Goal: Task Accomplishment & Management: Manage account settings

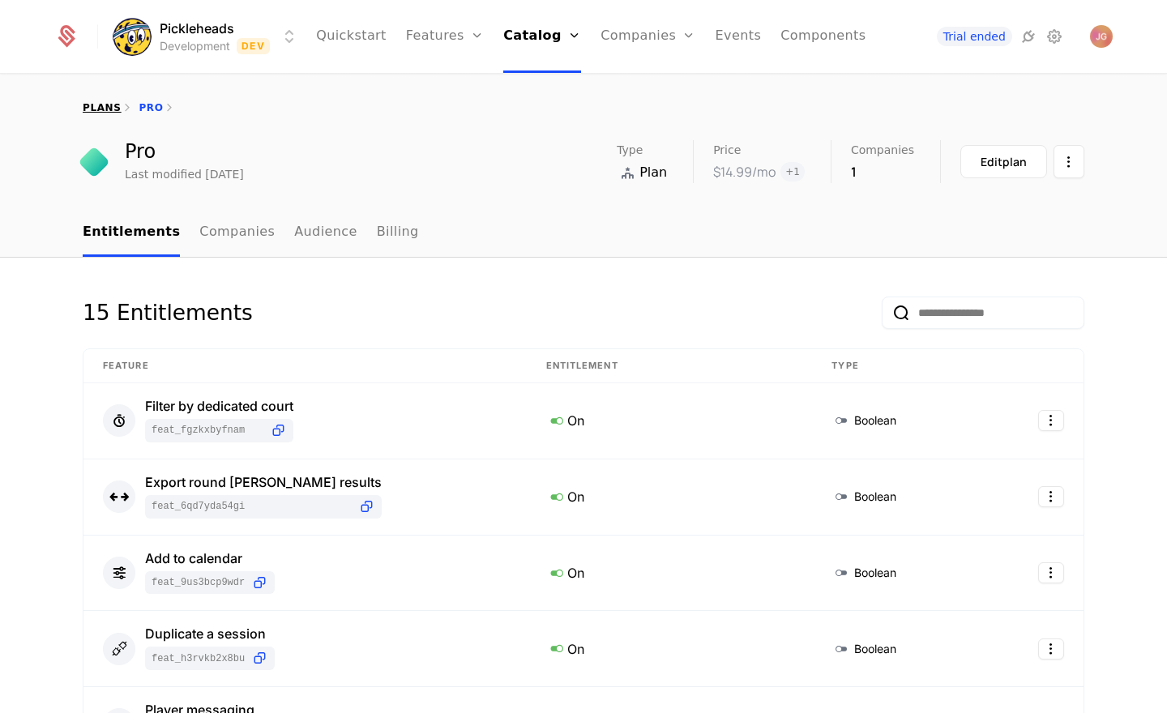
click at [102, 106] on link "plans" at bounding box center [102, 107] width 38 height 11
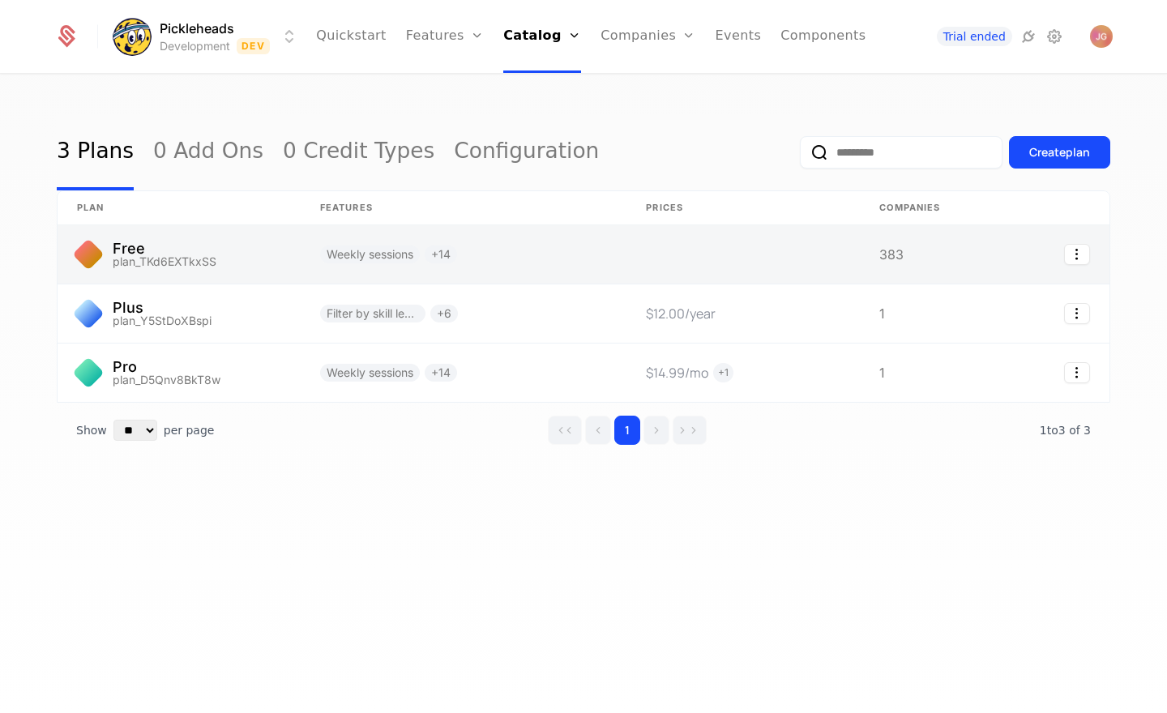
click at [184, 250] on link at bounding box center [179, 254] width 243 height 58
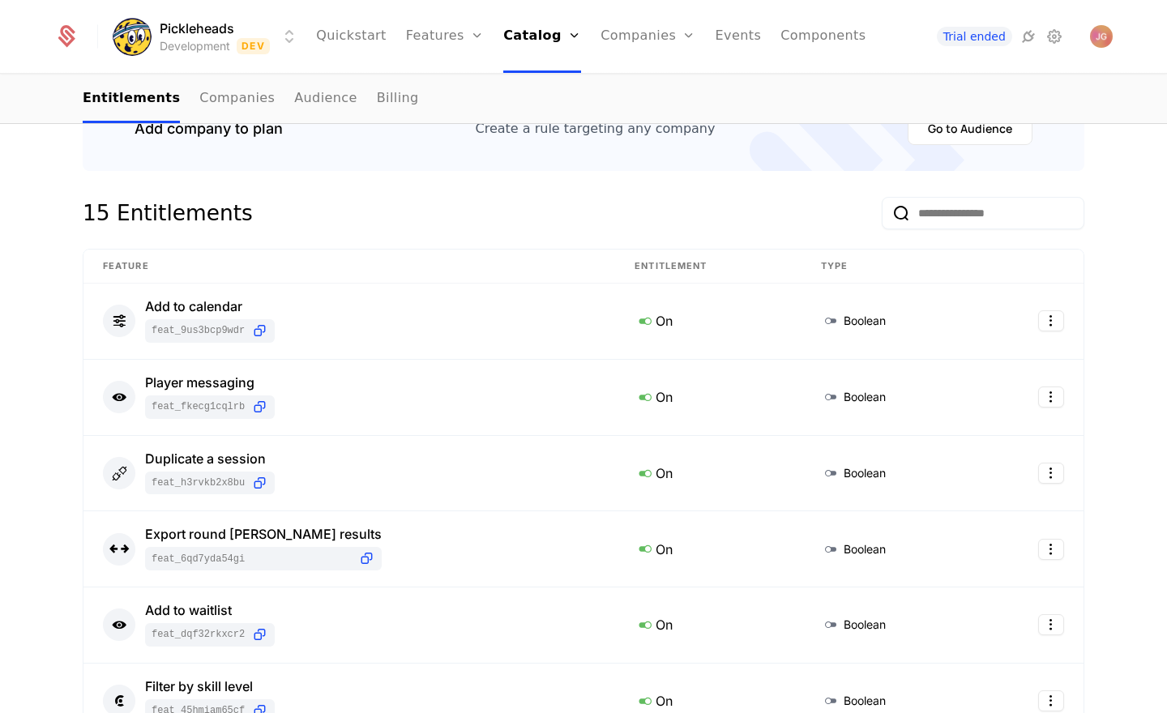
scroll to position [212, 0]
click at [1062, 320] on html "Pickleheads Development Dev Quickstart Features Features Flags Catalog Plans Ad…" at bounding box center [583, 356] width 1167 height 713
click at [976, 395] on div "Edit" at bounding box center [982, 397] width 123 height 23
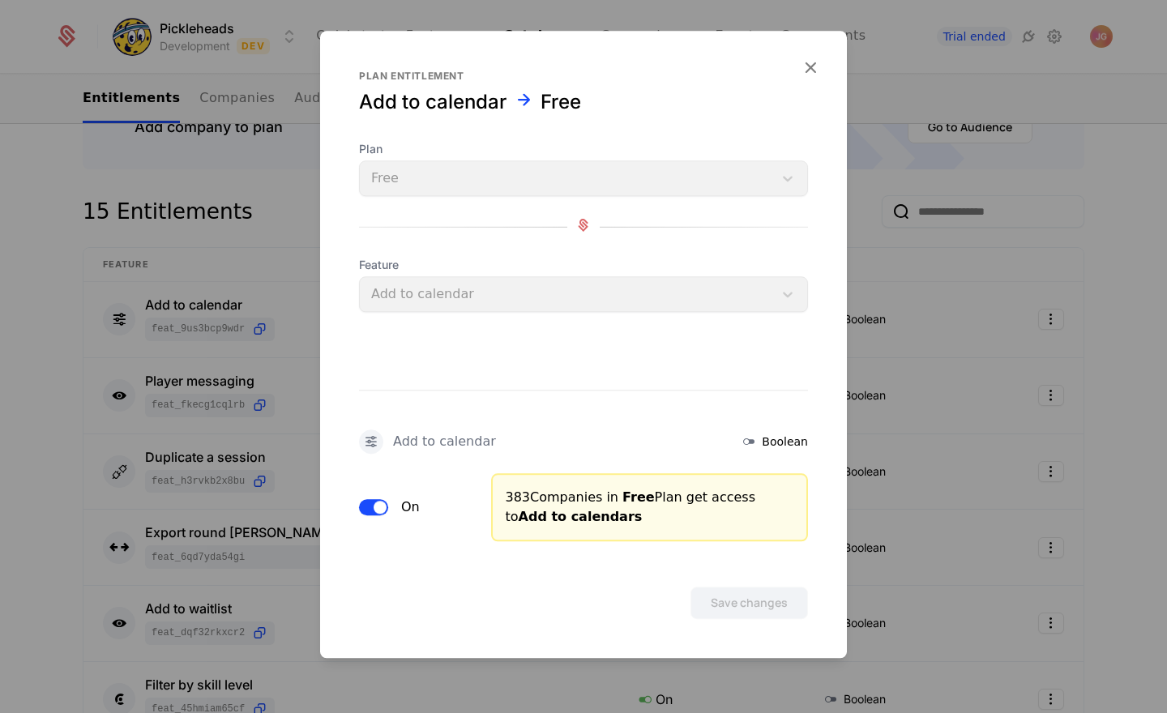
click at [379, 511] on span "button" at bounding box center [380, 507] width 13 height 13
click at [739, 601] on button "Save changes" at bounding box center [749, 603] width 118 height 32
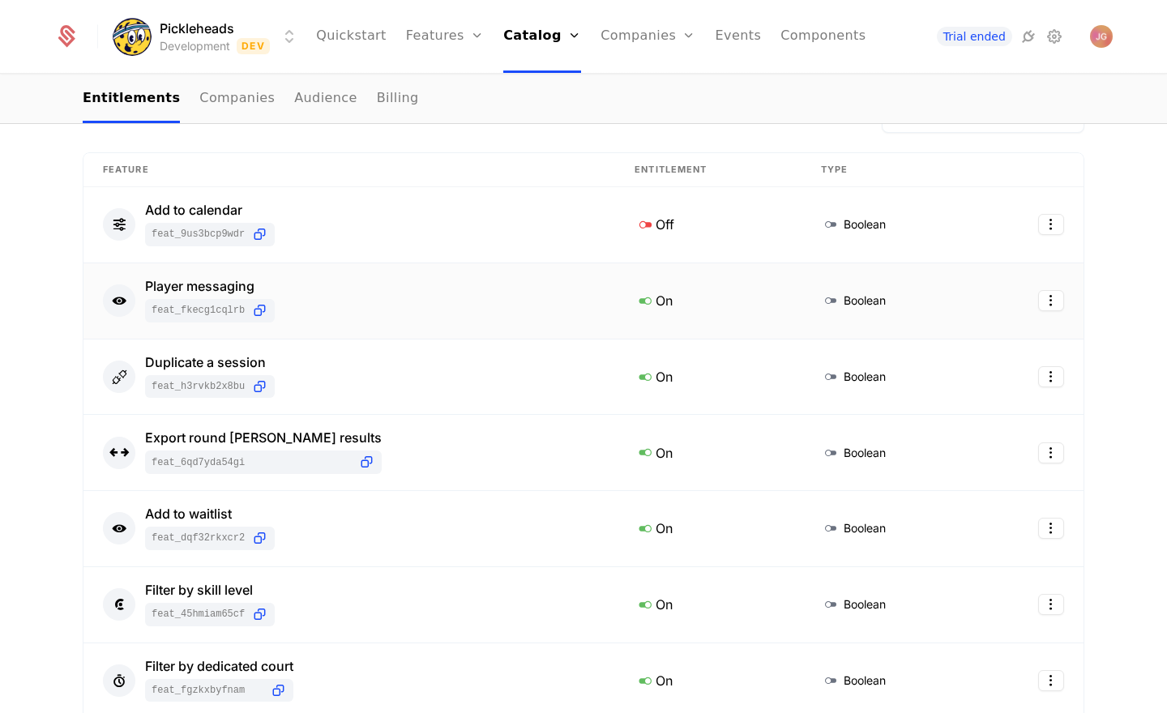
scroll to position [314, 0]
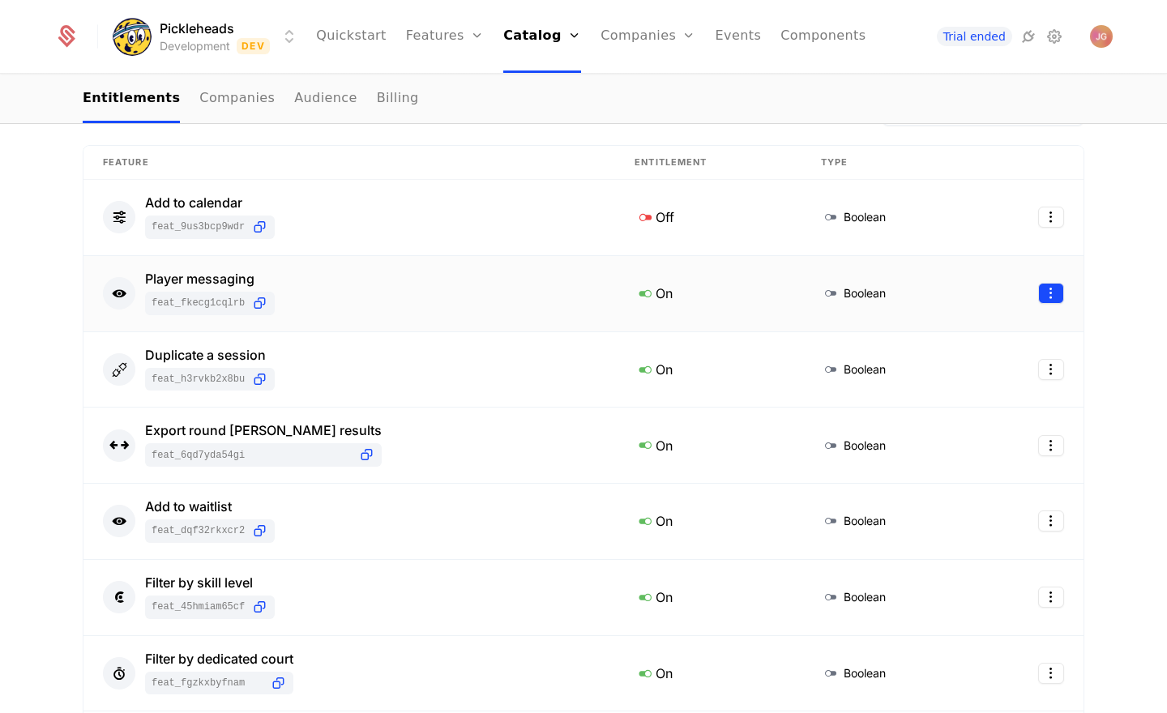
click at [1048, 286] on html "Pickleheads Development Dev Quickstart Features Features Flags Catalog Plans Ad…" at bounding box center [583, 356] width 1167 height 713
click at [972, 372] on div "Edit" at bounding box center [982, 371] width 123 height 23
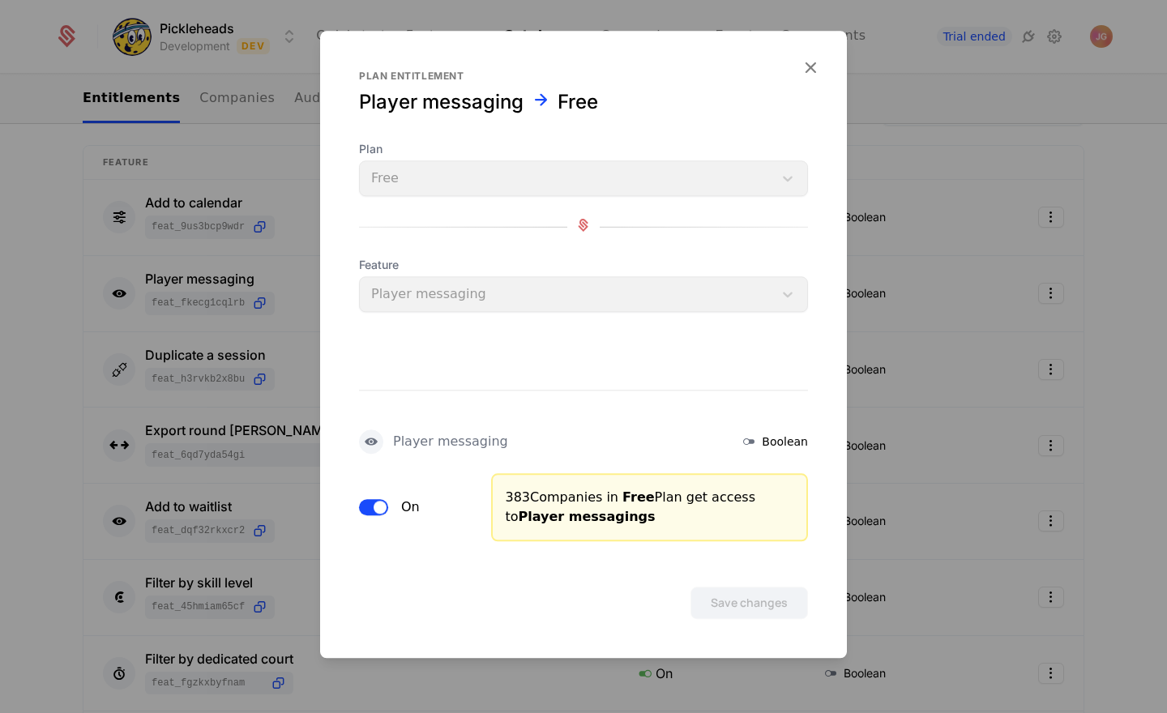
drag, startPoint x: 370, startPoint y: 506, endPoint x: 402, endPoint y: 509, distance: 32.5
click at [370, 506] on button "On" at bounding box center [373, 507] width 29 height 16
click at [707, 592] on button "Save changes" at bounding box center [749, 603] width 118 height 32
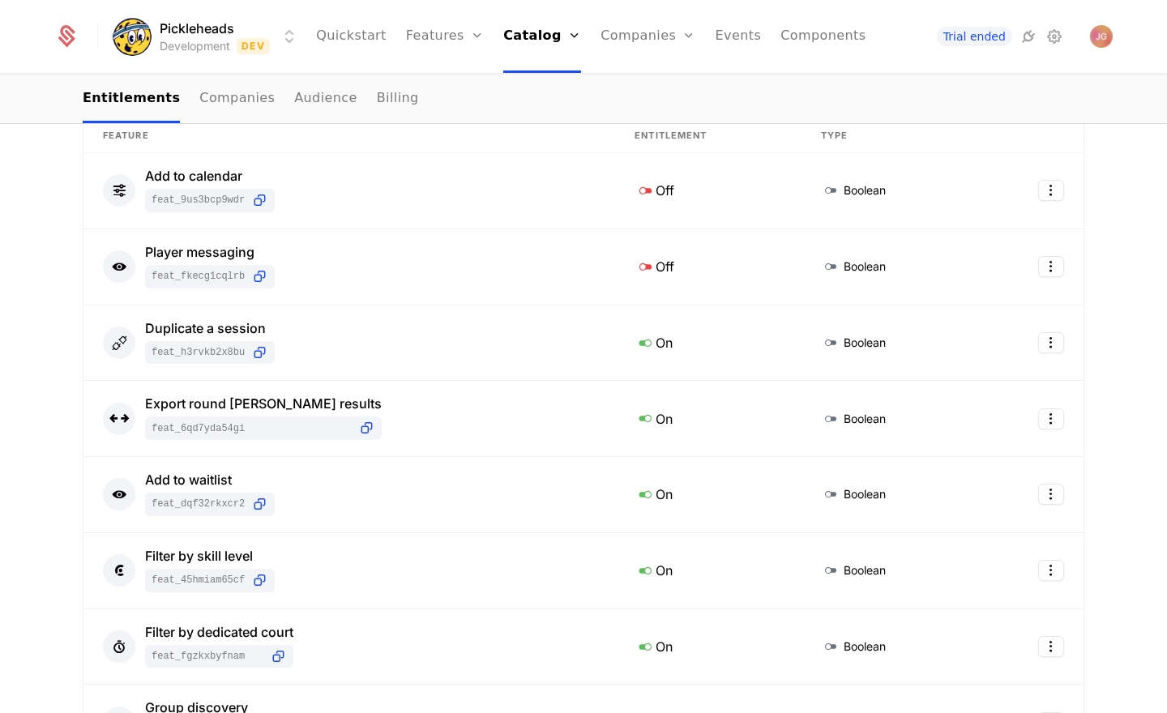
scroll to position [334, 0]
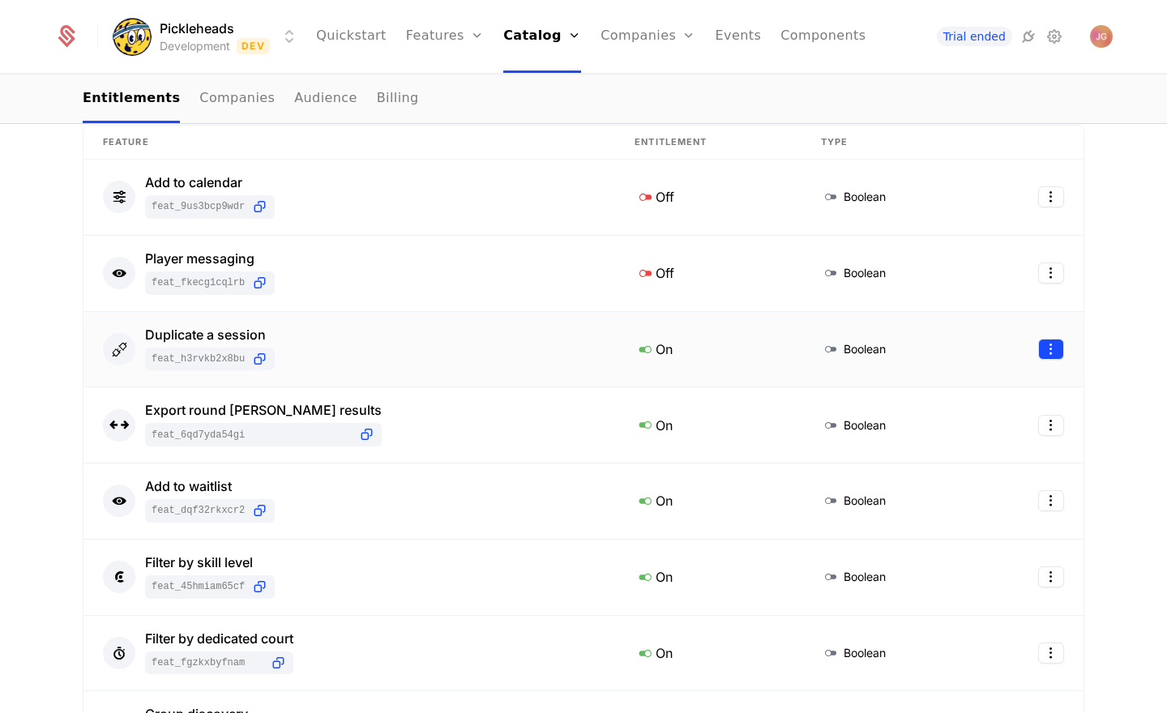
click at [1051, 350] on html "Pickleheads Development Dev Quickstart Features Features Flags Catalog Plans Ad…" at bounding box center [583, 356] width 1167 height 713
click at [955, 427] on div "Edit" at bounding box center [941, 427] width 41 height 23
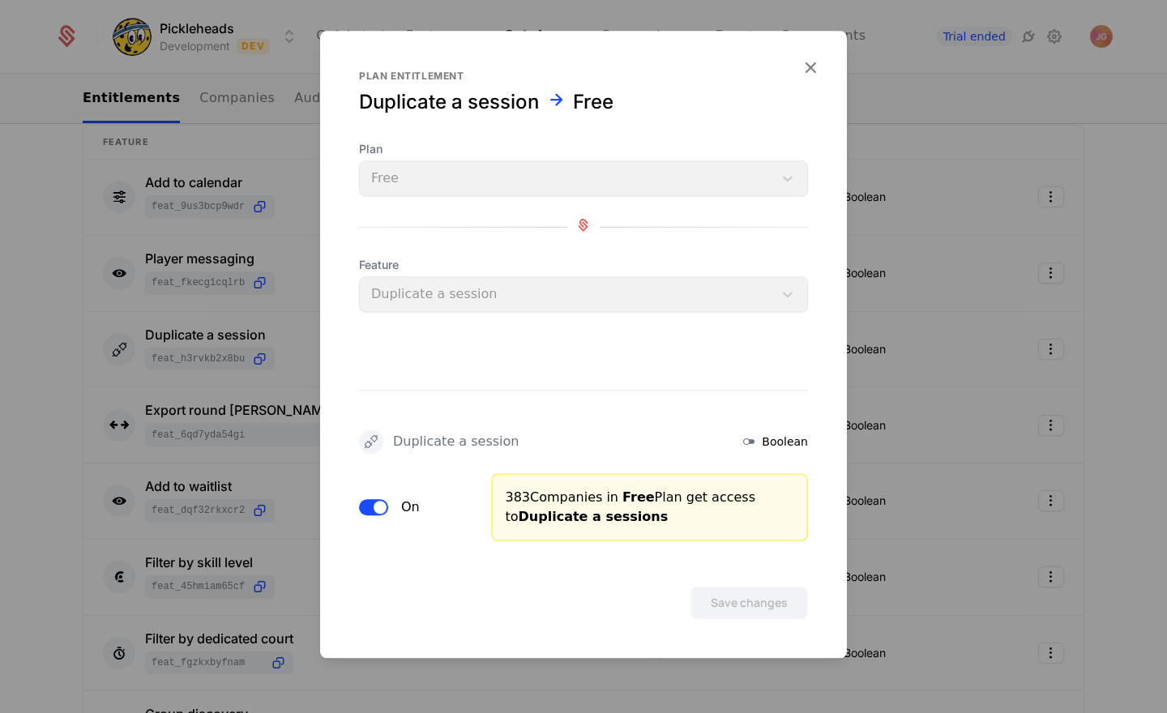
drag, startPoint x: 372, startPoint y: 509, endPoint x: 437, endPoint y: 523, distance: 66.3
click at [372, 509] on button "On" at bounding box center [373, 507] width 29 height 16
click at [734, 609] on button "Save changes" at bounding box center [749, 603] width 118 height 32
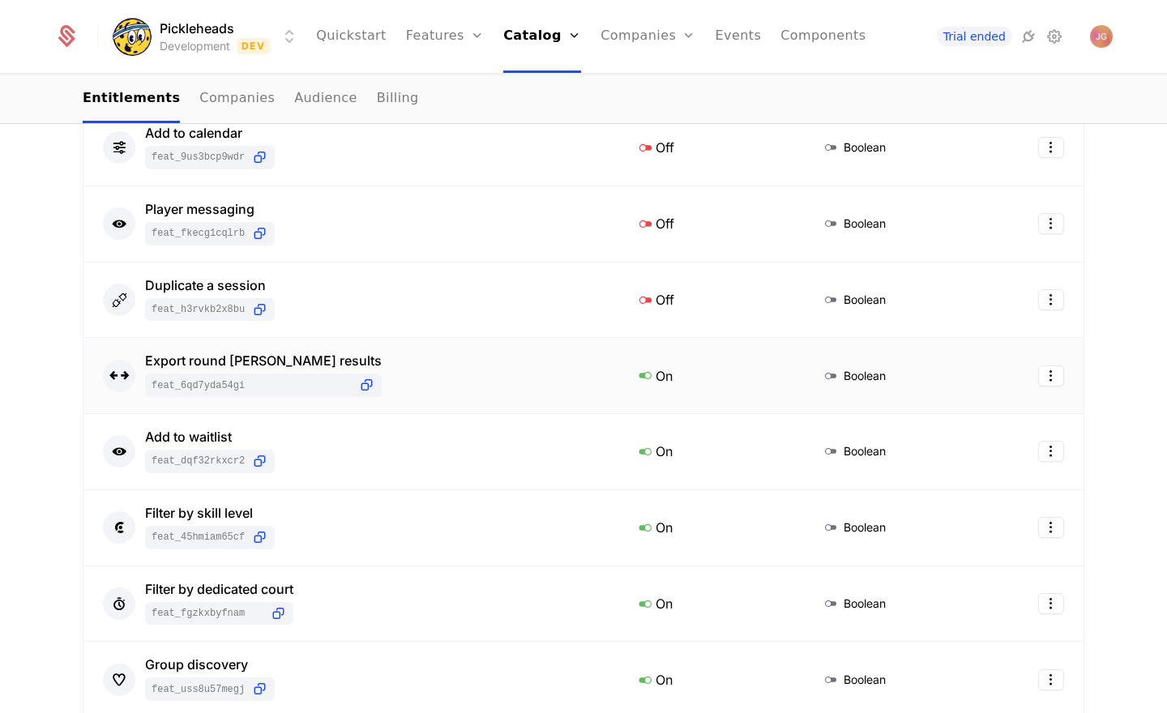
scroll to position [389, 0]
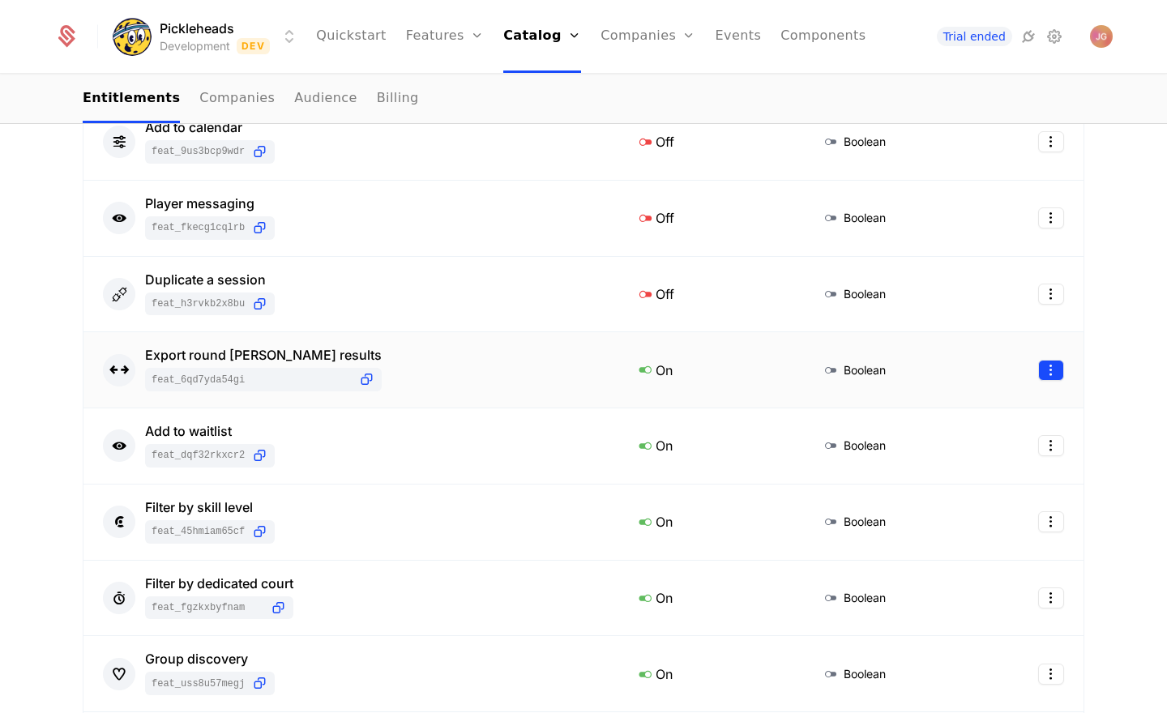
click at [1048, 365] on html "Pickleheads Development Dev Quickstart Features Features Flags Catalog Plans Ad…" at bounding box center [583, 356] width 1167 height 713
click at [982, 451] on div "Edit" at bounding box center [982, 448] width 123 height 23
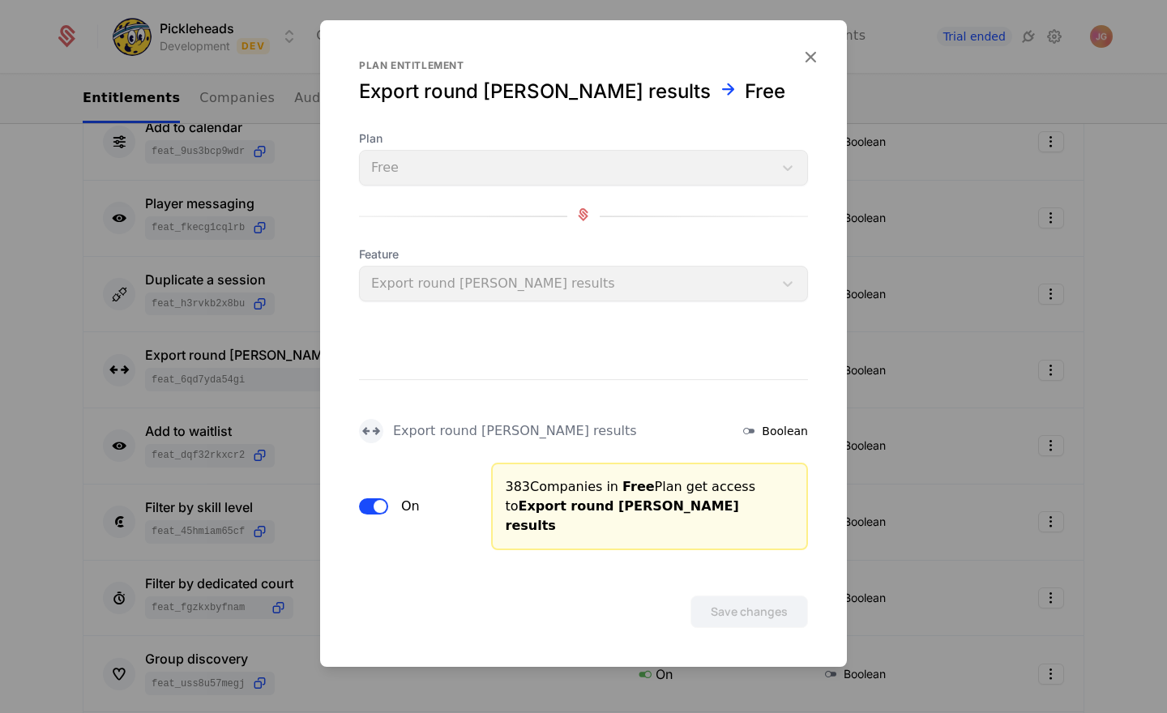
drag, startPoint x: 365, startPoint y: 517, endPoint x: 366, endPoint y: 508, distance: 9.0
click at [366, 511] on div "On" at bounding box center [415, 507] width 113 height 88
click at [369, 507] on button "On" at bounding box center [373, 506] width 29 height 16
click at [741, 601] on button "Save changes" at bounding box center [749, 612] width 118 height 32
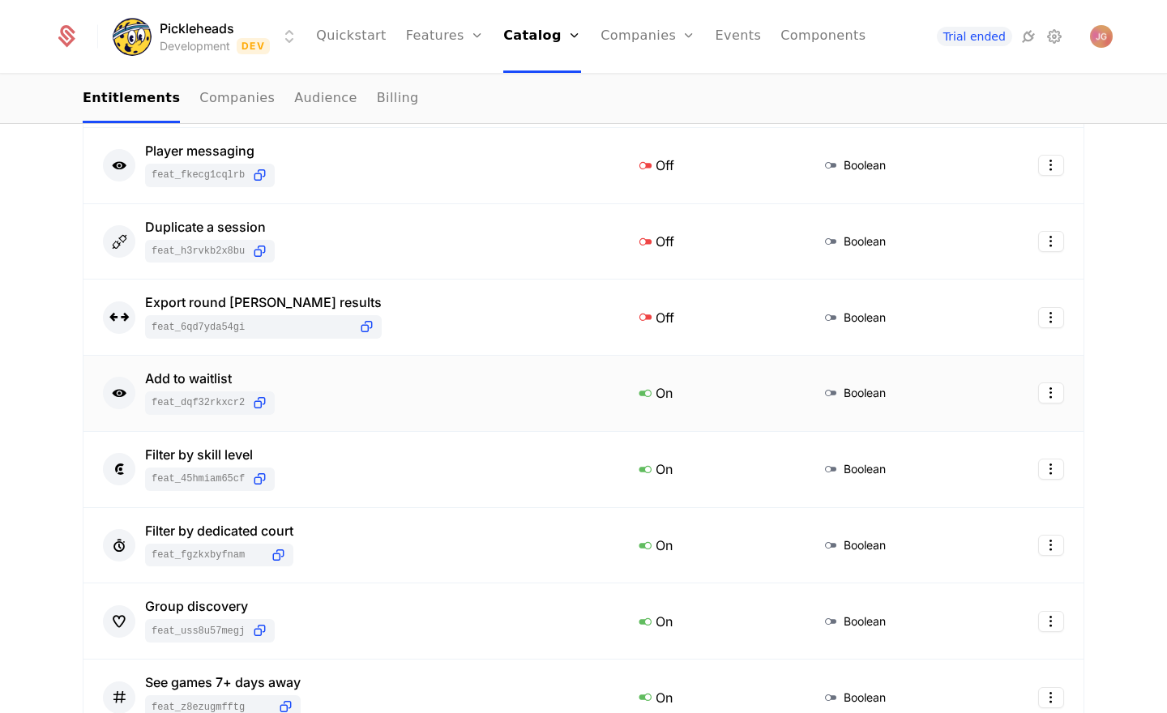
scroll to position [442, 0]
click at [1041, 389] on html "Pickleheads Development Dev Quickstart Features Features Flags Catalog Plans Ad…" at bounding box center [583, 356] width 1167 height 713
click at [972, 476] on div "Edit" at bounding box center [982, 470] width 123 height 23
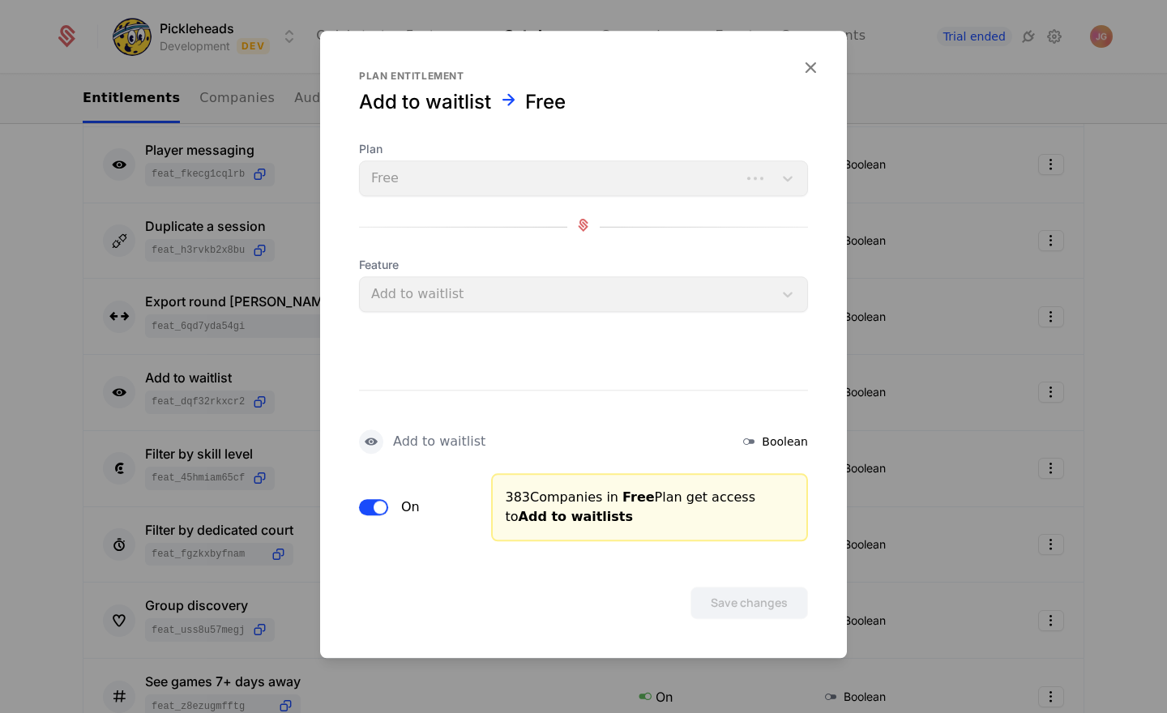
click at [365, 510] on button "On" at bounding box center [373, 507] width 29 height 16
click at [699, 605] on button "Save changes" at bounding box center [749, 603] width 118 height 32
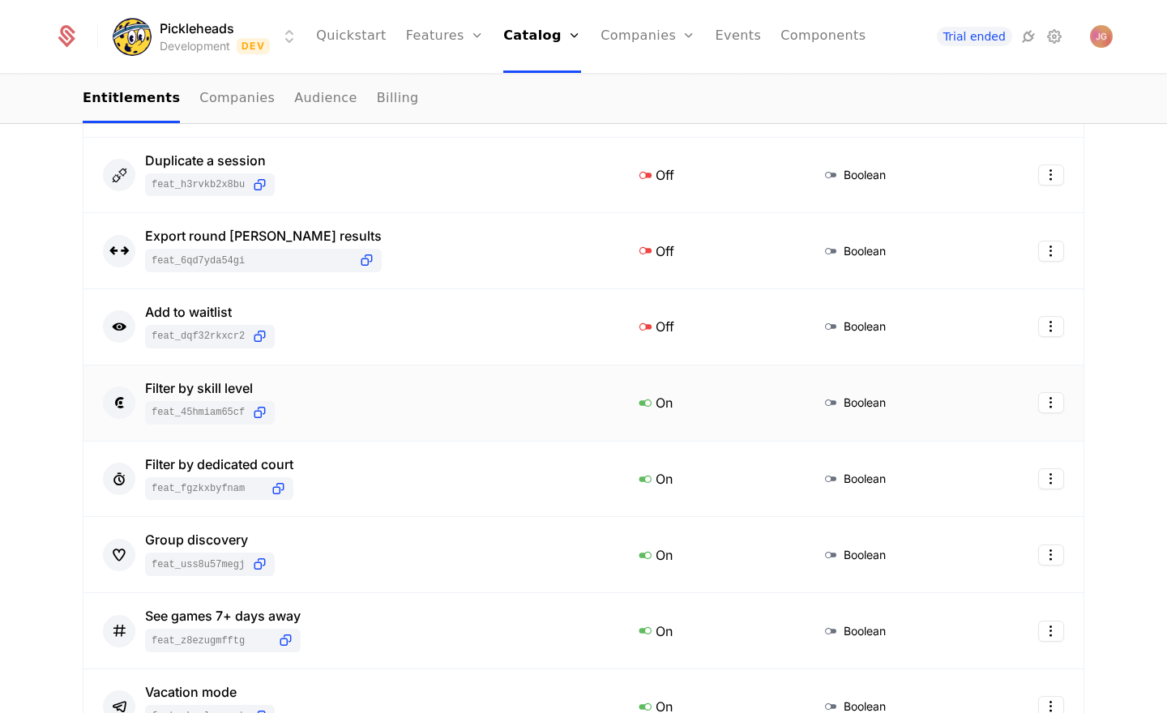
scroll to position [511, 0]
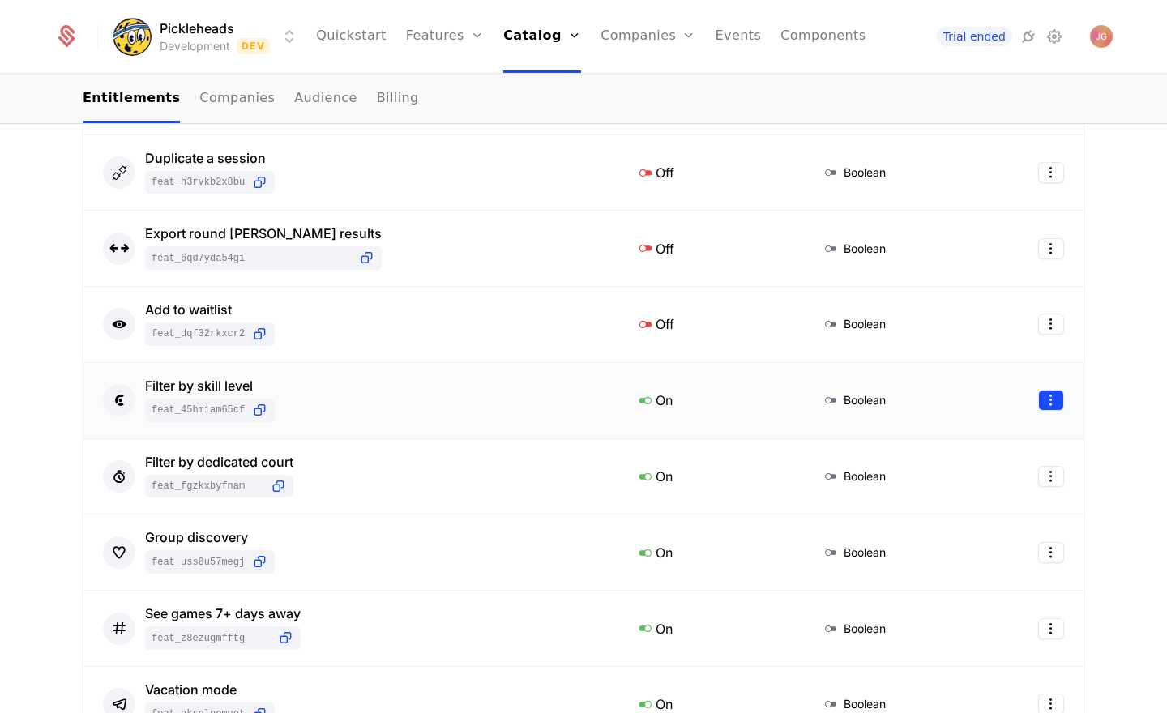
click at [1053, 399] on html "Pickleheads Development Dev Quickstart Features Features Flags Catalog Plans Ad…" at bounding box center [583, 356] width 1167 height 713
click at [925, 480] on div "Edit" at bounding box center [935, 478] width 28 height 23
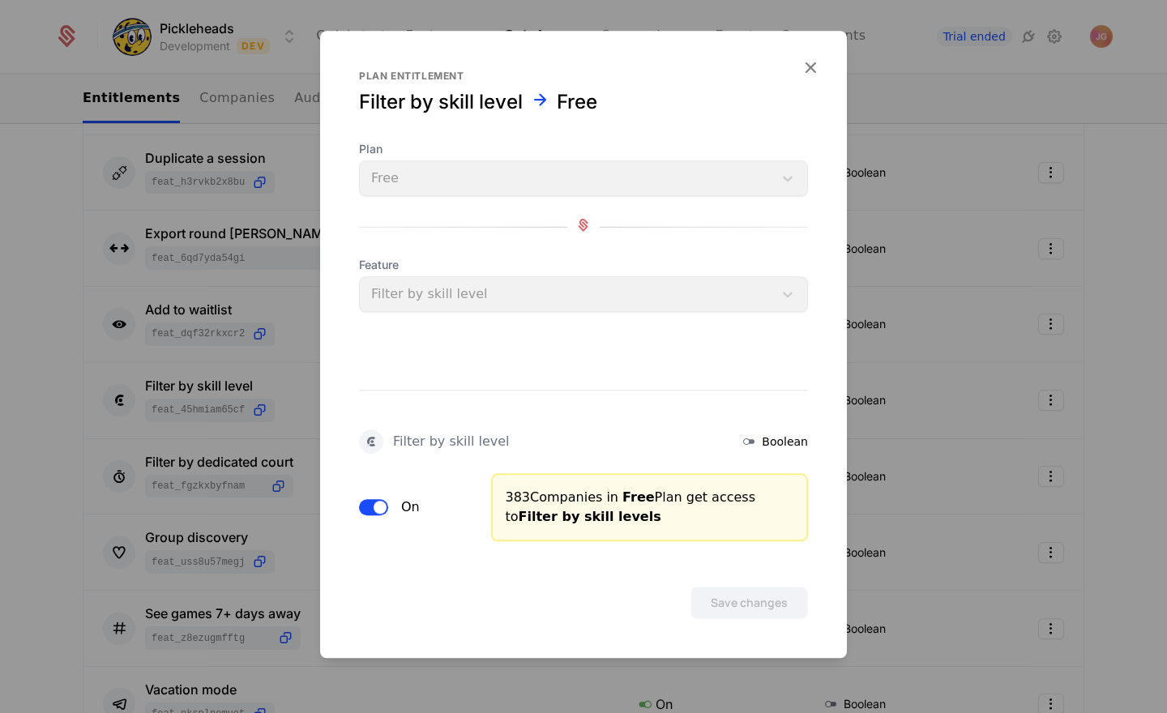
click at [375, 506] on span "button" at bounding box center [380, 507] width 13 height 13
click at [783, 605] on button "Save changes" at bounding box center [749, 603] width 118 height 32
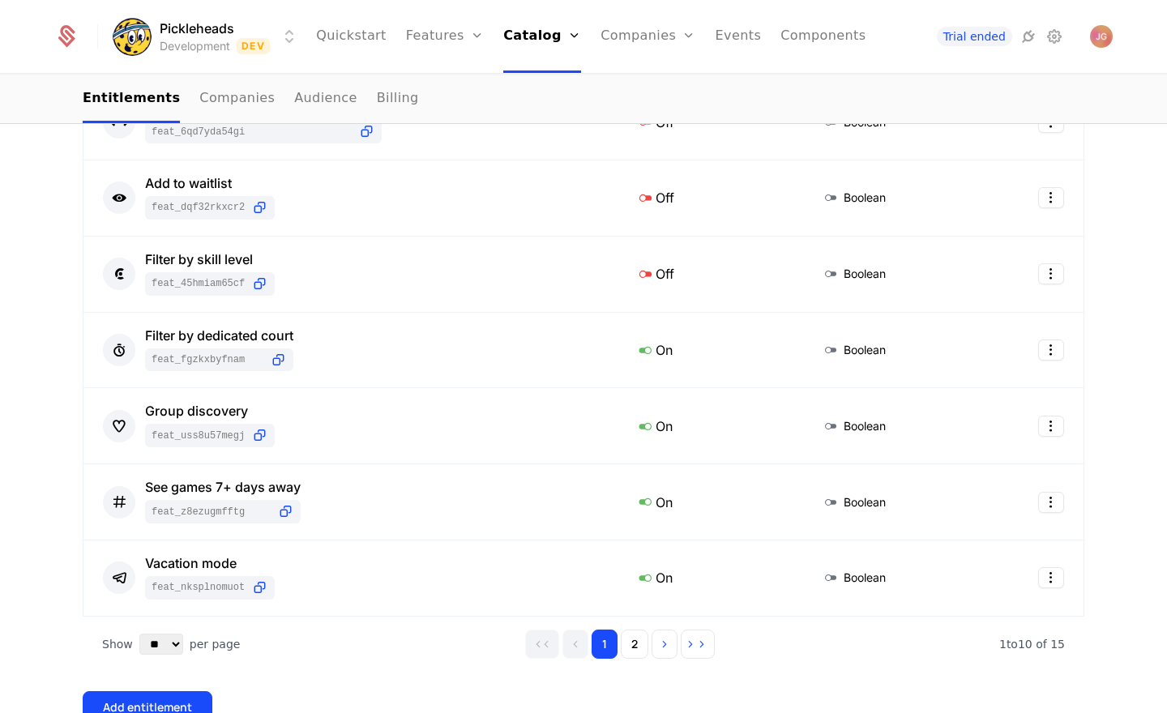
scroll to position [683, 0]
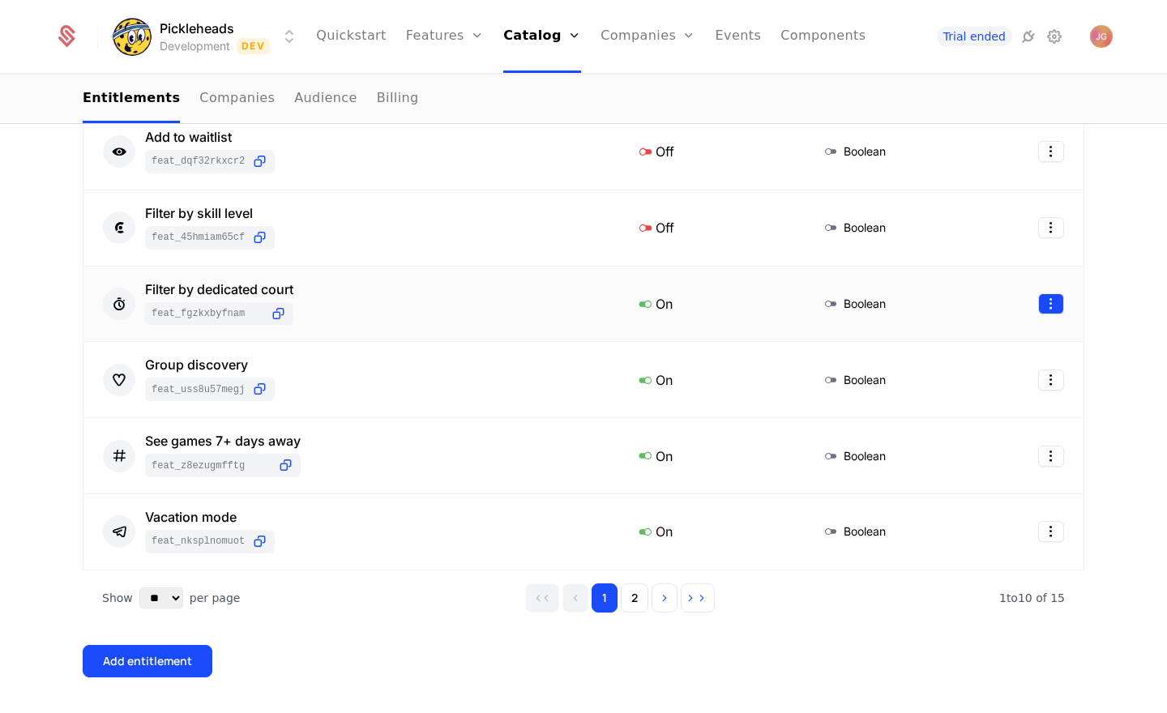
click at [1052, 300] on html "Pickleheads Development Dev Quickstart Features Features Flags Catalog Plans Ad…" at bounding box center [583, 356] width 1167 height 713
click at [921, 374] on div "Edit" at bounding box center [935, 381] width 28 height 23
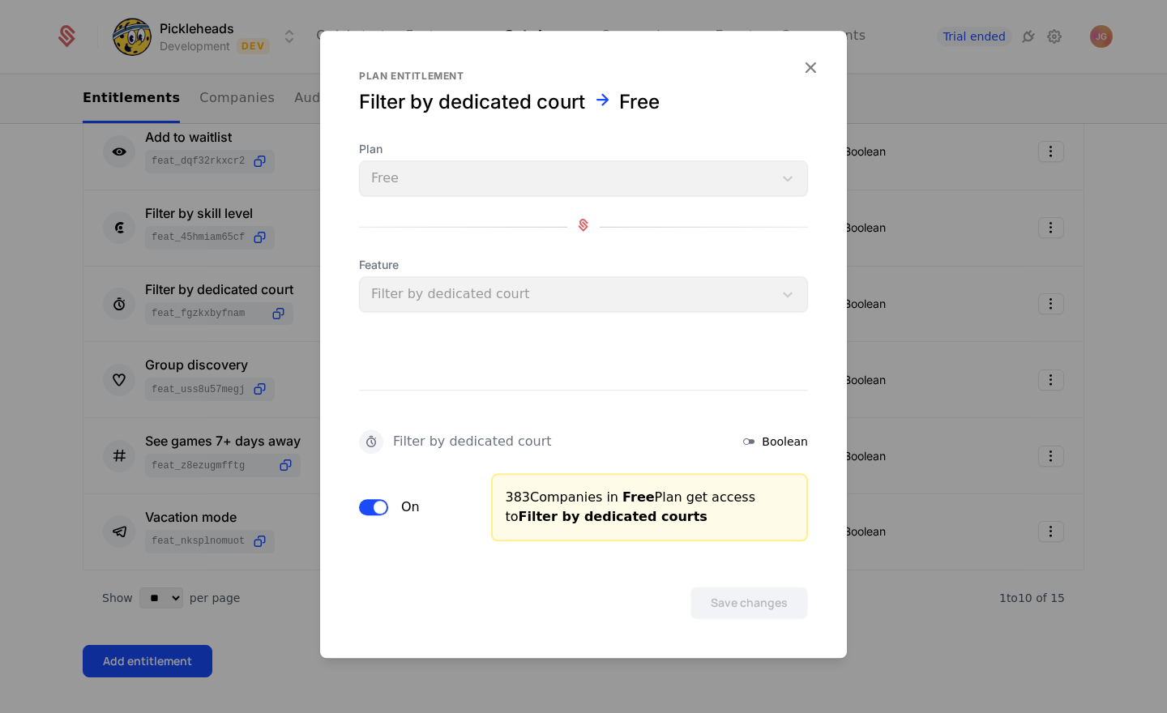
click at [378, 502] on span "button" at bounding box center [380, 507] width 13 height 13
click at [743, 590] on button "Save changes" at bounding box center [749, 603] width 118 height 32
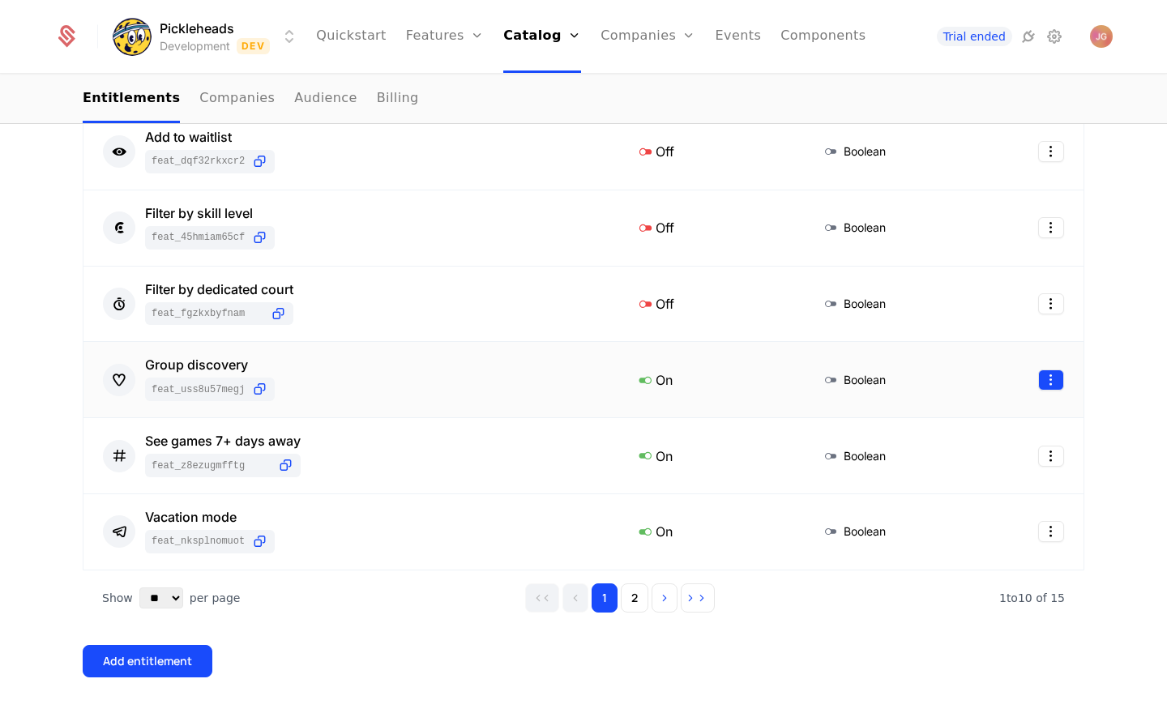
click at [1060, 382] on html "Pickleheads Development Dev Quickstart Features Features Flags Catalog Plans Ad…" at bounding box center [583, 356] width 1167 height 713
click at [947, 450] on div "Edit" at bounding box center [941, 458] width 41 height 23
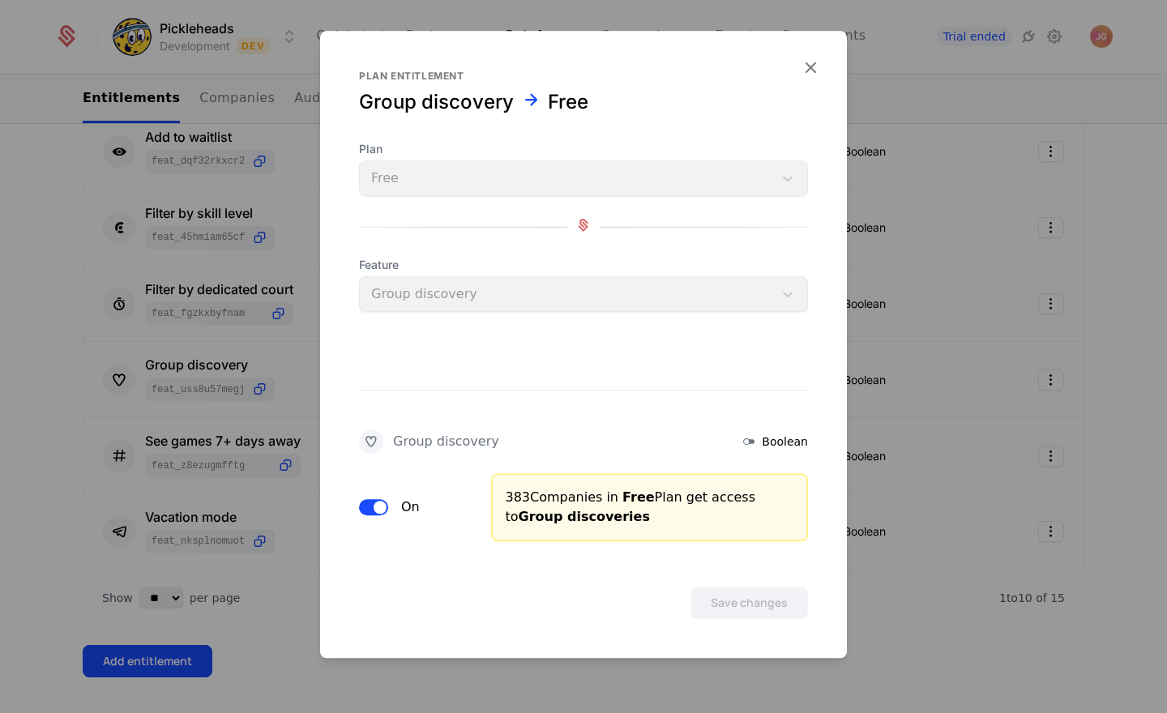
click at [368, 496] on div "On" at bounding box center [415, 507] width 113 height 68
click at [368, 507] on button "On" at bounding box center [373, 507] width 29 height 16
click at [780, 604] on button "Save changes" at bounding box center [749, 603] width 118 height 32
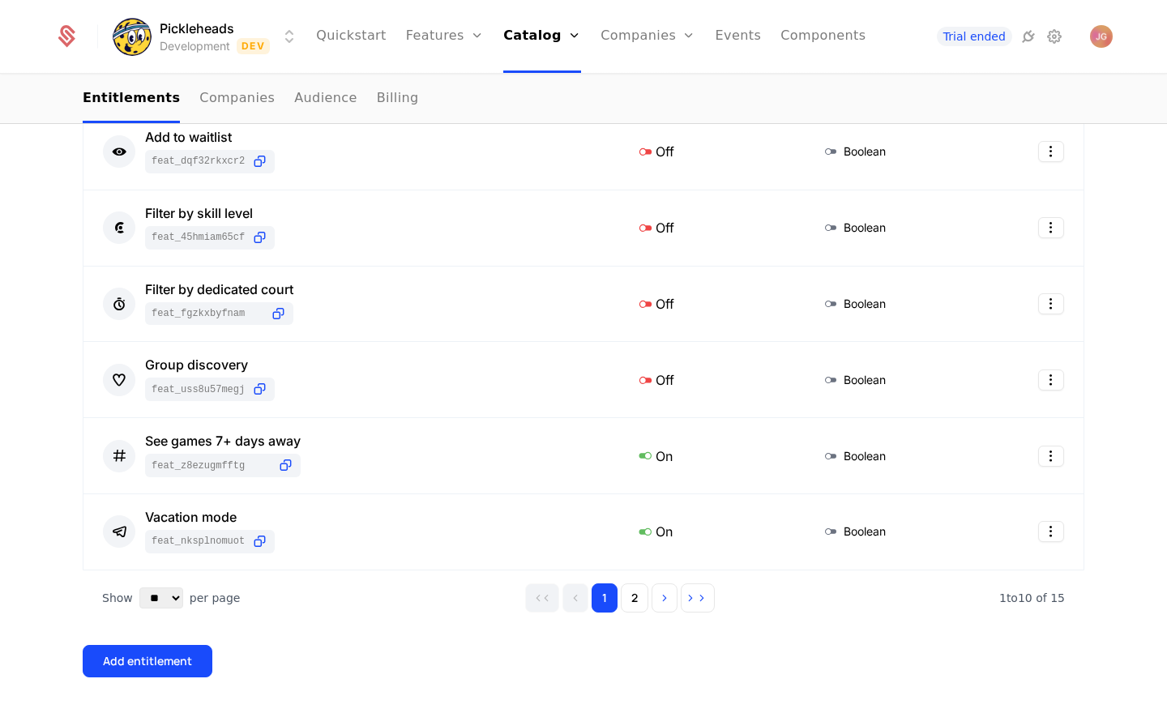
click at [1049, 462] on html "Pickleheads Development Dev Quickstart Features Features Flags Catalog Plans Ad…" at bounding box center [583, 356] width 1167 height 713
click at [949, 536] on div "Edit" at bounding box center [941, 534] width 41 height 23
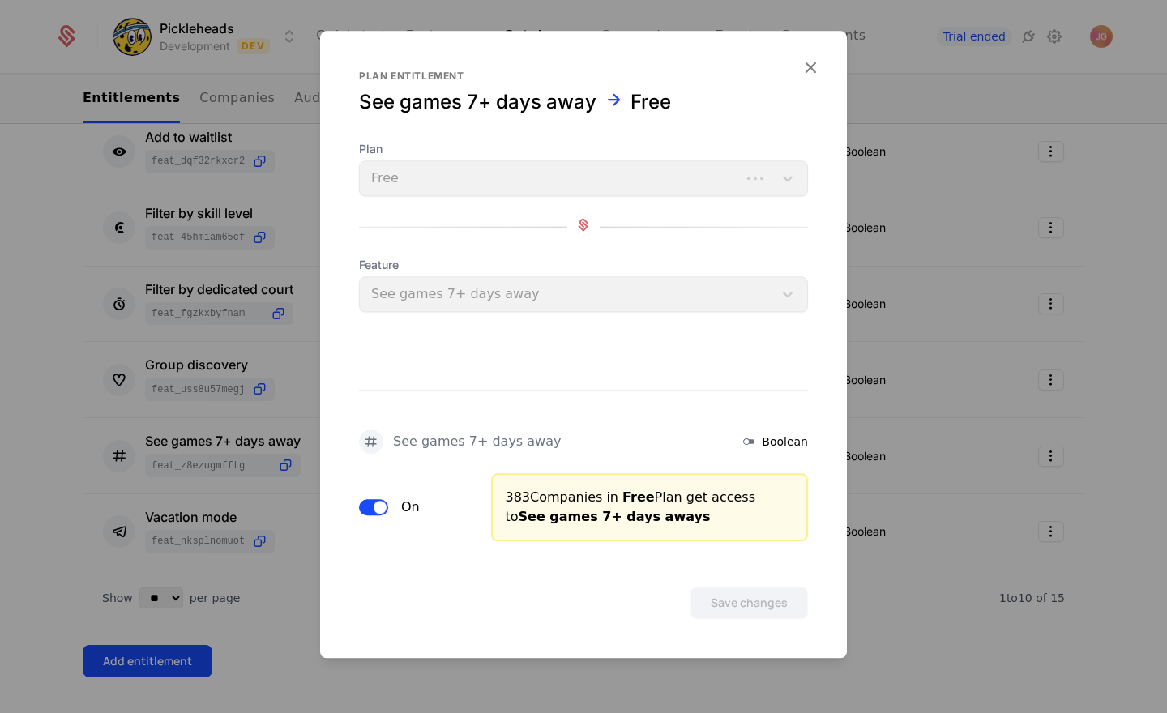
click at [377, 501] on span "button" at bounding box center [380, 507] width 13 height 13
click at [703, 604] on button "Save changes" at bounding box center [749, 603] width 118 height 32
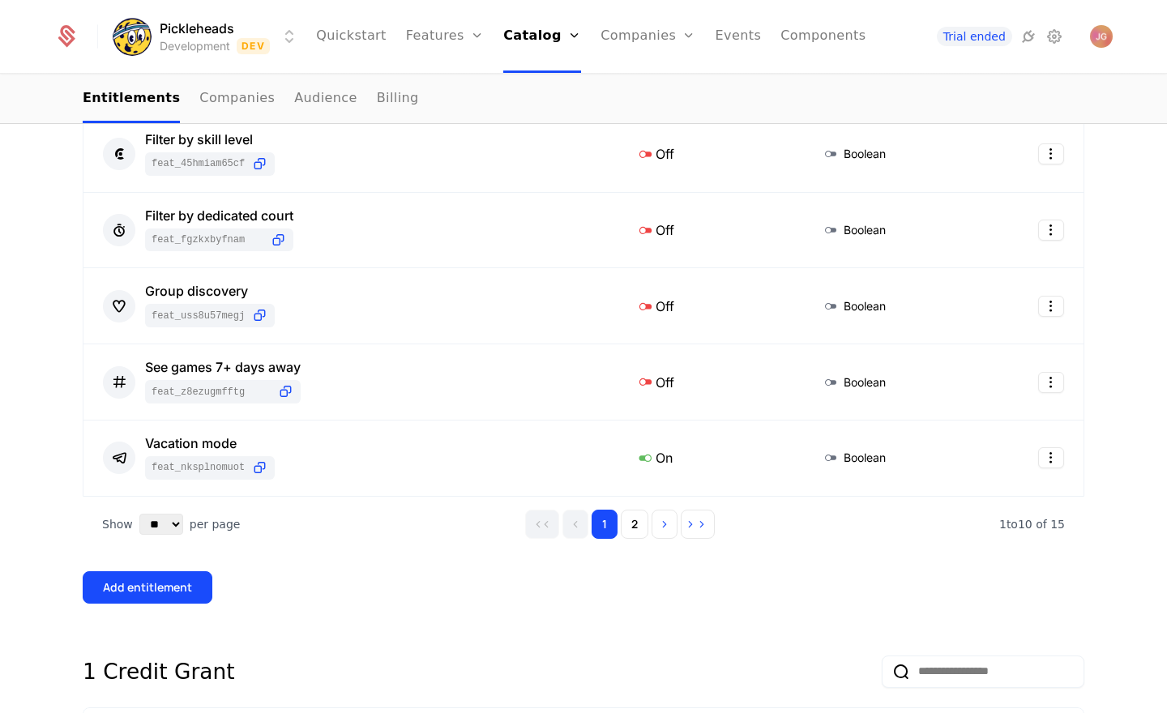
scroll to position [755, 0]
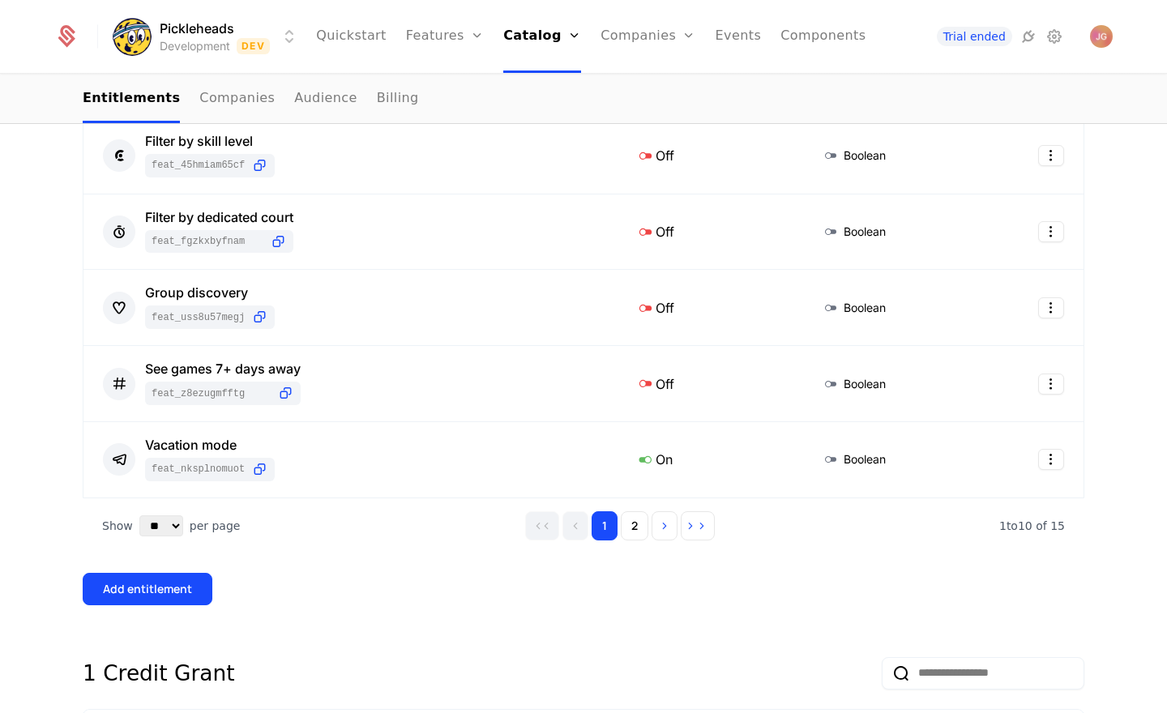
click at [1039, 454] on html "Pickleheads Development Dev Quickstart Features Features Flags Catalog Plans Ad…" at bounding box center [583, 356] width 1167 height 713
click at [921, 529] on div "Edit" at bounding box center [935, 537] width 28 height 23
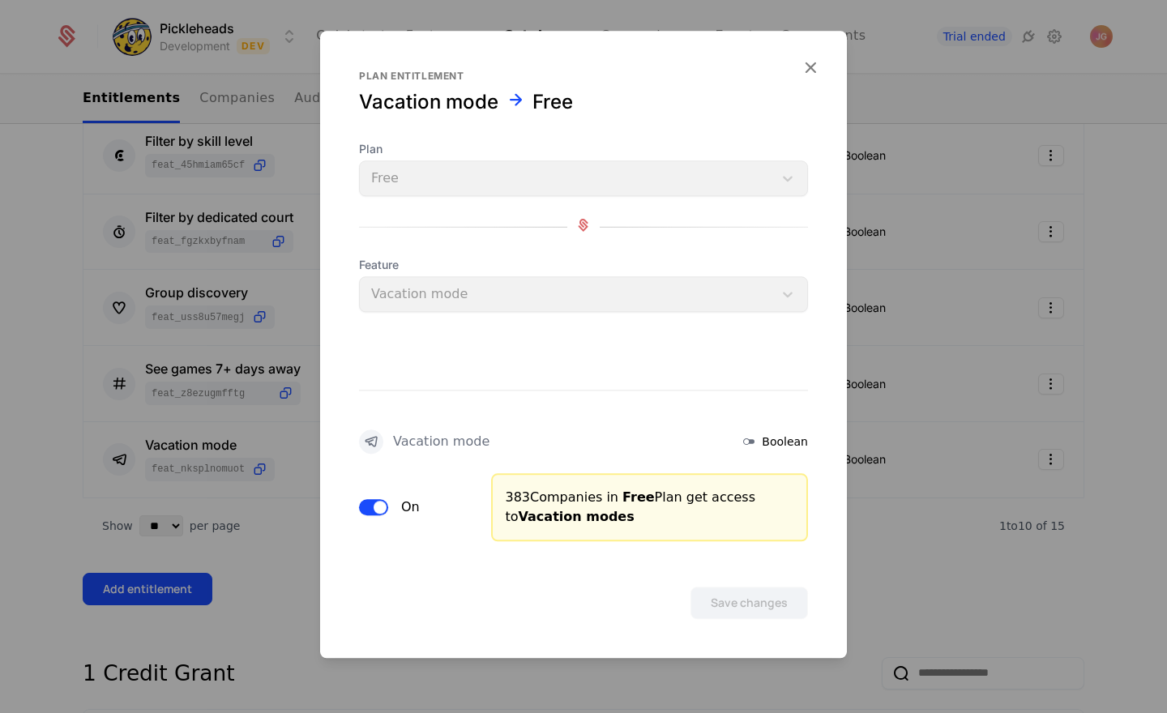
click at [361, 509] on button "On" at bounding box center [373, 507] width 29 height 16
click at [744, 597] on button "Save changes" at bounding box center [749, 603] width 118 height 32
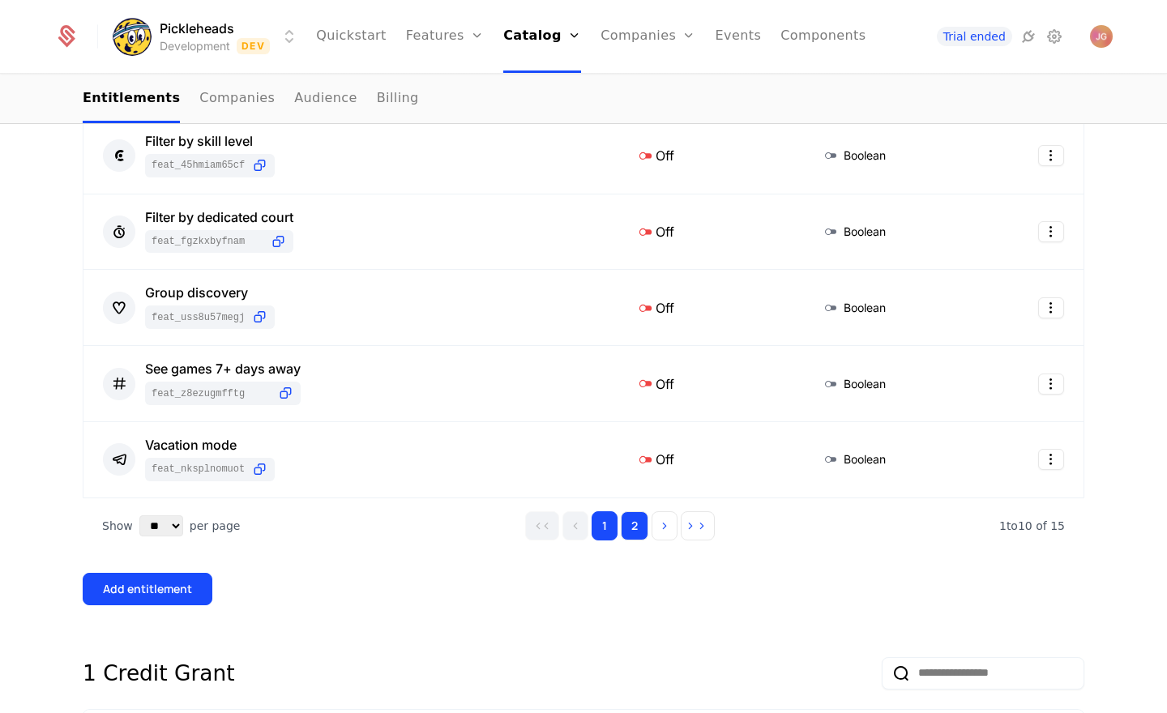
click at [634, 519] on button "2" at bounding box center [635, 525] width 28 height 29
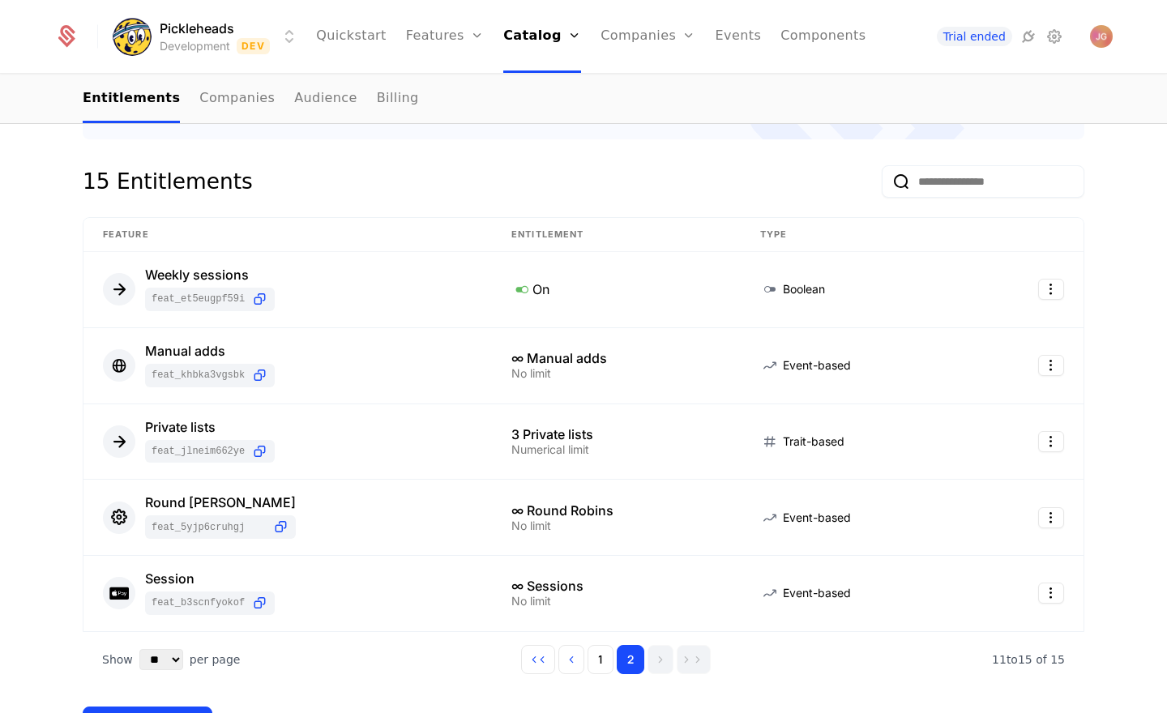
scroll to position [269, 0]
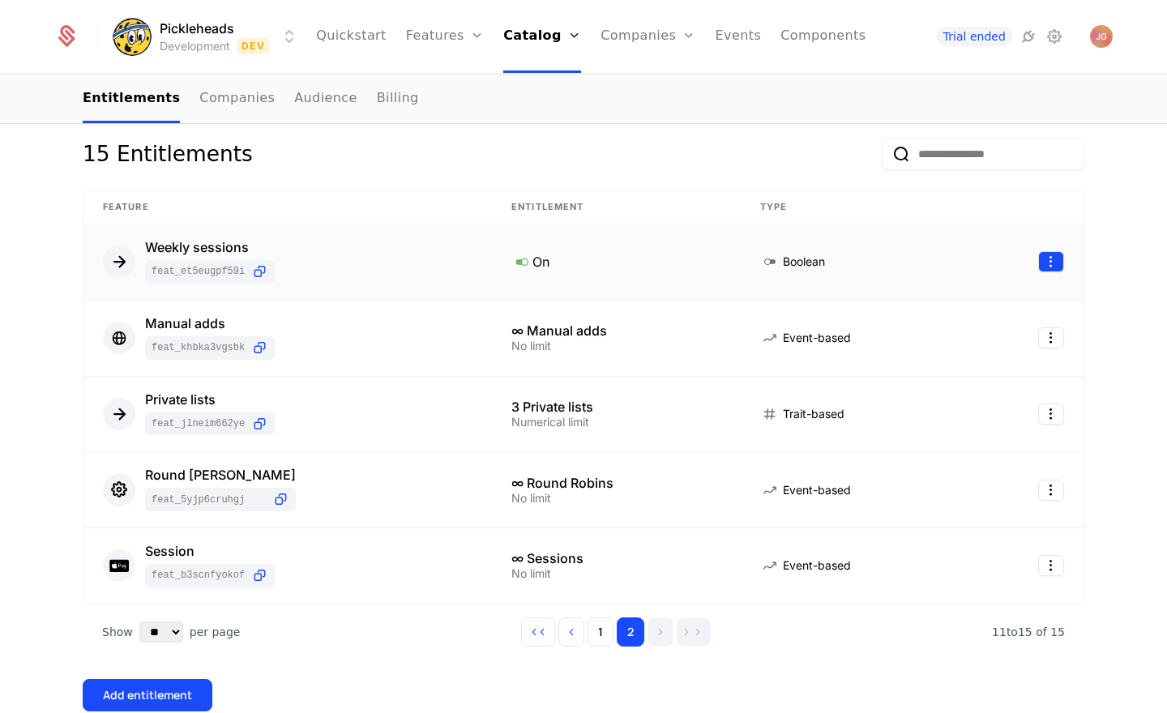
click at [1045, 259] on html "Pickleheads Development Dev Quickstart Features Features Flags Catalog Plans Ad…" at bounding box center [583, 356] width 1167 height 713
click at [973, 341] on div "Edit" at bounding box center [982, 339] width 123 height 23
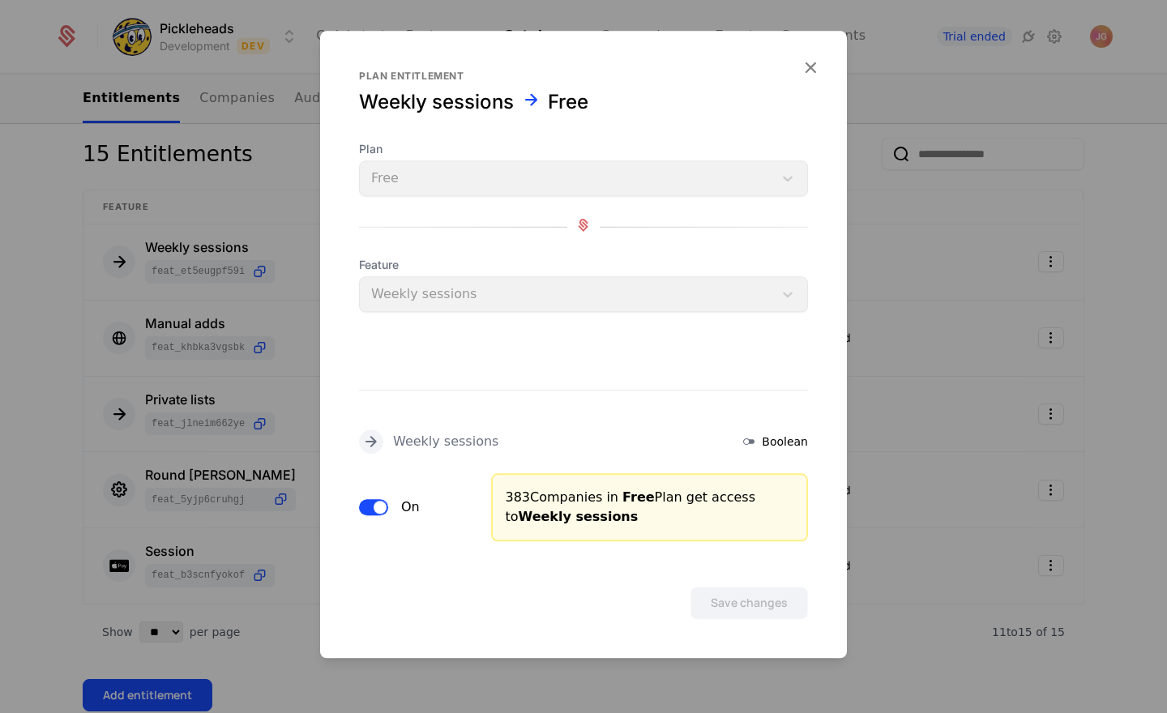
drag, startPoint x: 374, startPoint y: 510, endPoint x: 566, endPoint y: 556, distance: 197.5
click at [374, 510] on span "button" at bounding box center [380, 507] width 13 height 13
click at [750, 605] on button "Save changes" at bounding box center [749, 603] width 118 height 32
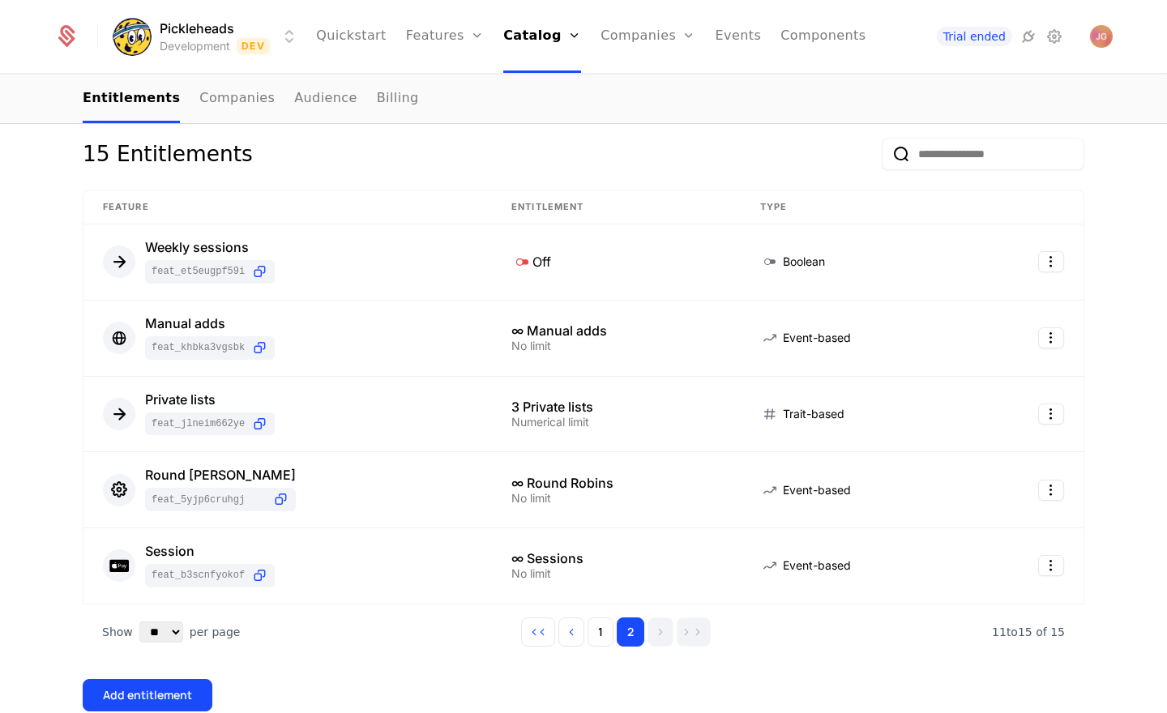
click at [485, 155] on div "15 Entitlements" at bounding box center [584, 164] width 1002 height 52
click at [1045, 335] on html "Pickleheads Development Dev Quickstart Features Features Flags Catalog Plans Ad…" at bounding box center [583, 356] width 1167 height 713
click at [970, 418] on div "Edit" at bounding box center [982, 415] width 123 height 23
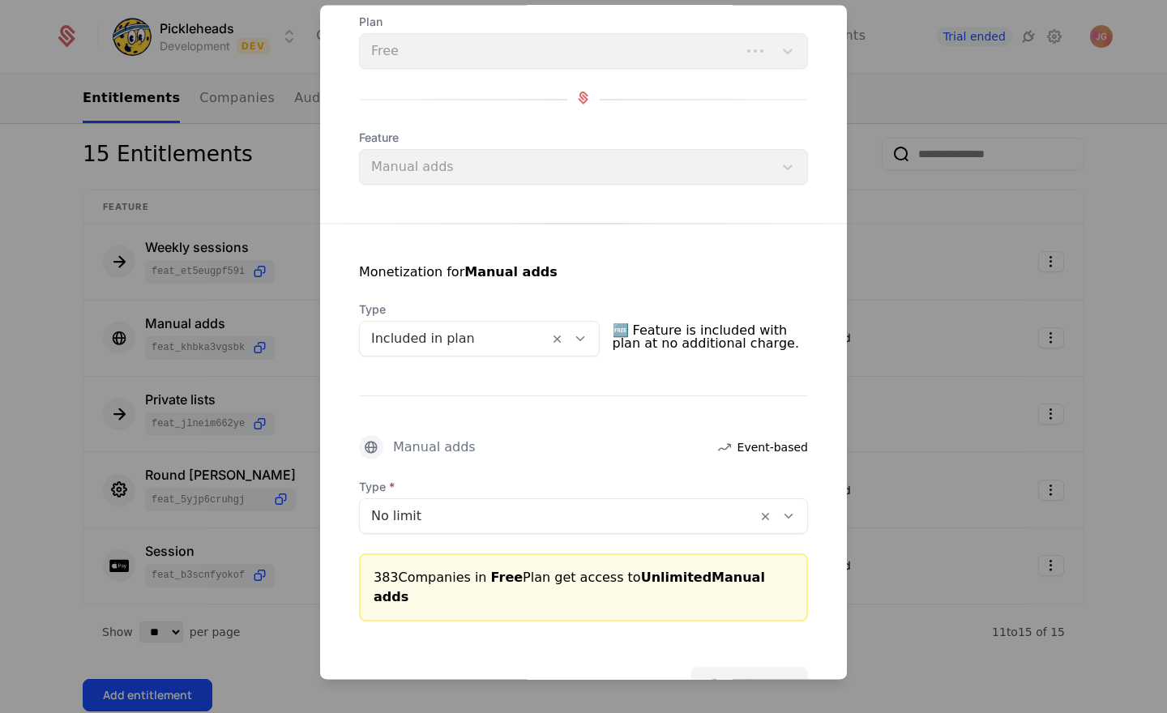
scroll to position [140, 0]
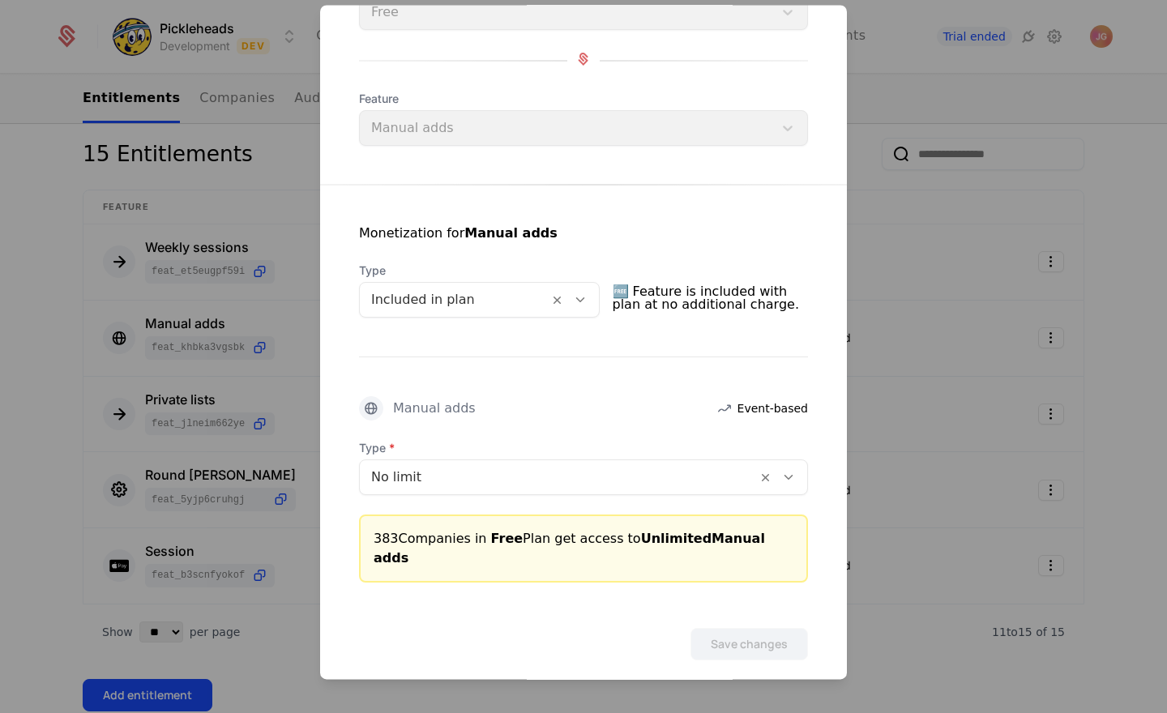
click at [463, 479] on div at bounding box center [558, 477] width 374 height 23
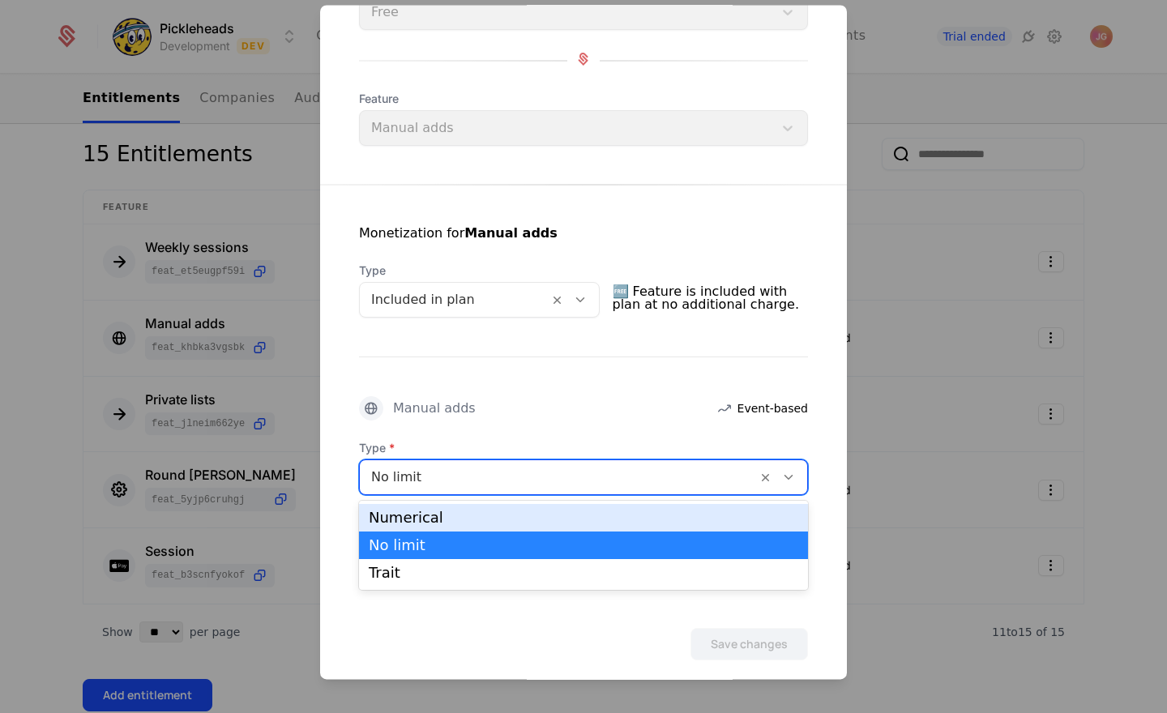
click at [451, 513] on div "Numerical" at bounding box center [583, 518] width 429 height 15
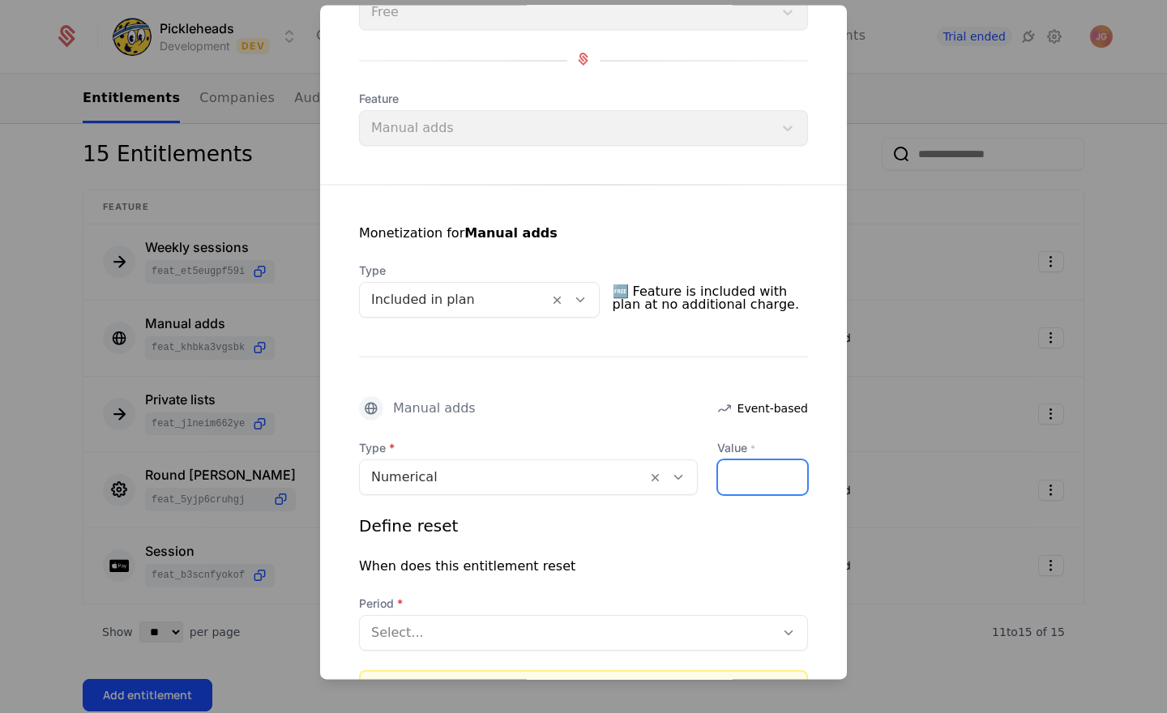
drag, startPoint x: 736, startPoint y: 484, endPoint x: 719, endPoint y: 484, distance: 17.0
click at [719, 484] on input "*" at bounding box center [762, 477] width 89 height 34
type input "**"
click at [729, 541] on div "Define reset When does this entitlement reset Period Select..." at bounding box center [583, 583] width 449 height 136
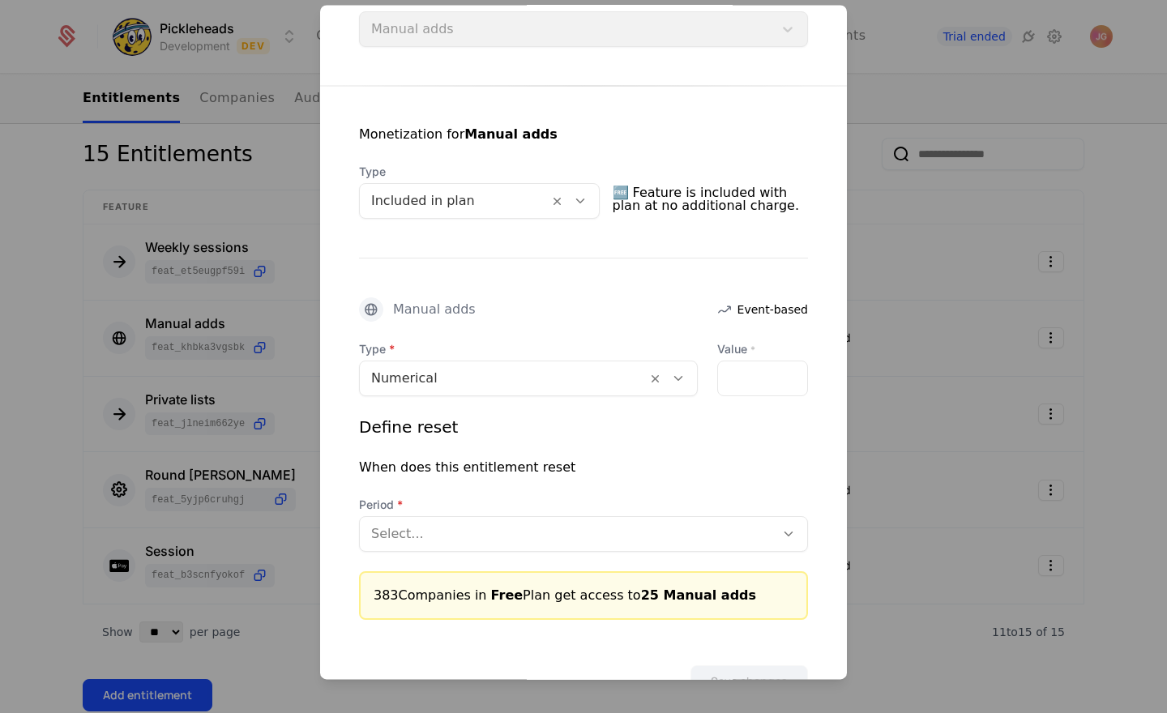
scroll to position [296, 0]
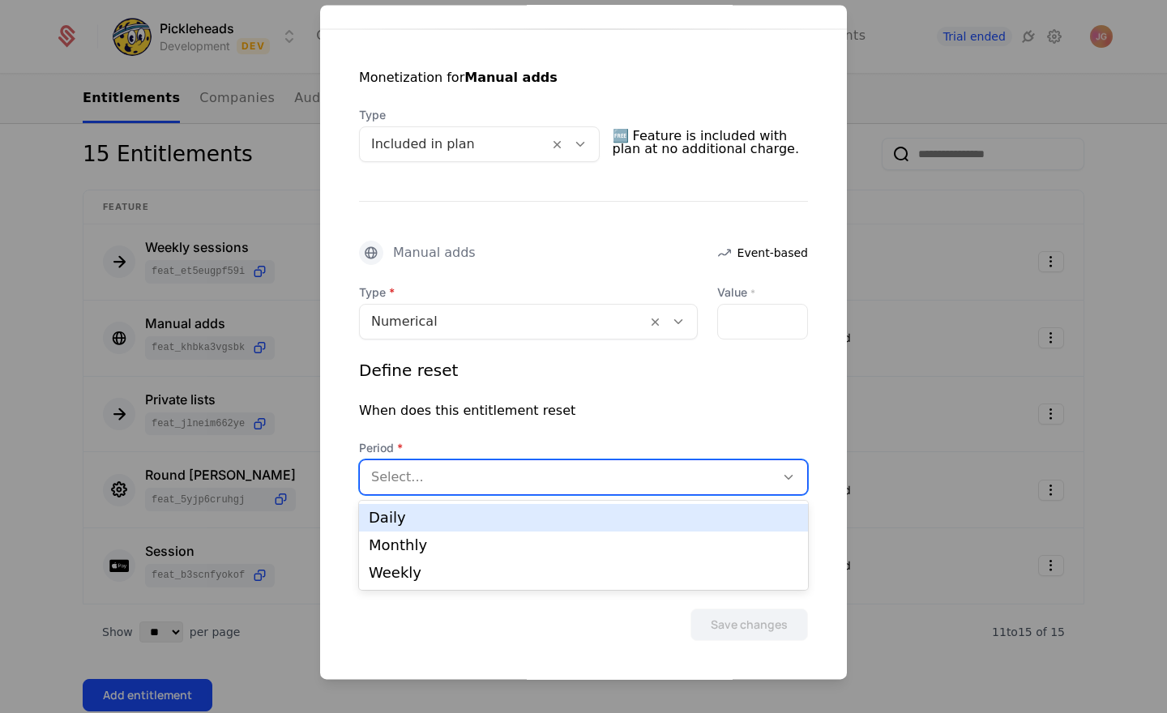
click at [471, 483] on div at bounding box center [567, 477] width 392 height 23
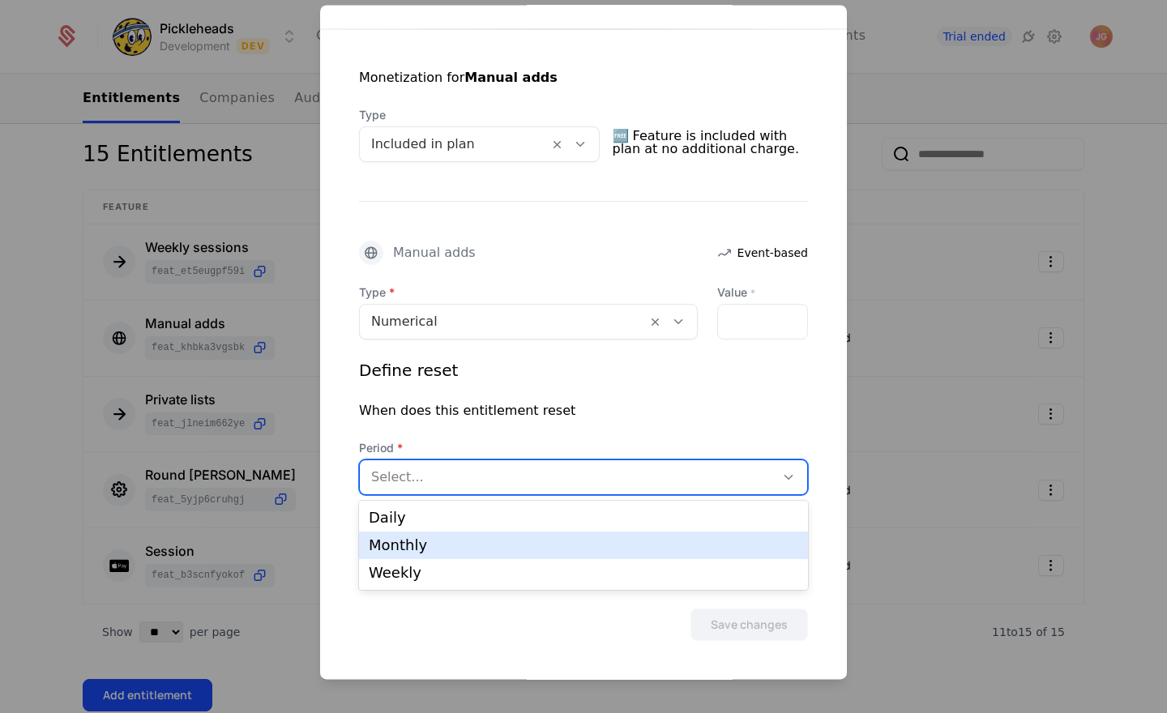
click at [451, 543] on div "Monthly" at bounding box center [583, 545] width 429 height 15
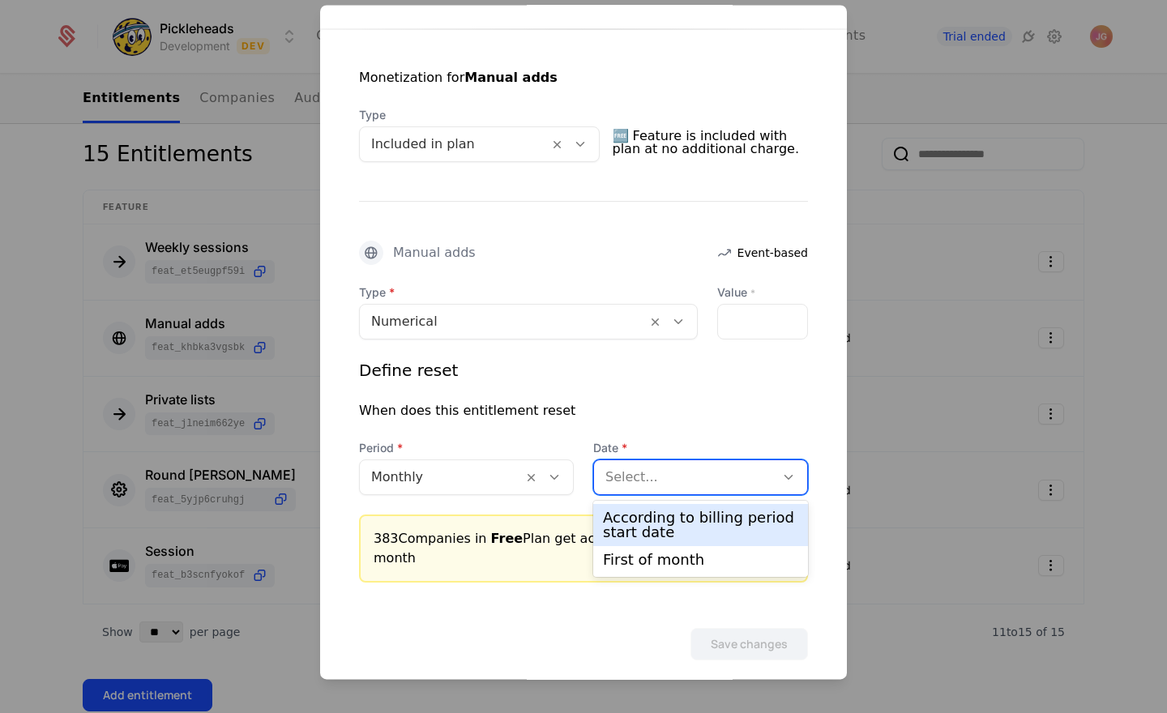
click at [647, 474] on div at bounding box center [684, 477] width 158 height 23
click at [643, 523] on div "According to billing period start date" at bounding box center [700, 525] width 195 height 29
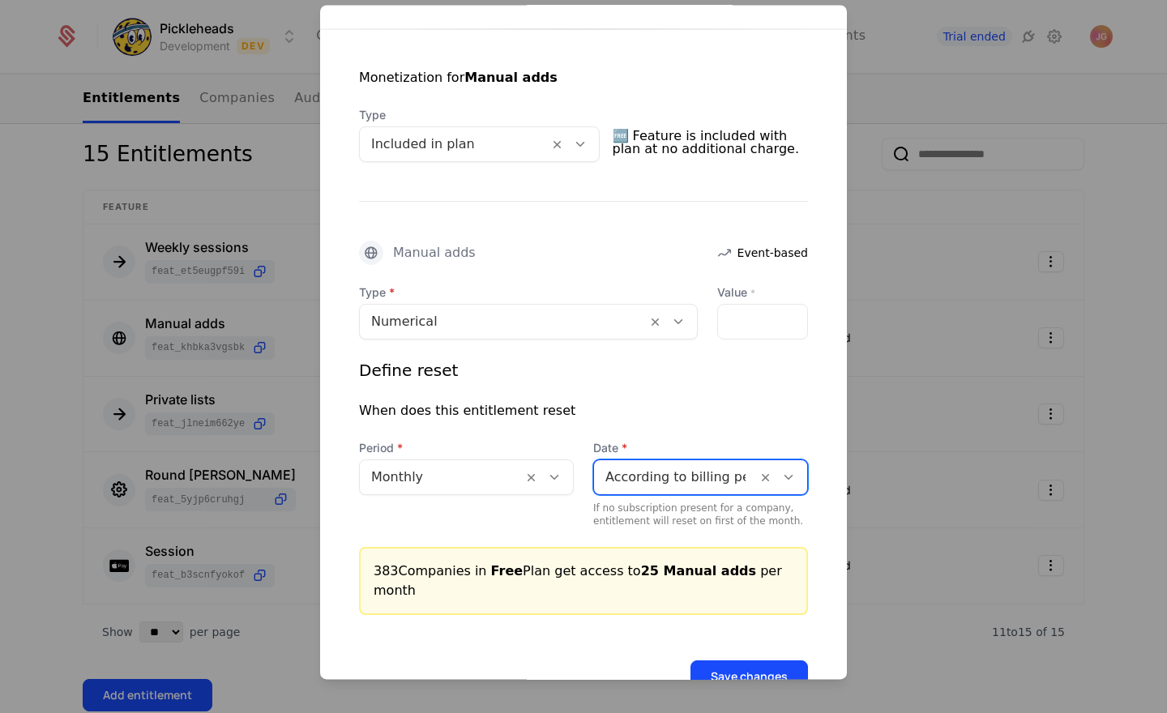
scroll to position [328, 0]
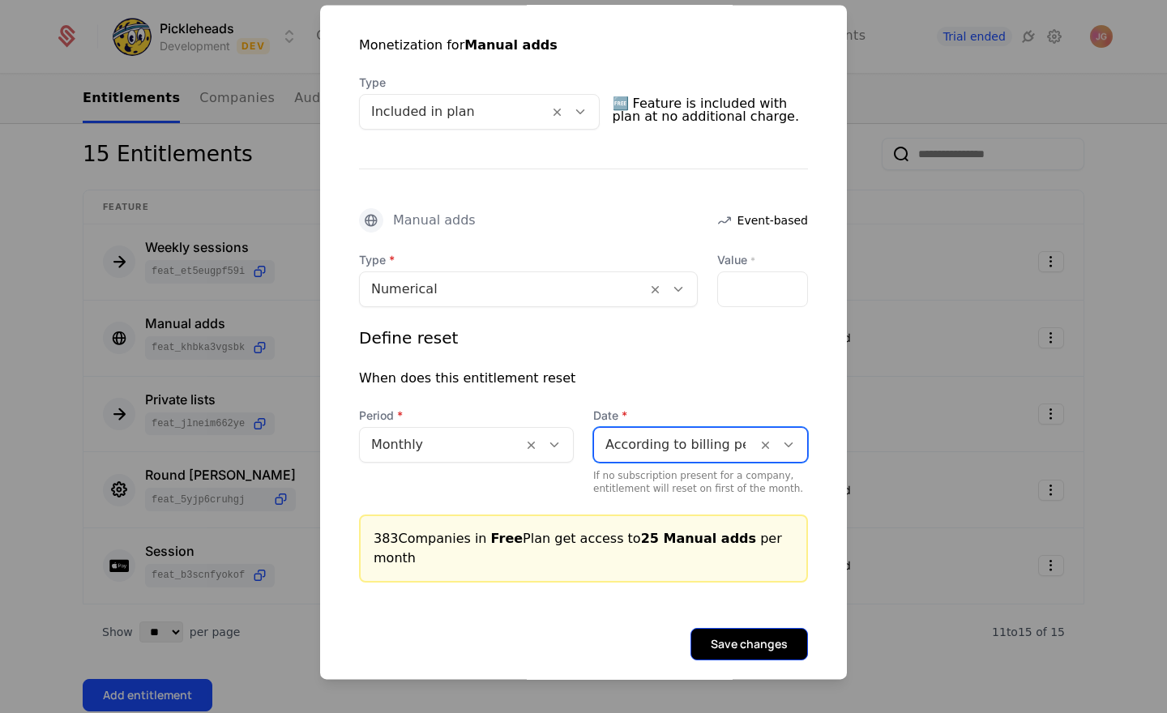
click at [745, 628] on button "Save changes" at bounding box center [749, 644] width 118 height 32
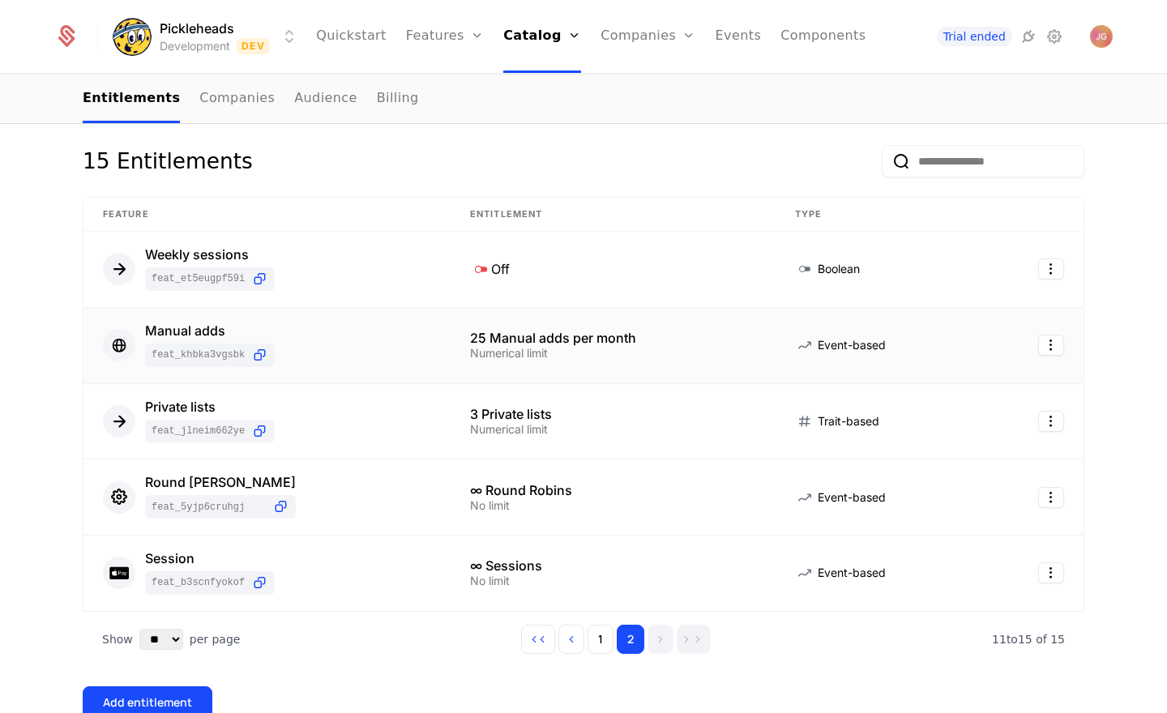
scroll to position [260, 0]
click at [1055, 506] on html "Pickleheads Development Dev Quickstart Features Features Flags Catalog Plans Ad…" at bounding box center [583, 356] width 1167 height 713
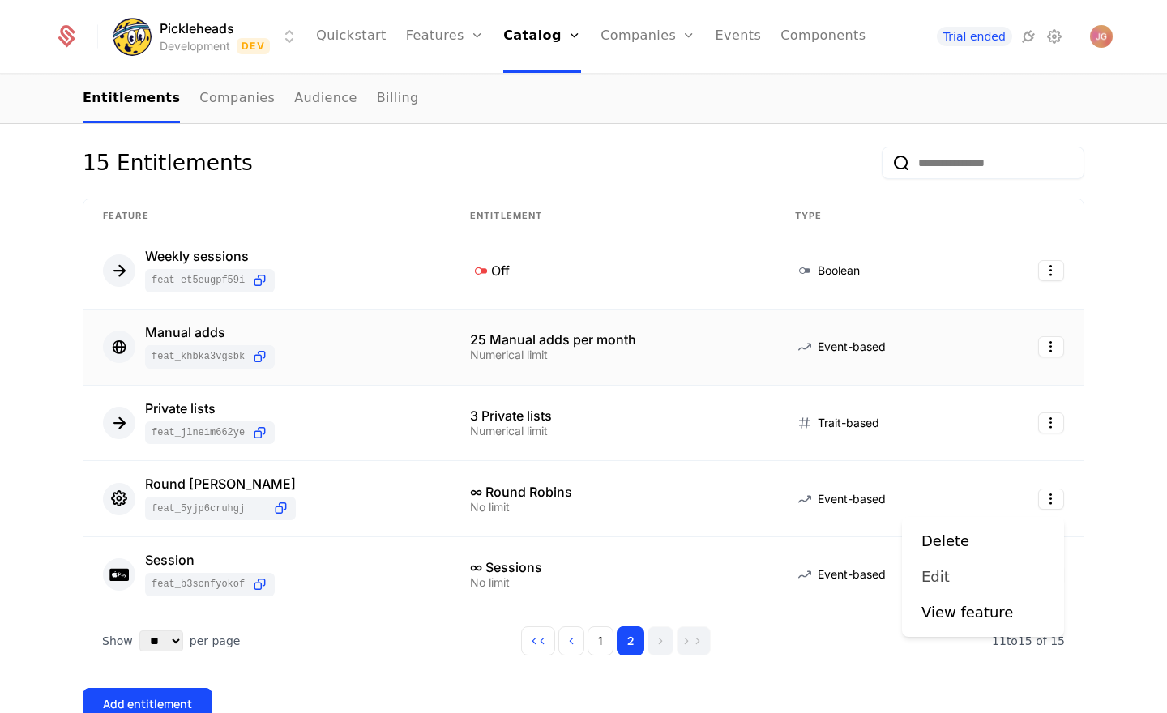
click at [955, 580] on div "Edit" at bounding box center [941, 577] width 41 height 23
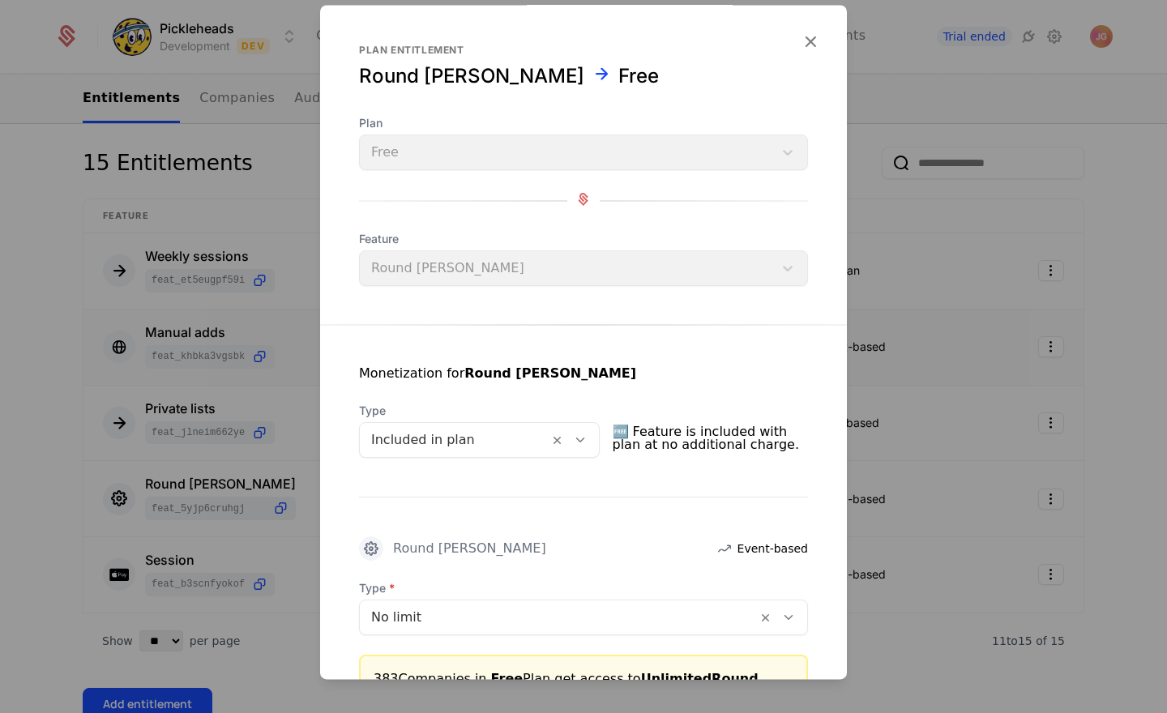
scroll to position [140, 0]
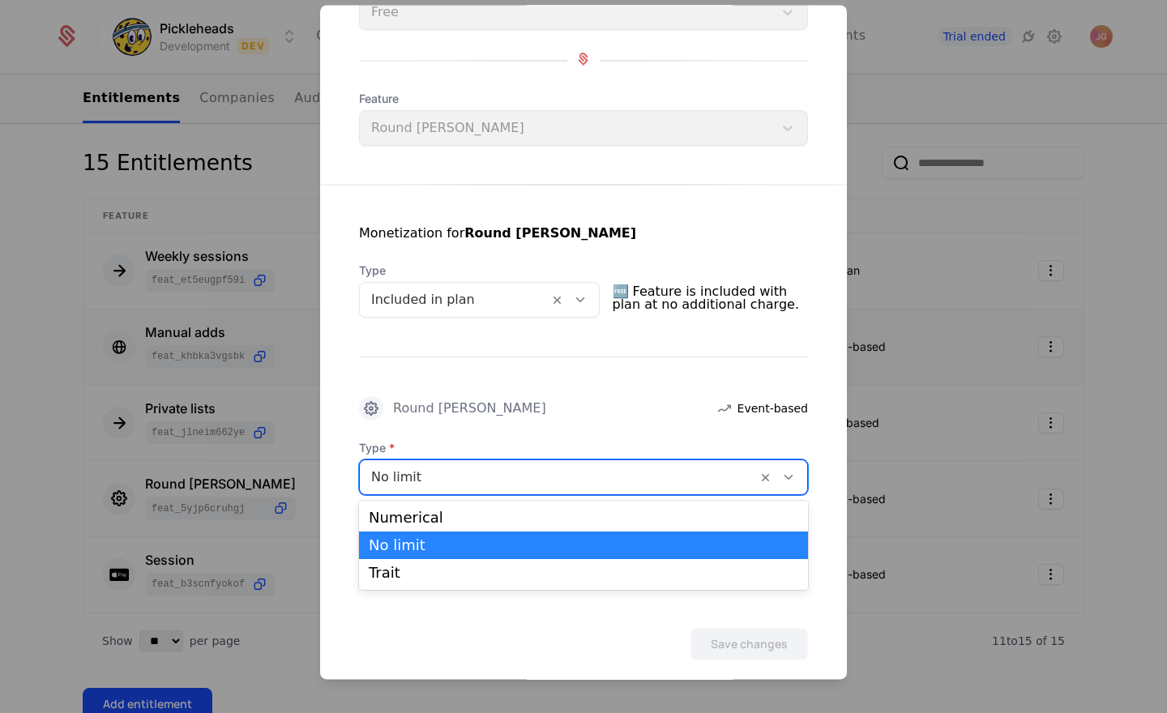
click at [506, 467] on div at bounding box center [558, 477] width 374 height 23
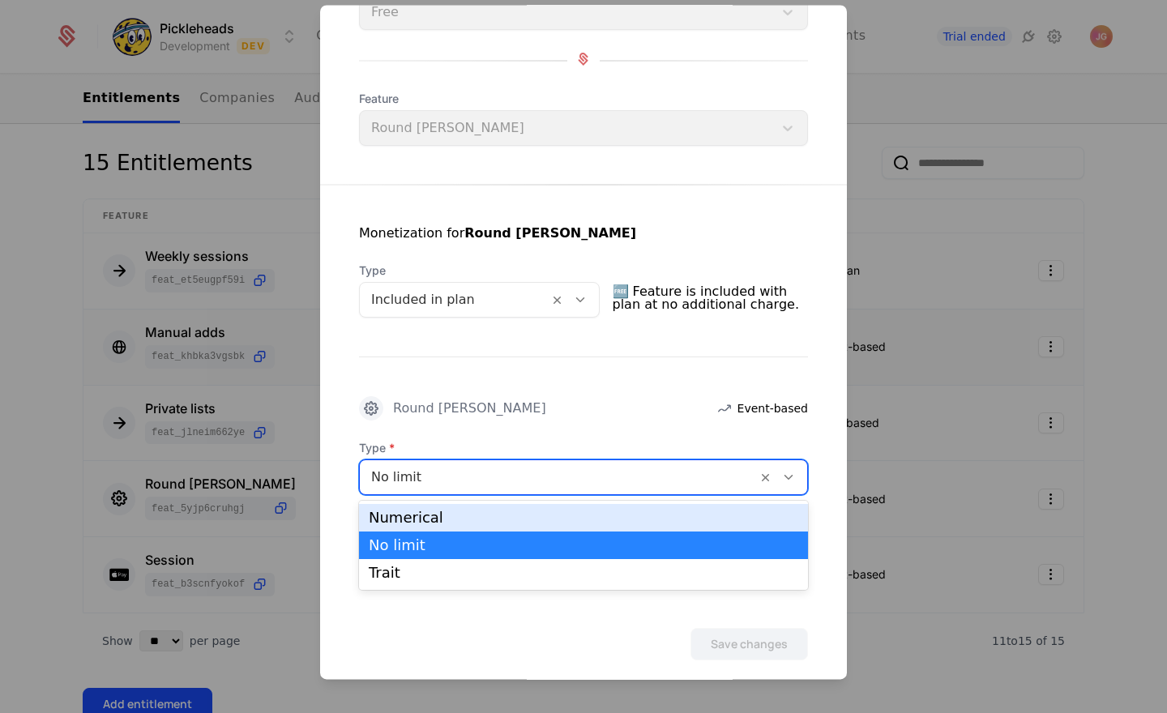
click at [496, 523] on div "Numerical" at bounding box center [583, 518] width 429 height 15
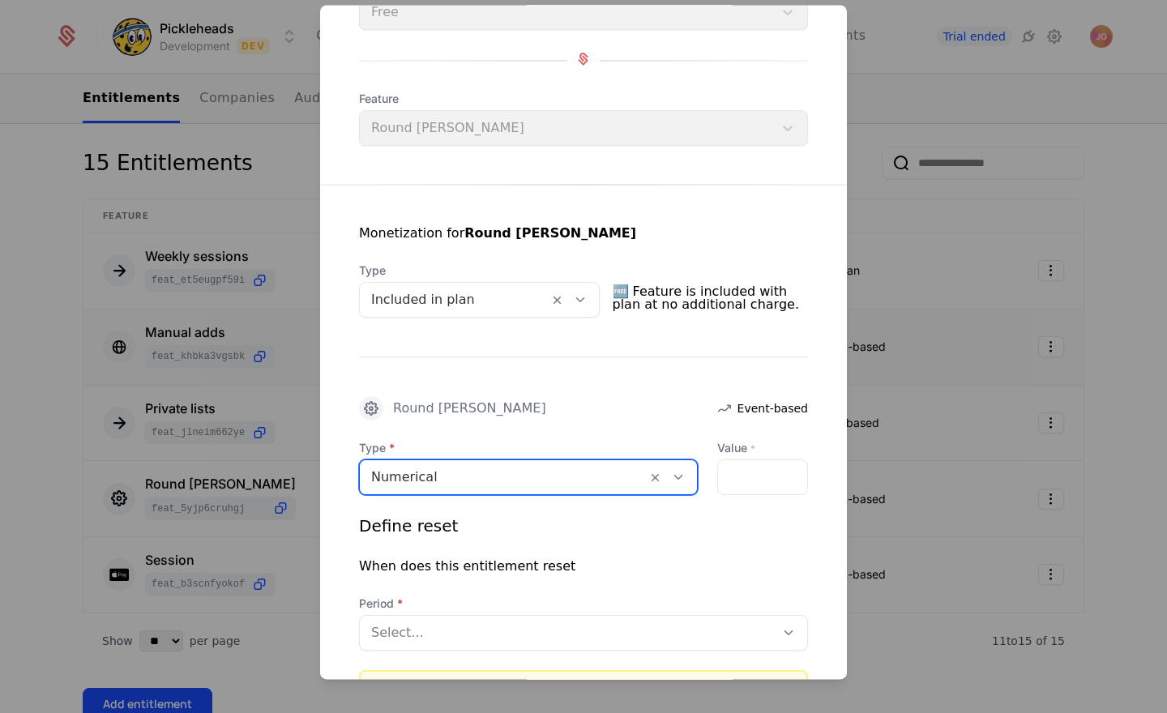
scroll to position [296, 0]
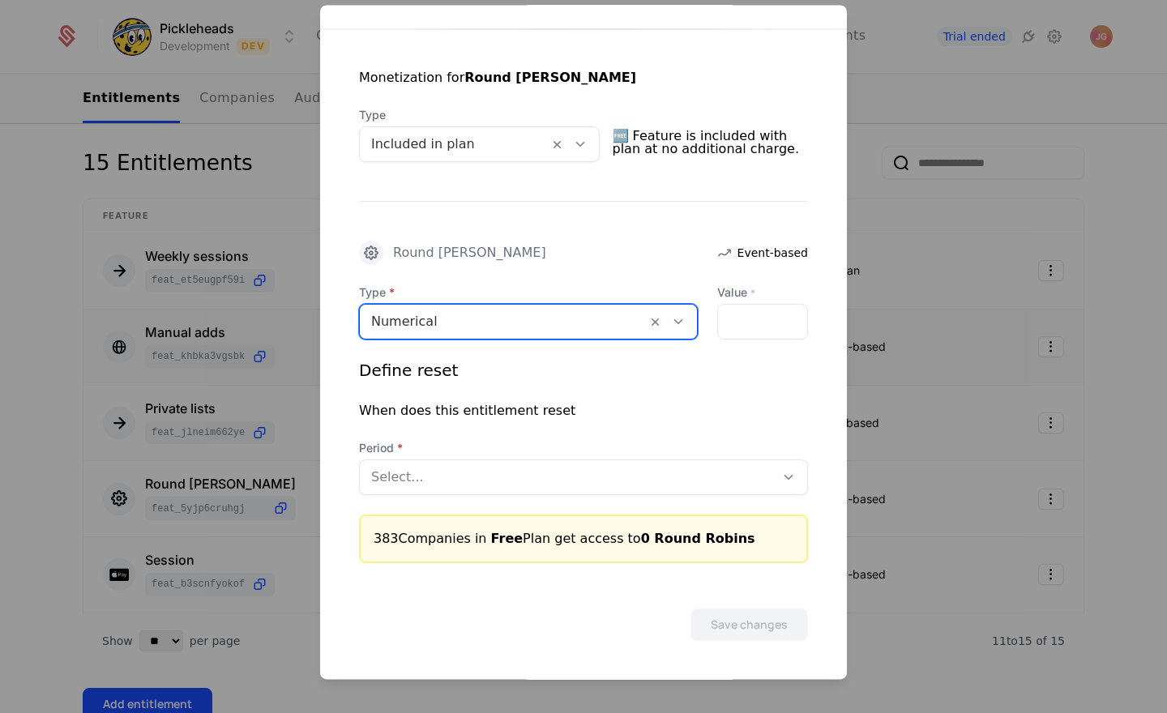
click at [425, 482] on div at bounding box center [567, 477] width 392 height 23
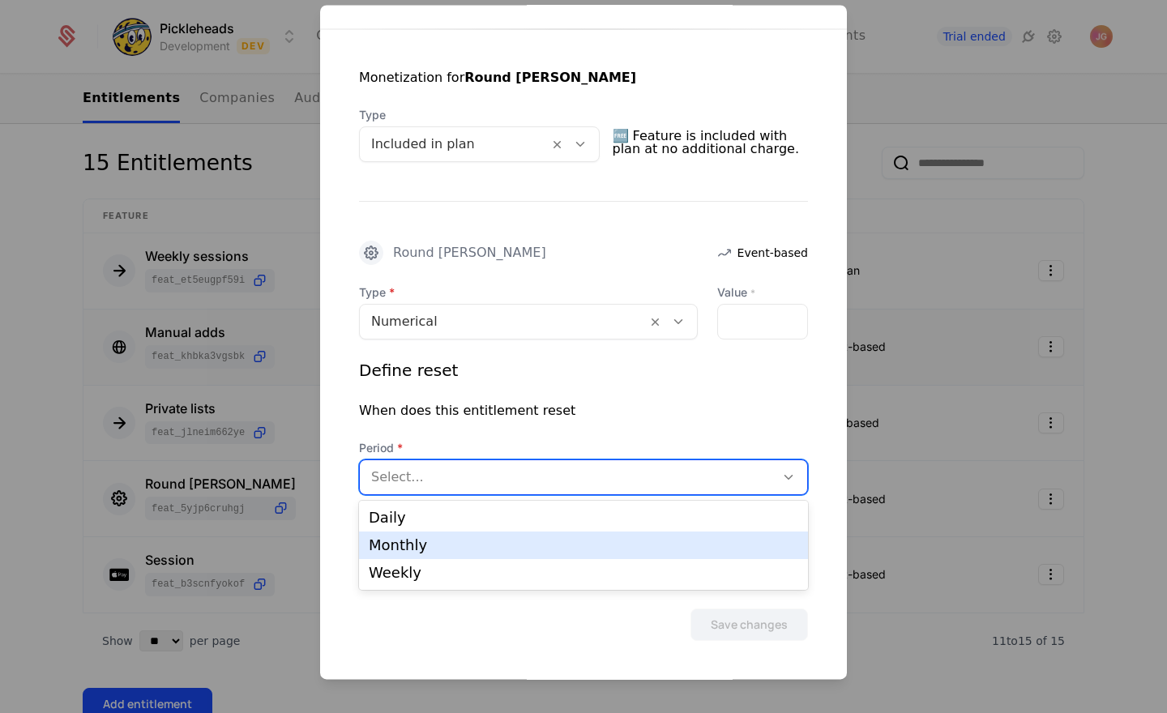
click at [431, 537] on div "Monthly" at bounding box center [583, 546] width 449 height 28
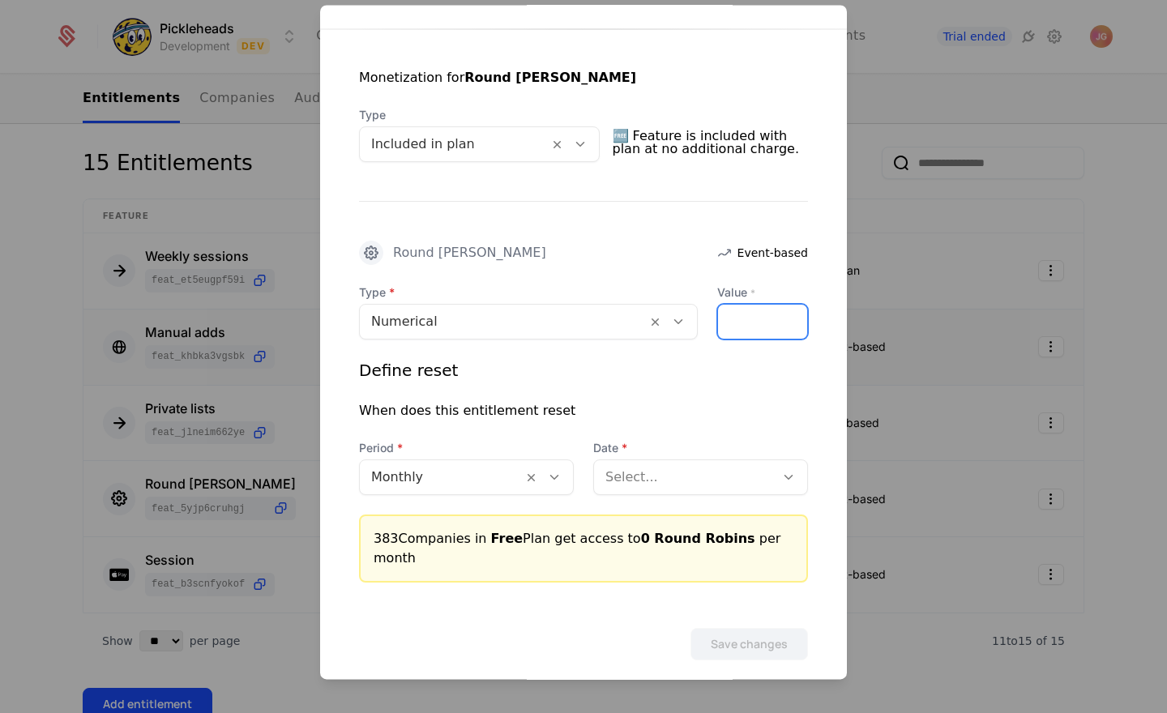
click at [736, 323] on input "Value *" at bounding box center [762, 322] width 89 height 34
type input "*"
click at [649, 382] on div "Define reset When does this entitlement reset Period Monthly Date Select..." at bounding box center [583, 427] width 449 height 136
click at [658, 481] on div at bounding box center [684, 477] width 158 height 23
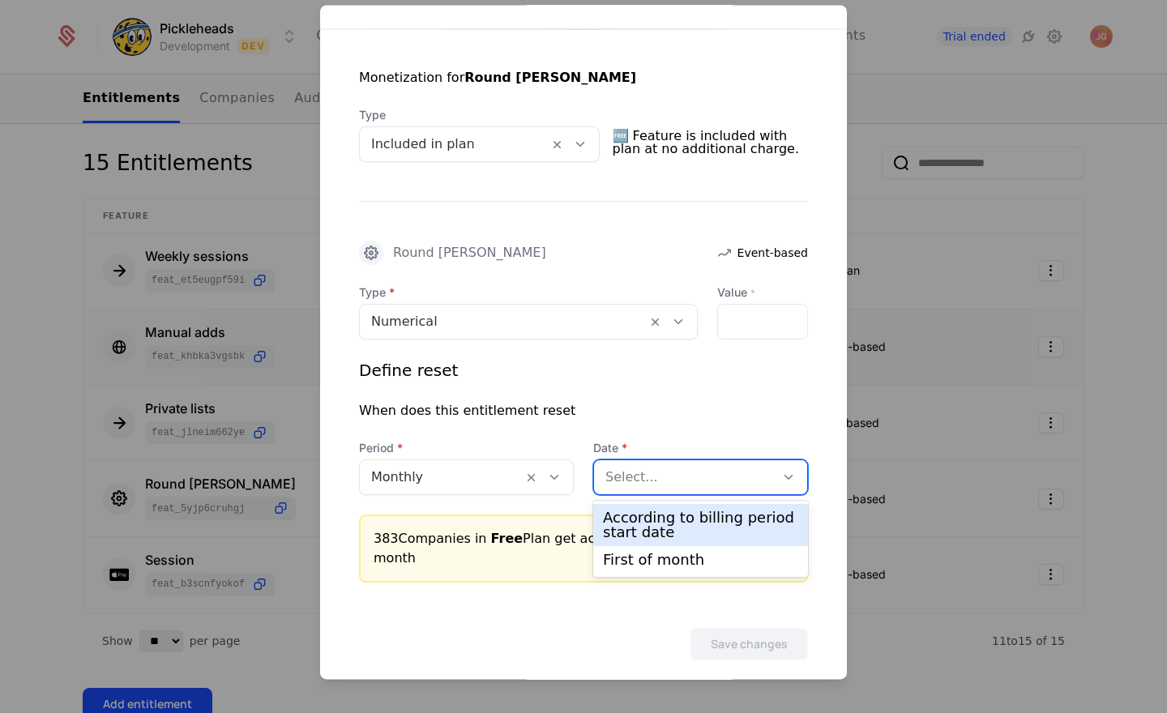
click at [656, 517] on div "According to billing period start date" at bounding box center [700, 525] width 195 height 29
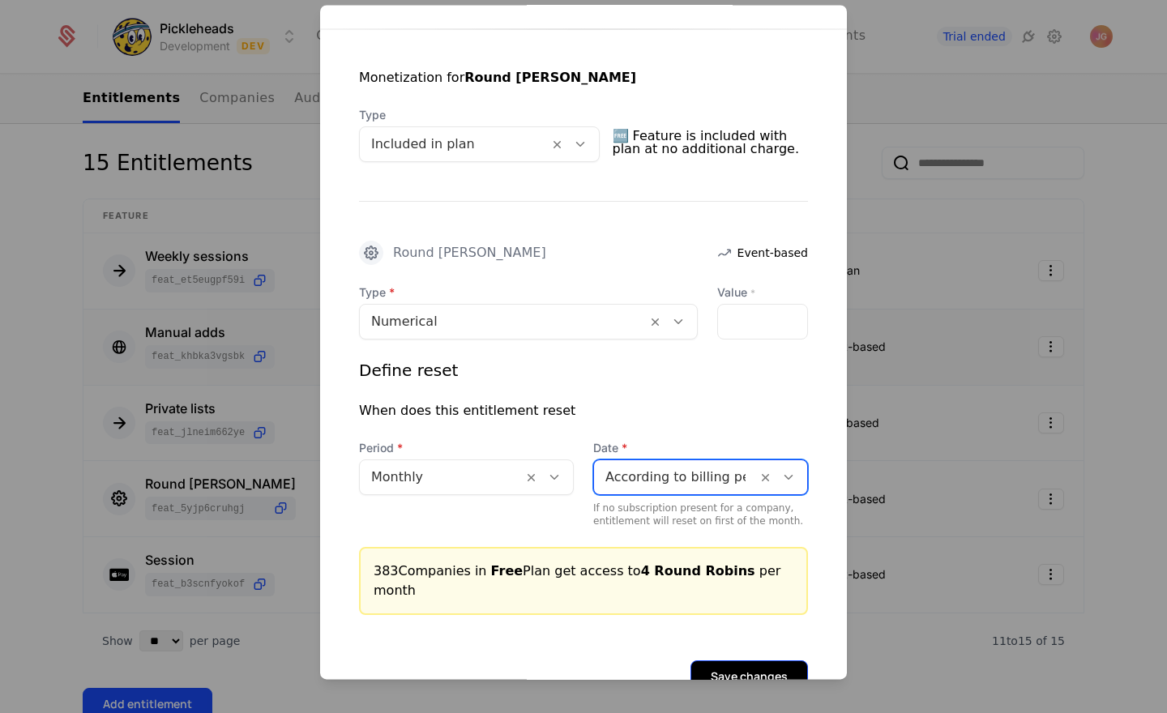
click at [742, 660] on button "Save changes" at bounding box center [749, 676] width 118 height 32
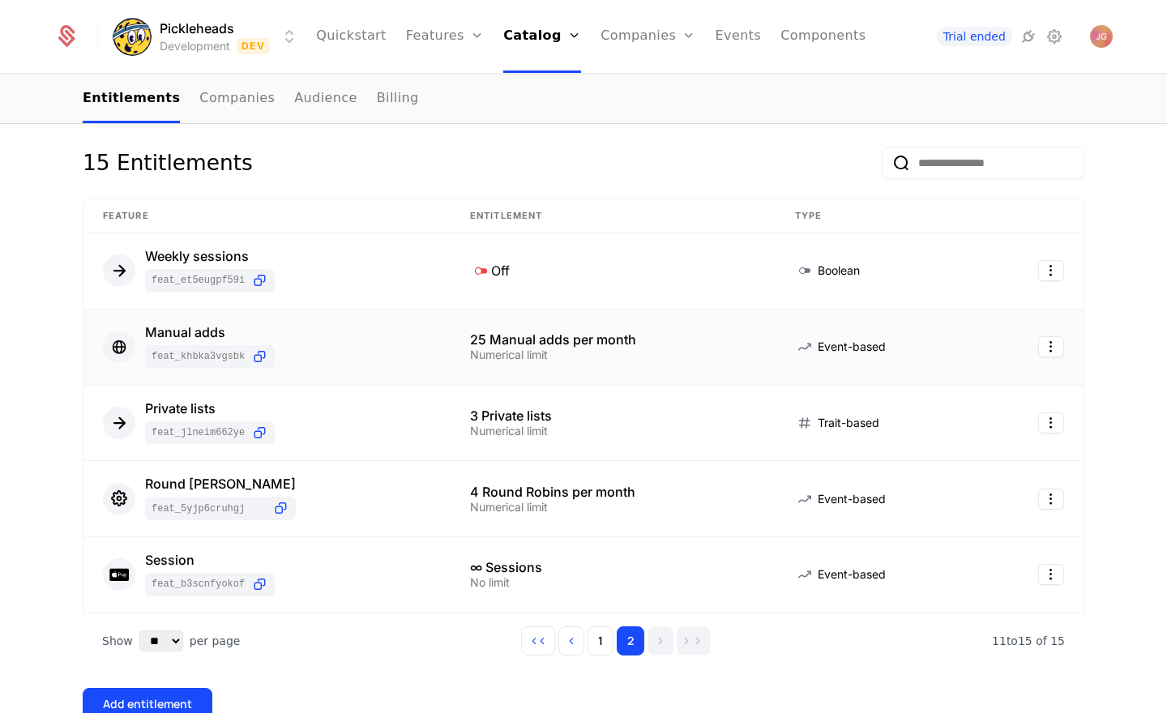
scroll to position [0, 0]
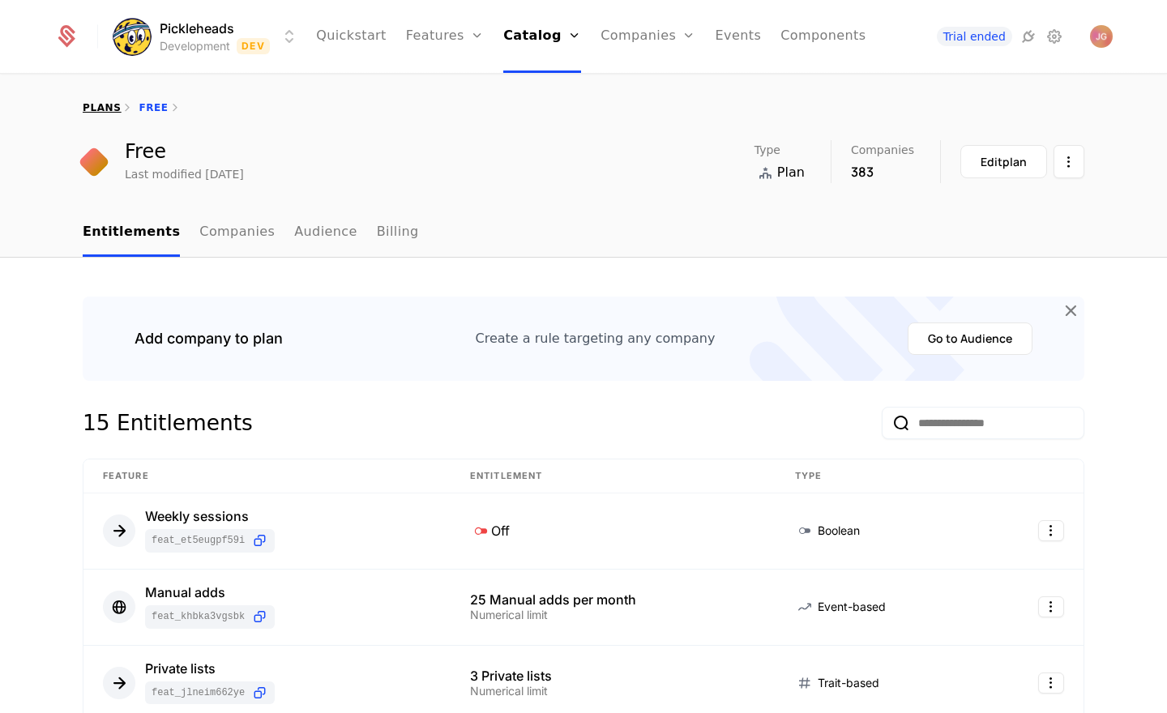
click at [97, 110] on link "plans" at bounding box center [102, 107] width 38 height 11
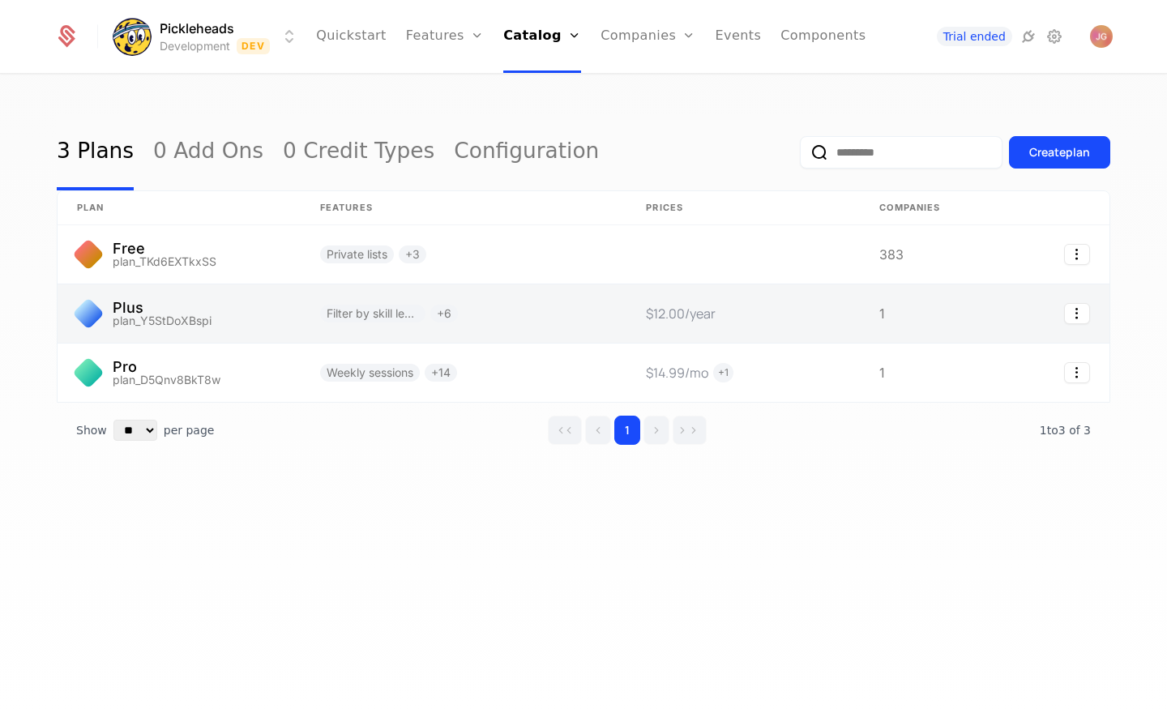
click at [246, 322] on link at bounding box center [179, 313] width 243 height 58
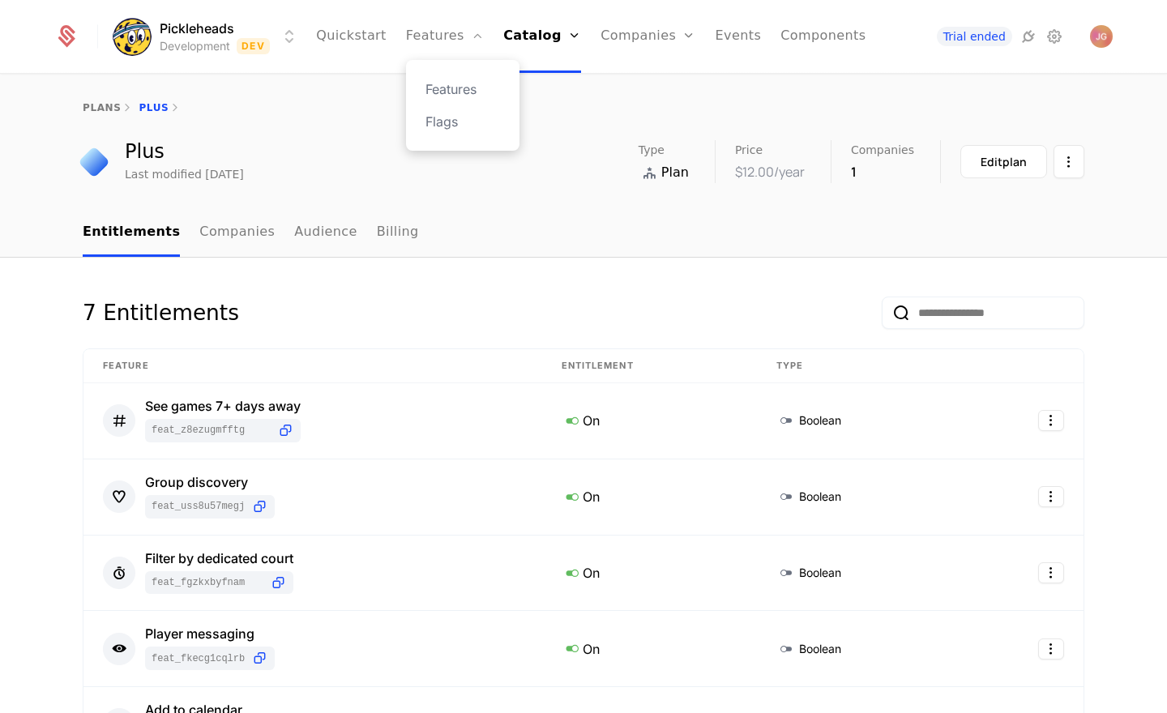
click at [455, 100] on div "Features Flags" at bounding box center [462, 105] width 113 height 91
click at [462, 91] on link "Features" at bounding box center [462, 88] width 75 height 19
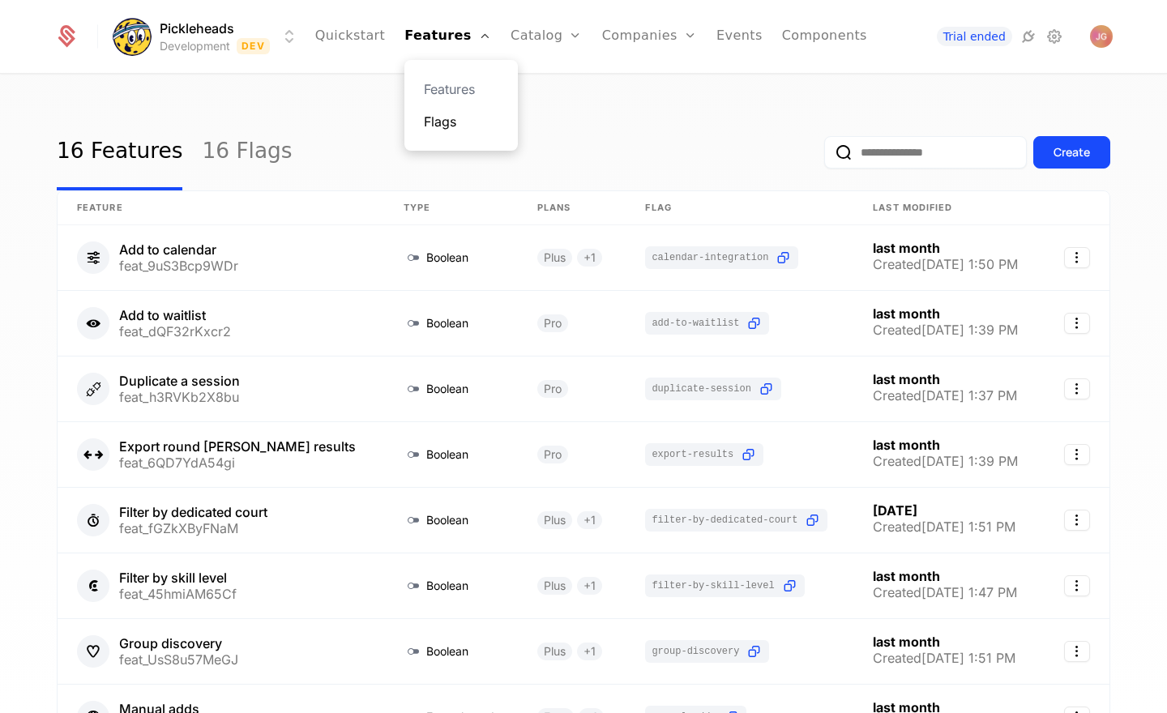
click at [454, 128] on link "Flags" at bounding box center [461, 121] width 75 height 19
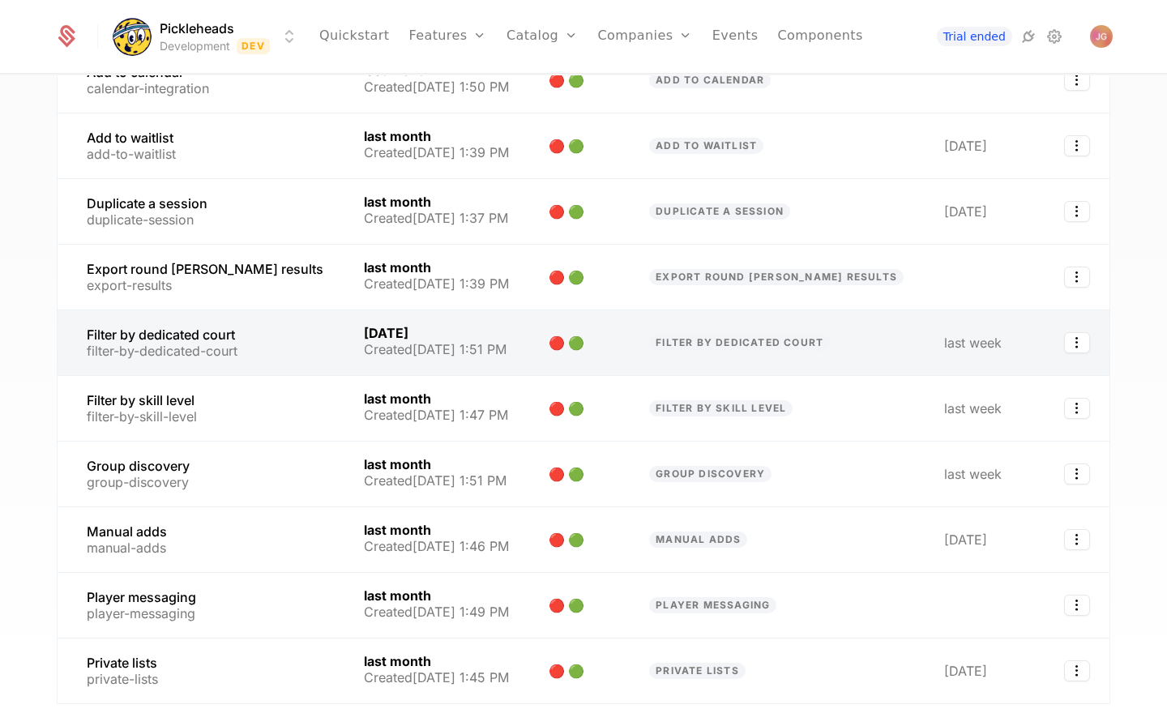
scroll to position [305, 0]
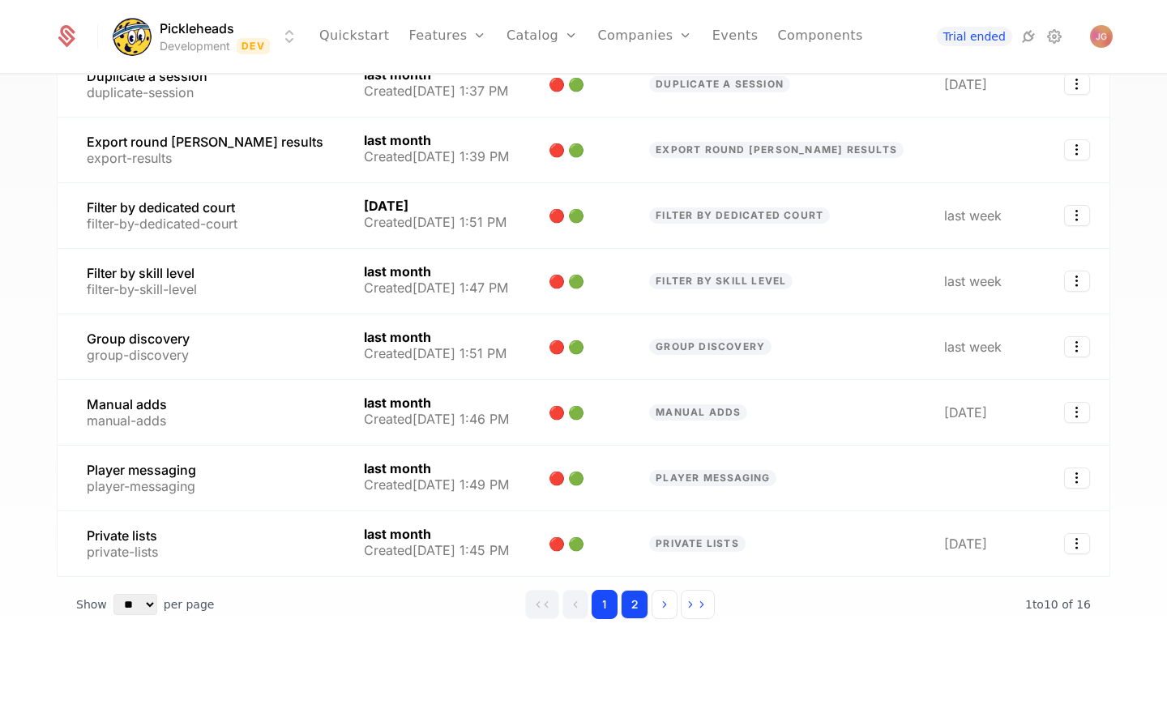
click at [640, 613] on button "2" at bounding box center [635, 604] width 28 height 29
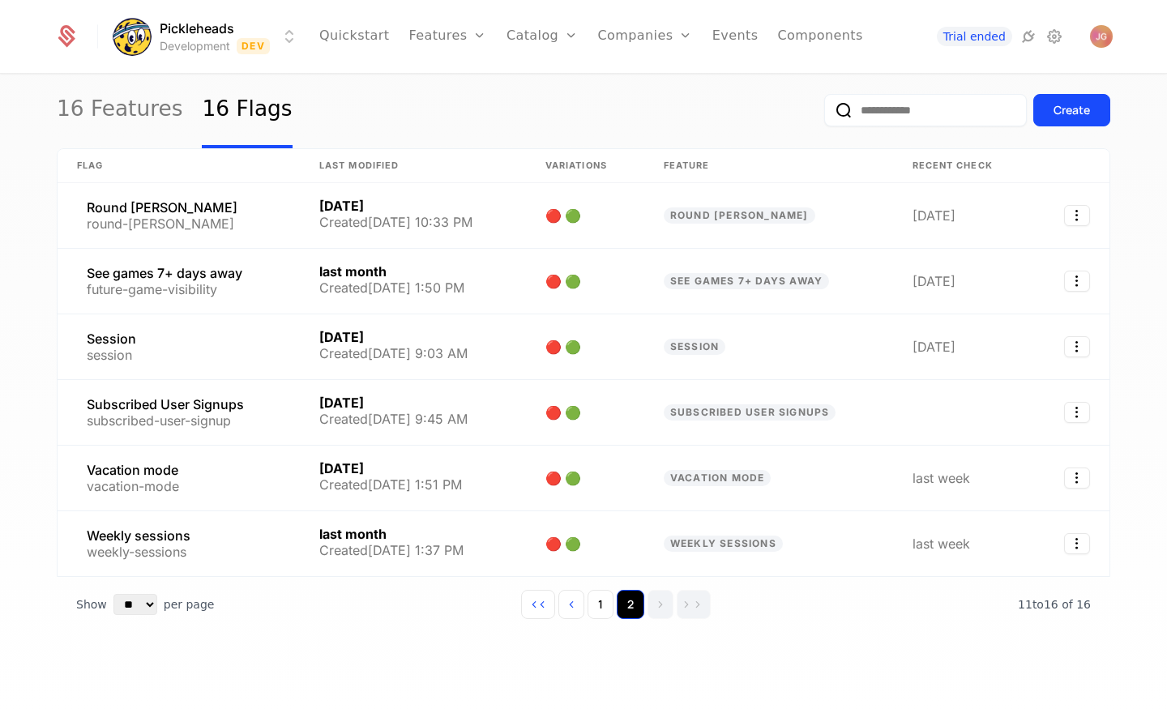
scroll to position [42, 0]
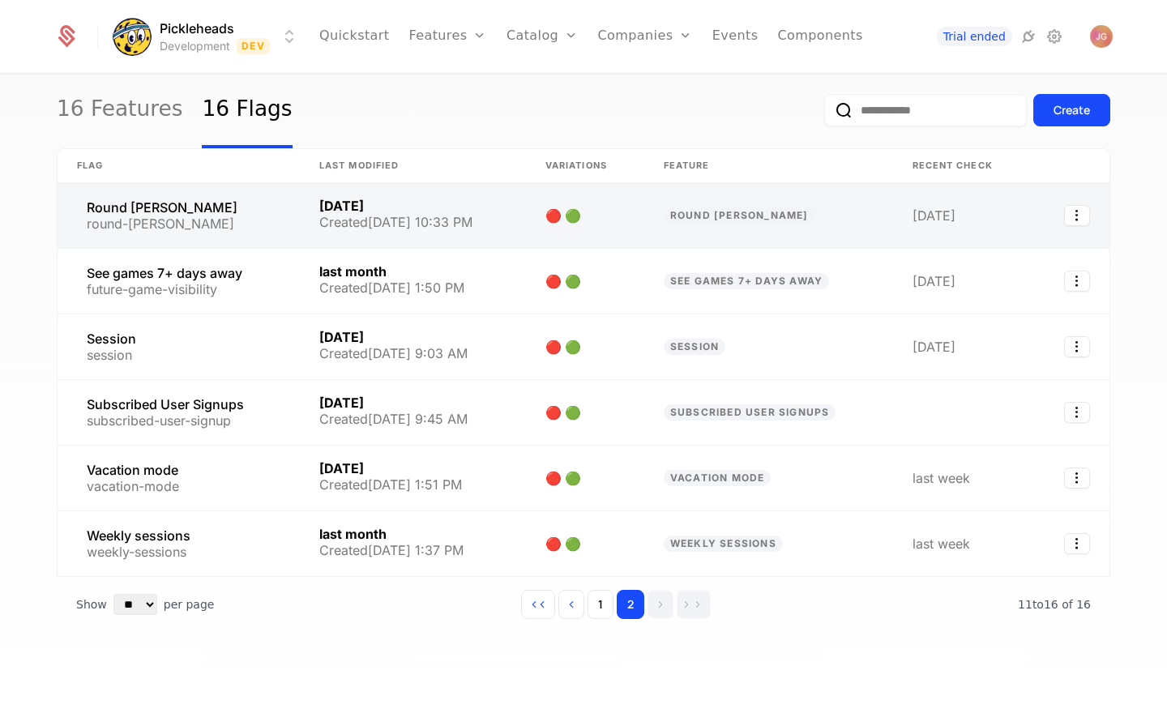
click at [183, 222] on link at bounding box center [179, 215] width 242 height 65
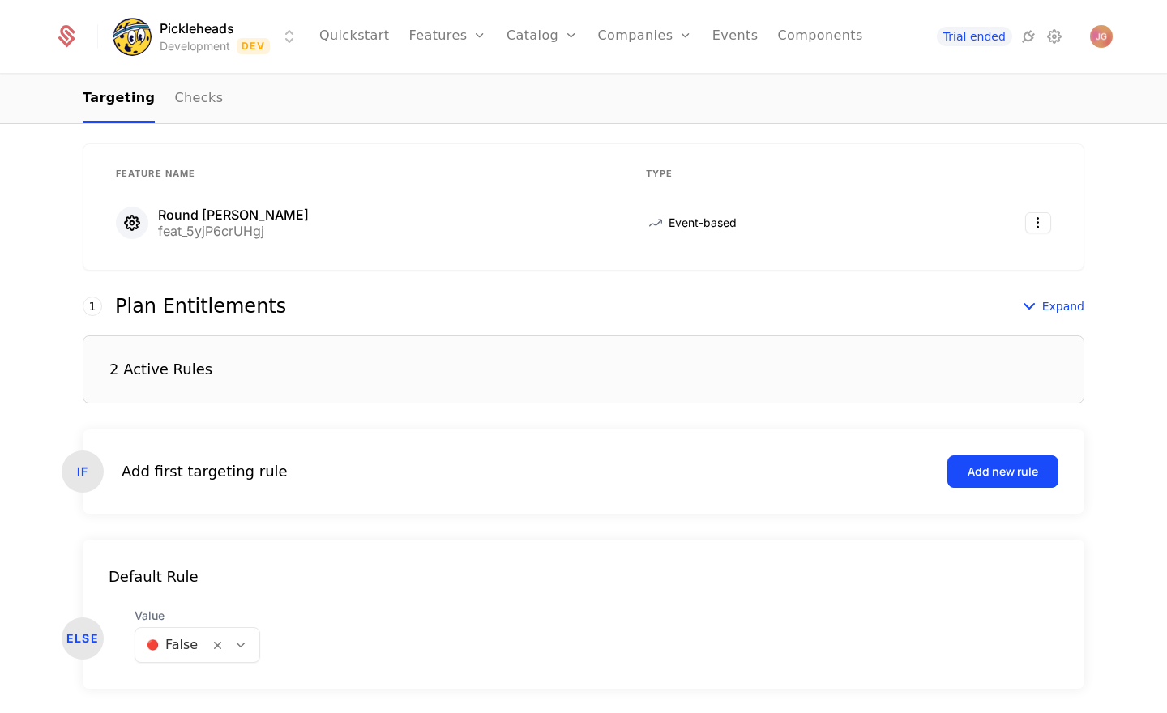
scroll to position [348, 0]
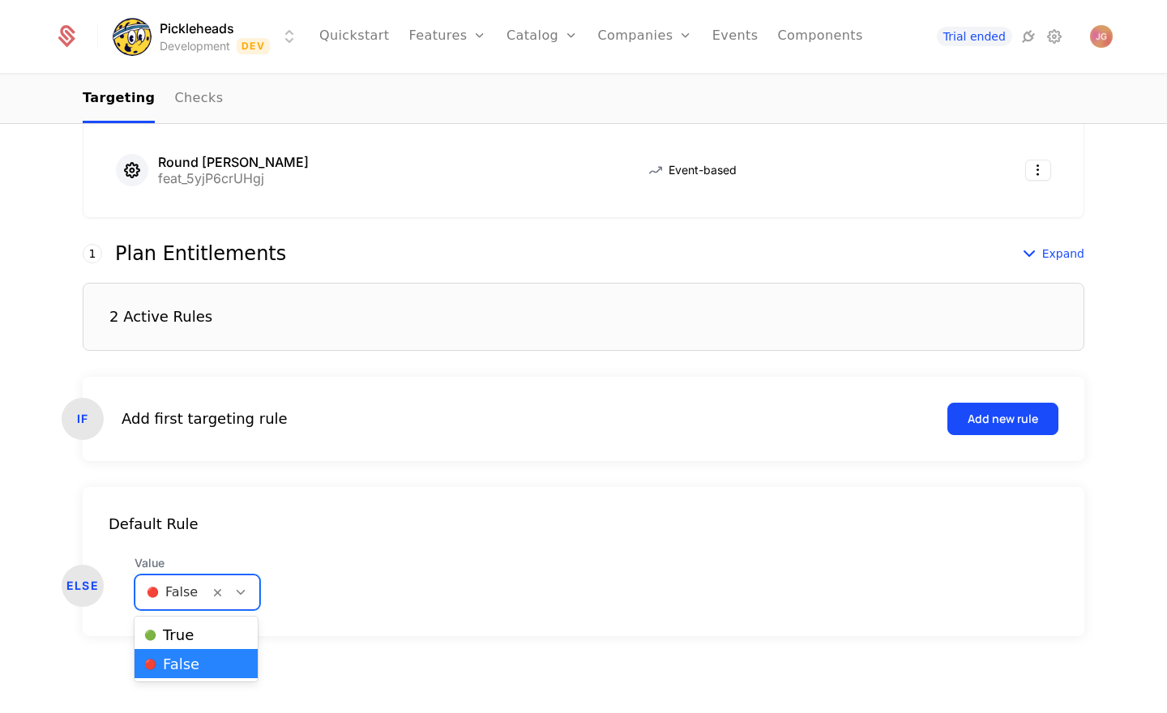
click at [243, 596] on icon at bounding box center [240, 592] width 15 height 15
drag, startPoint x: 226, startPoint y: 622, endPoint x: 240, endPoint y: 621, distance: 13.9
click at [226, 622] on div "🟢 True" at bounding box center [196, 634] width 123 height 29
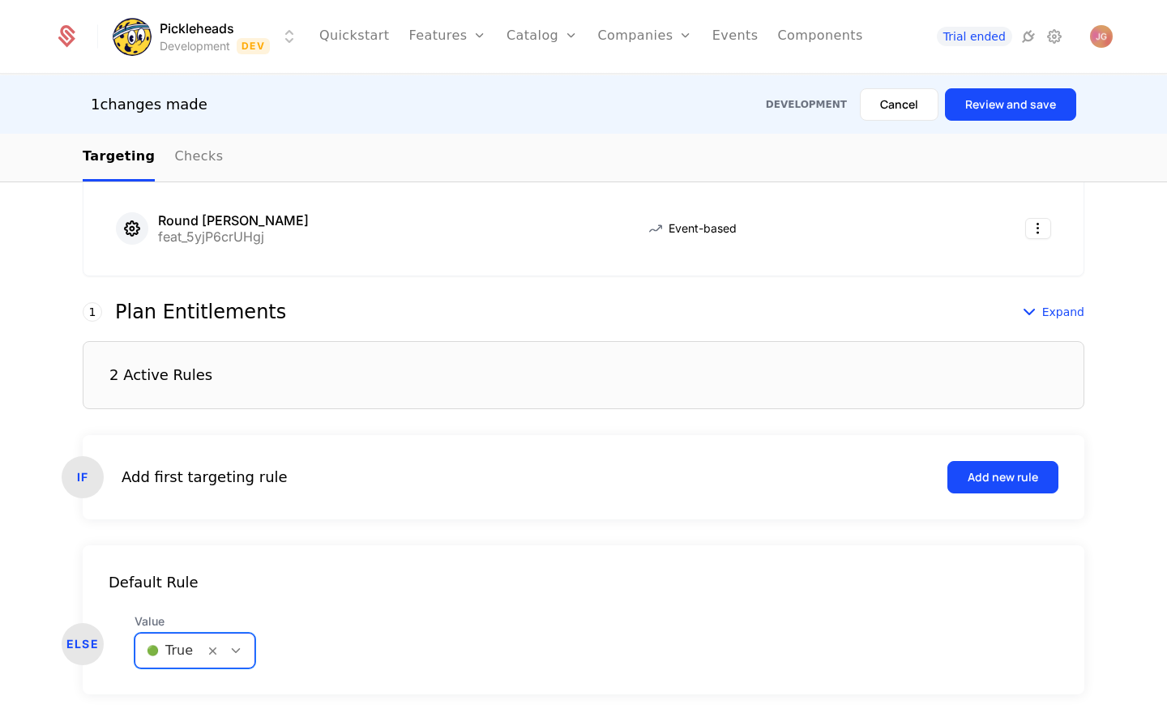
drag, startPoint x: 357, startPoint y: 621, endPoint x: 344, endPoint y: 622, distance: 13.0
click at [357, 621] on div "ELSE Value option [object Object], selected. 🟢 True" at bounding box center [584, 640] width 1002 height 55
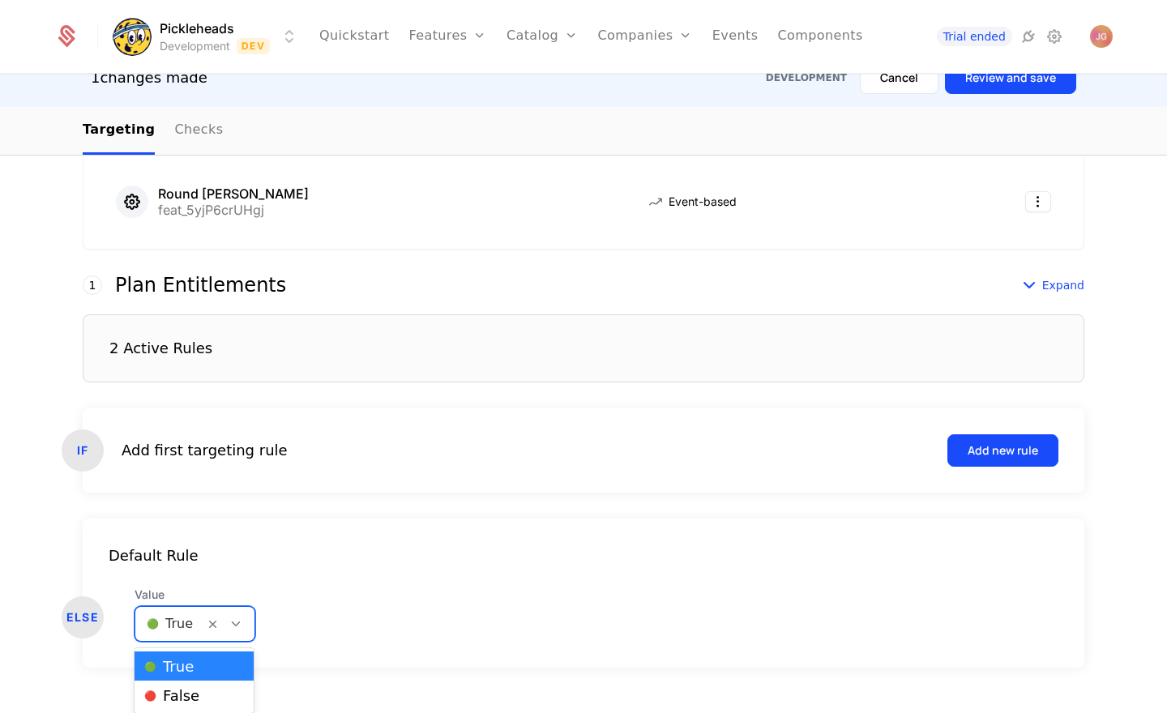
click at [235, 647] on div "Default Rule ELSE Value [object Object] selected, 1 of 2. 2 results available. …" at bounding box center [584, 593] width 1002 height 149
click at [235, 687] on div "🔴 False" at bounding box center [194, 695] width 100 height 16
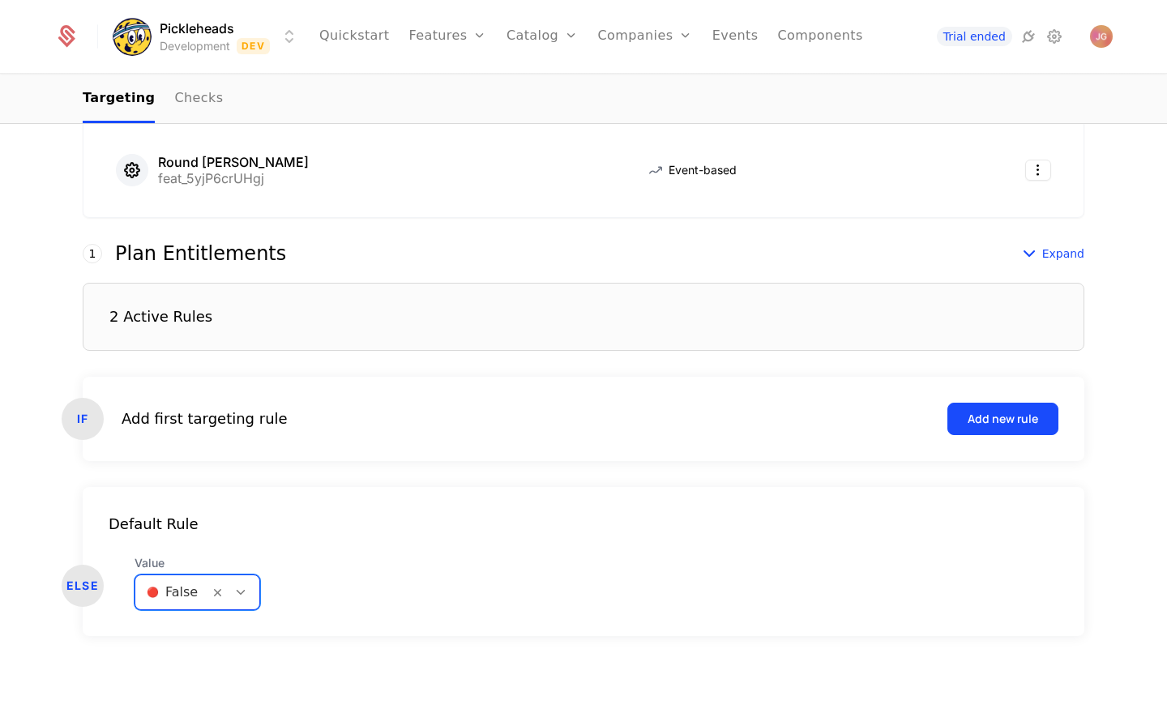
scroll to position [0, 0]
click at [373, 617] on div "Default Rule ELSE Value option [object Object], selected. 🔴 False" at bounding box center [584, 561] width 1002 height 149
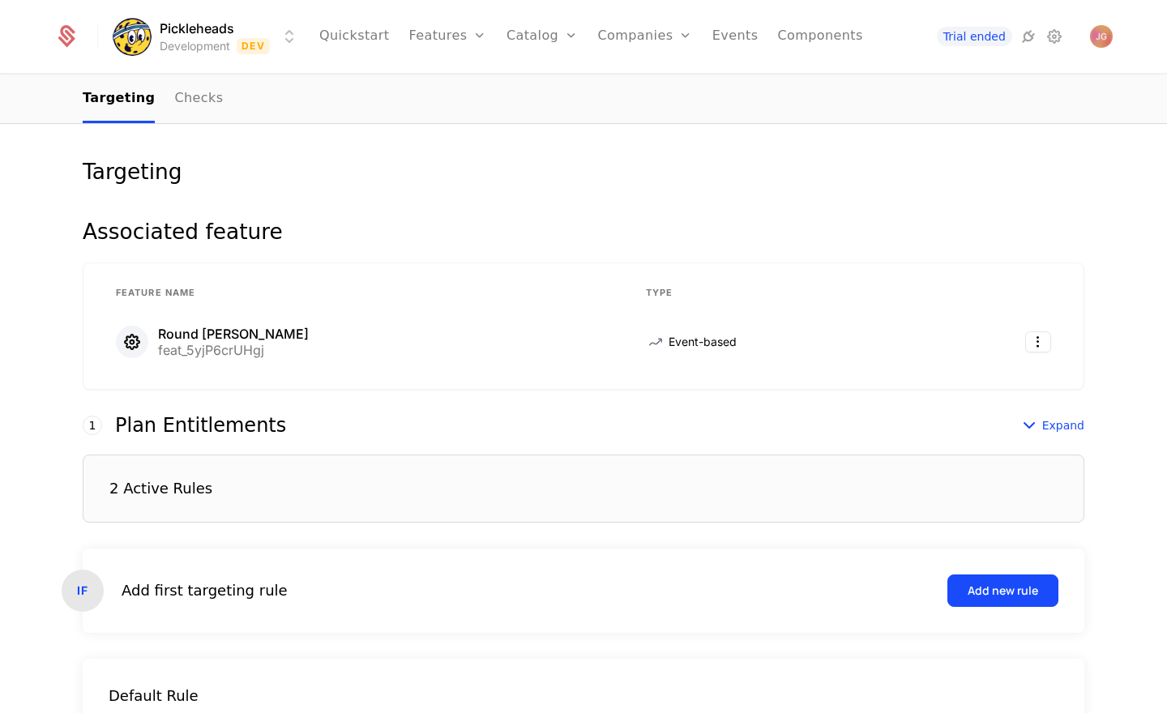
scroll to position [173, 0]
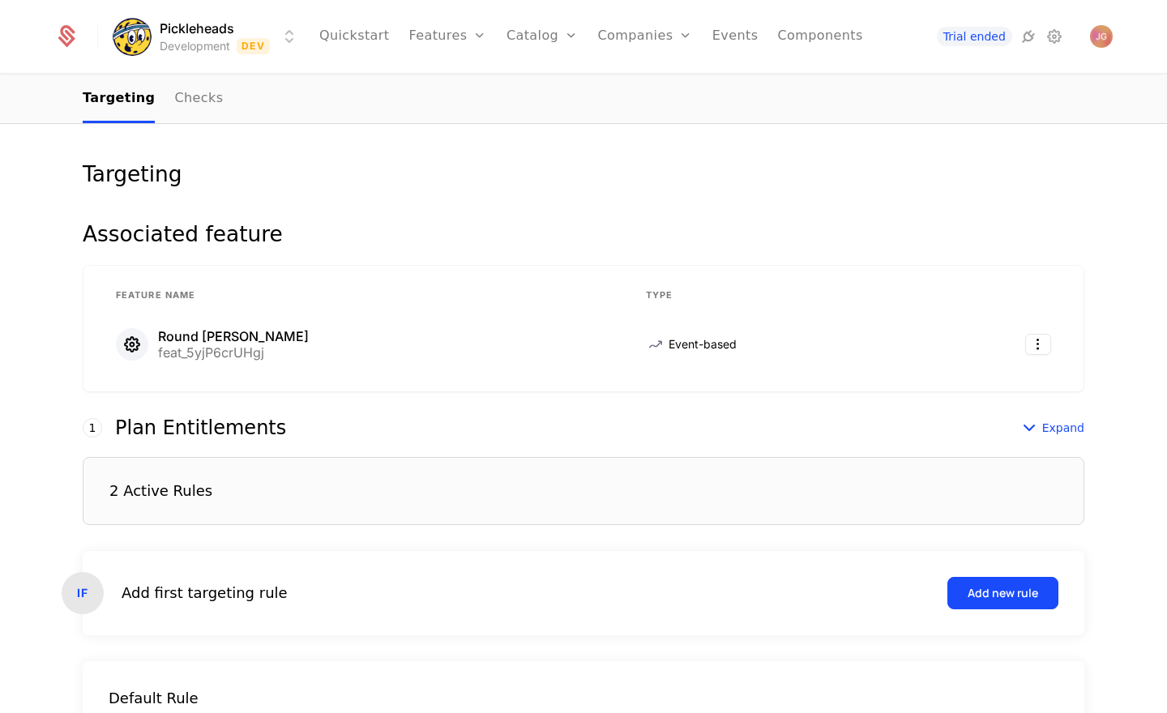
click at [1060, 415] on div "Associated feature Feature Name Type Round [PERSON_NAME] feat_5yjP6crUHgj Event…" at bounding box center [584, 517] width 1002 height 587
click at [1054, 423] on span "Expand" at bounding box center [1063, 428] width 42 height 16
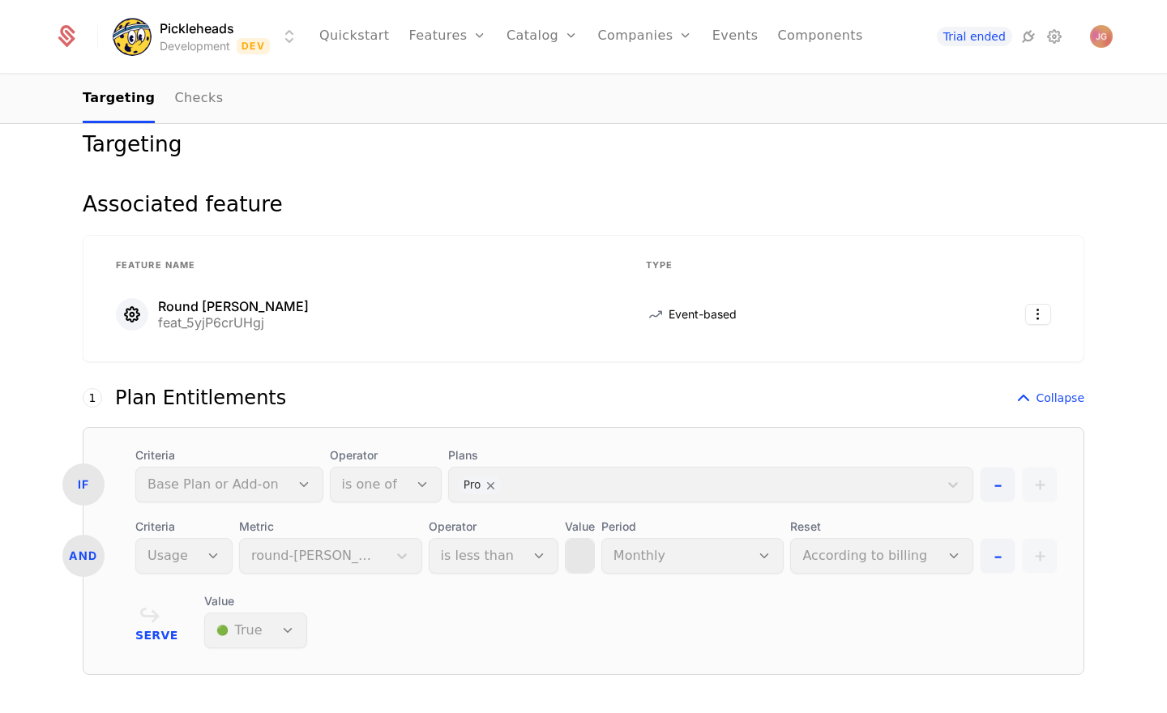
scroll to position [206, 0]
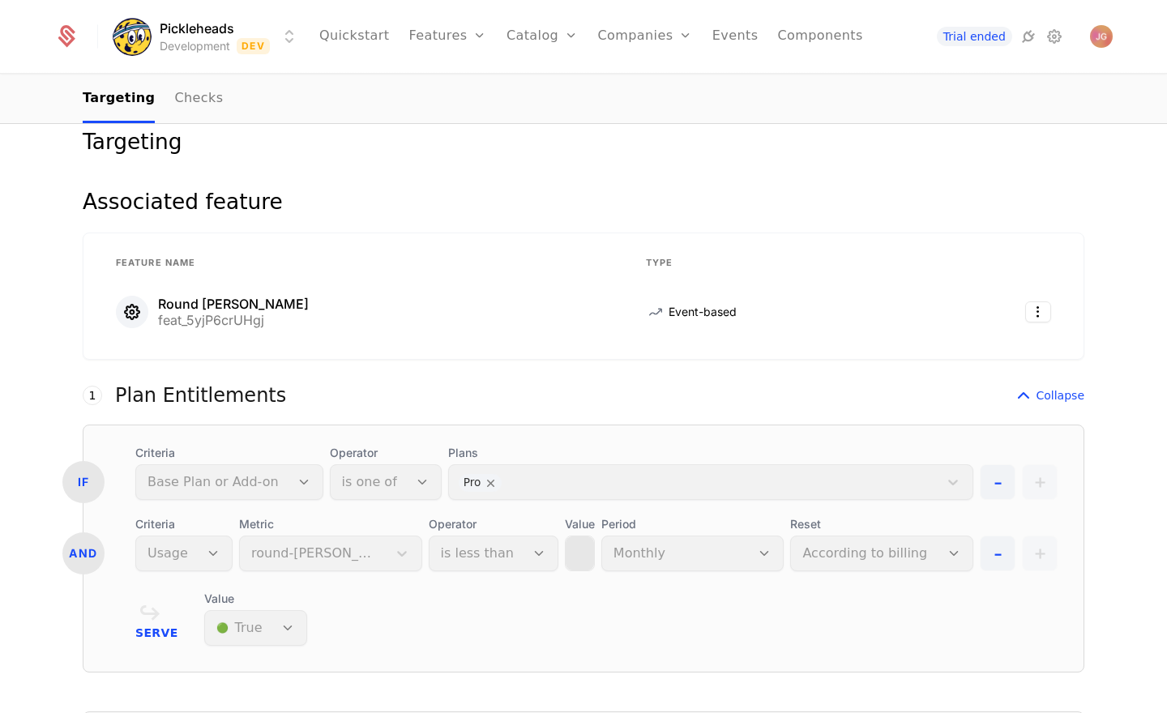
drag, startPoint x: 1045, startPoint y: 397, endPoint x: 937, endPoint y: 387, distance: 108.3
click at [1045, 397] on span "Collapse" at bounding box center [1060, 395] width 49 height 16
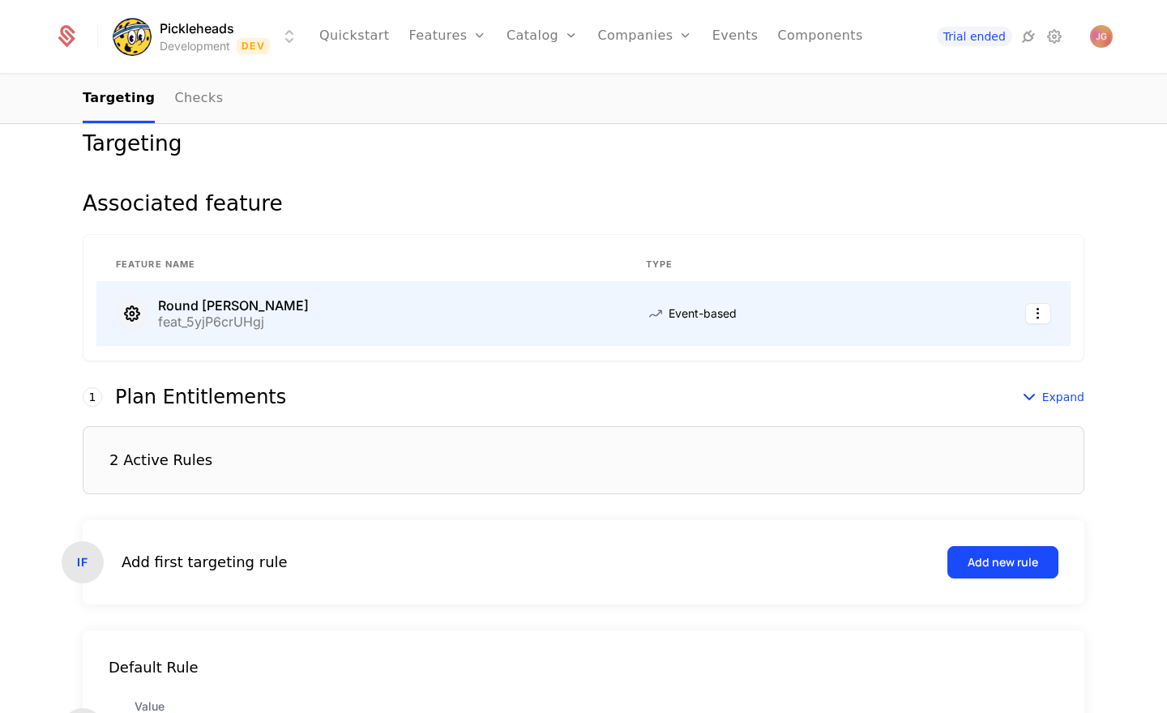
scroll to position [0, 0]
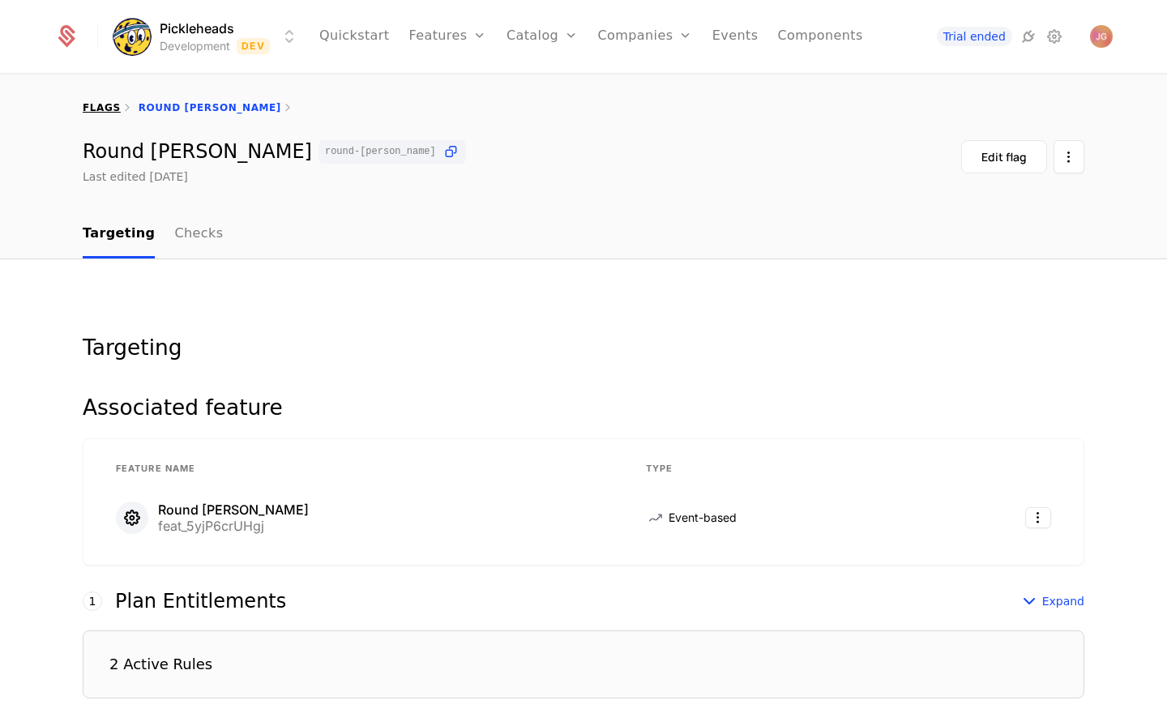
click at [101, 113] on link "flags" at bounding box center [102, 107] width 38 height 11
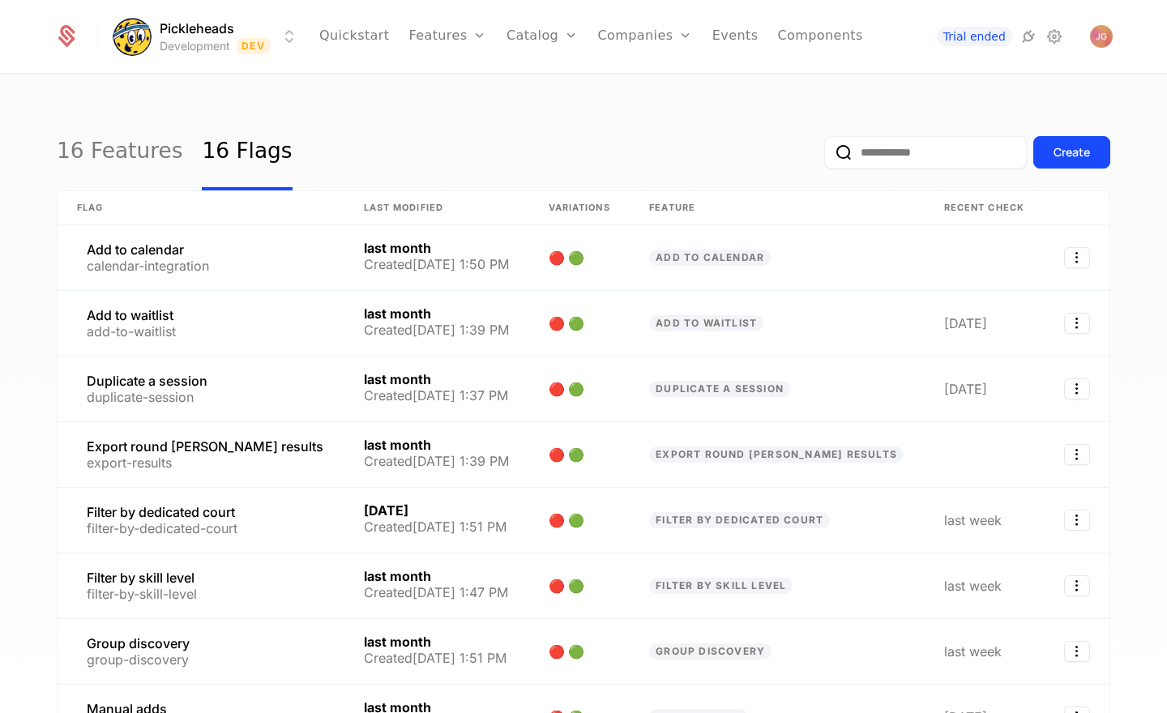
click at [428, 146] on div "16 Features 16 Flags Create" at bounding box center [583, 152] width 1053 height 76
click at [539, 79] on link "Plans" at bounding box center [567, 88] width 83 height 19
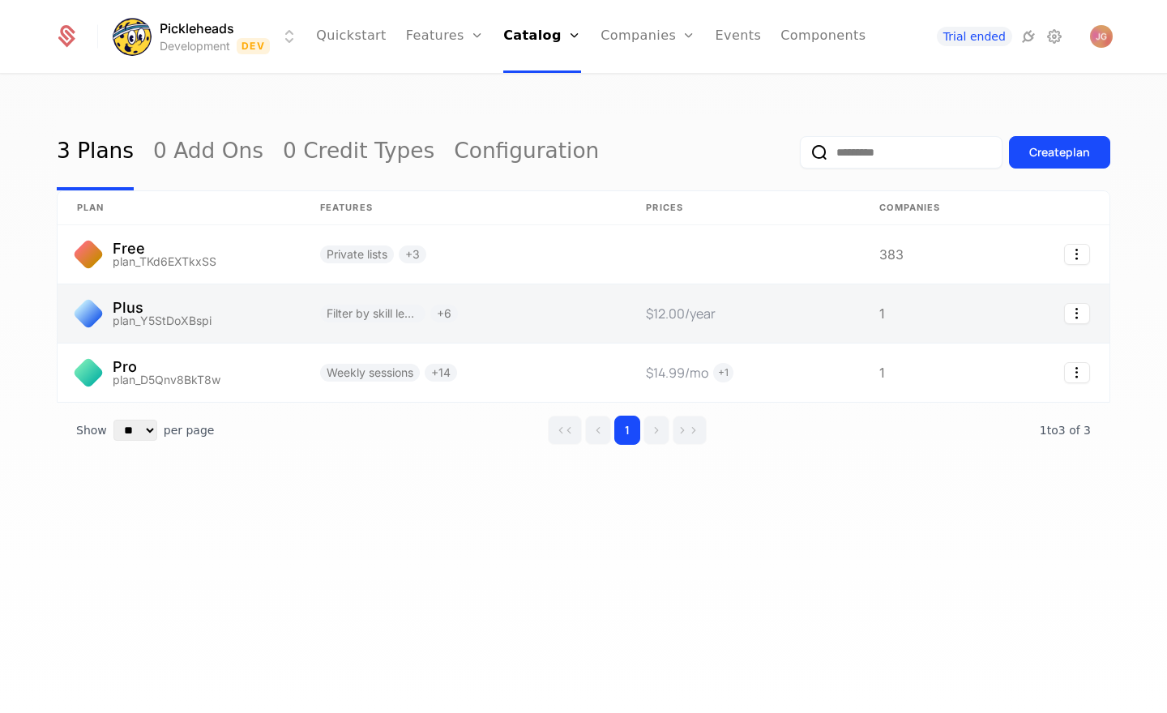
click at [269, 323] on link at bounding box center [179, 313] width 243 height 58
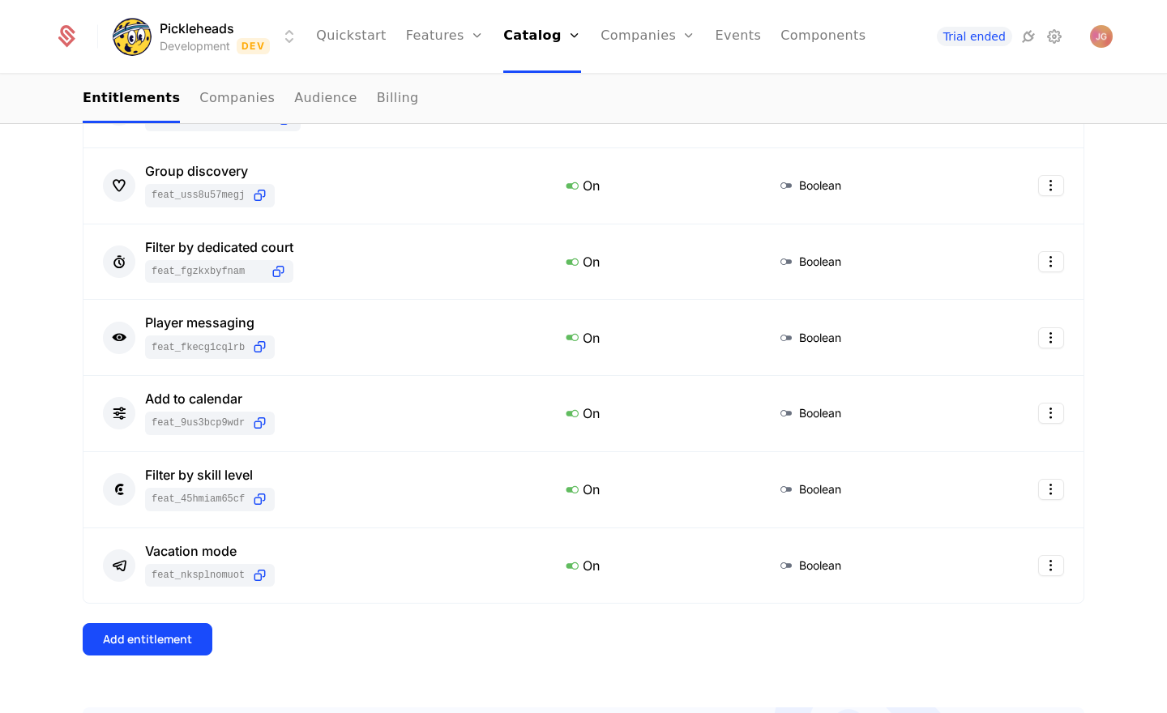
scroll to position [314, 0]
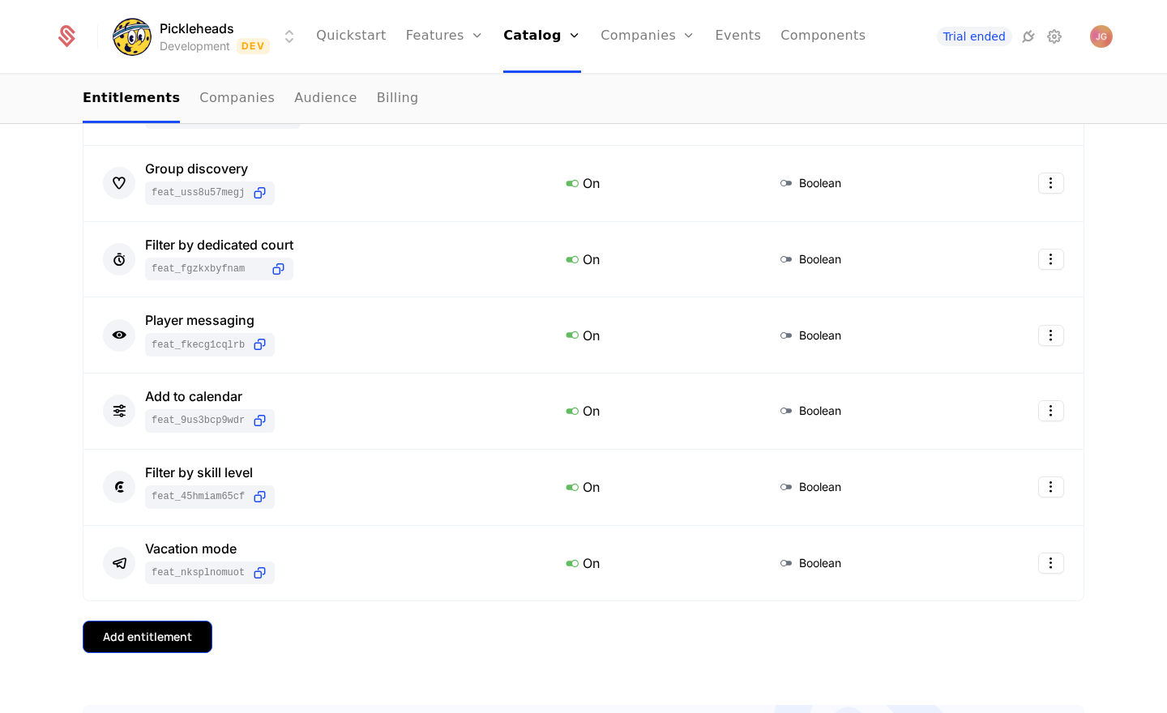
click at [164, 641] on div "Add entitlement" at bounding box center [147, 637] width 89 height 16
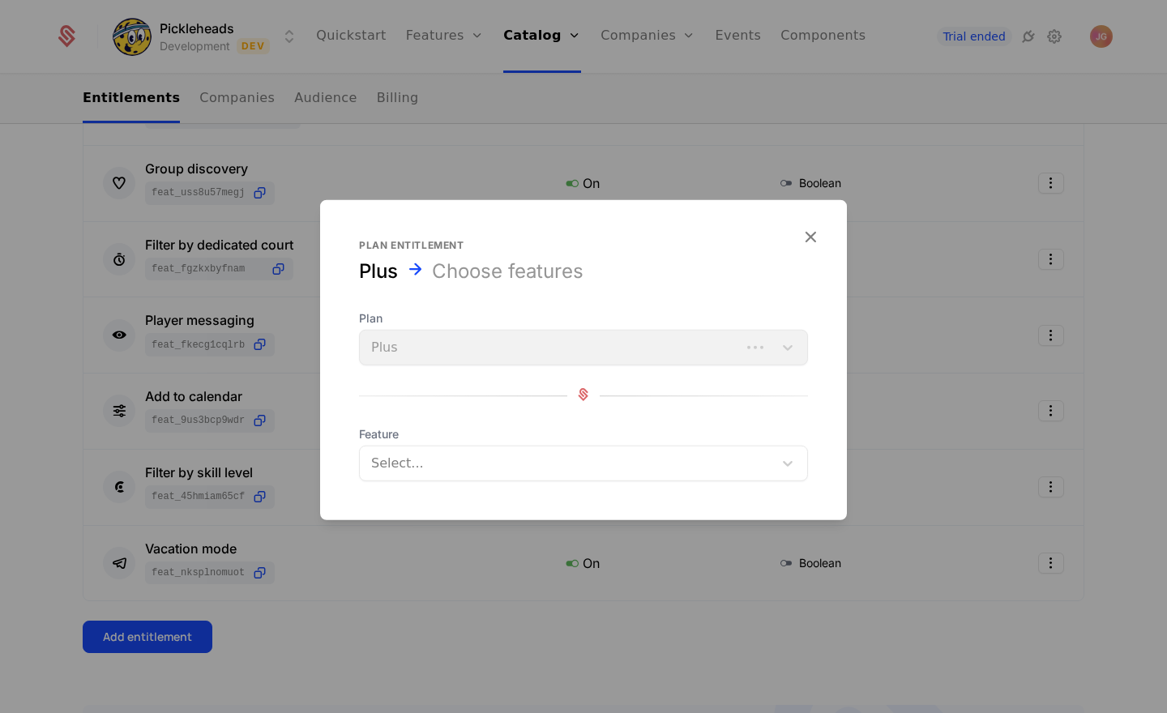
click at [427, 462] on div at bounding box center [568, 463] width 391 height 23
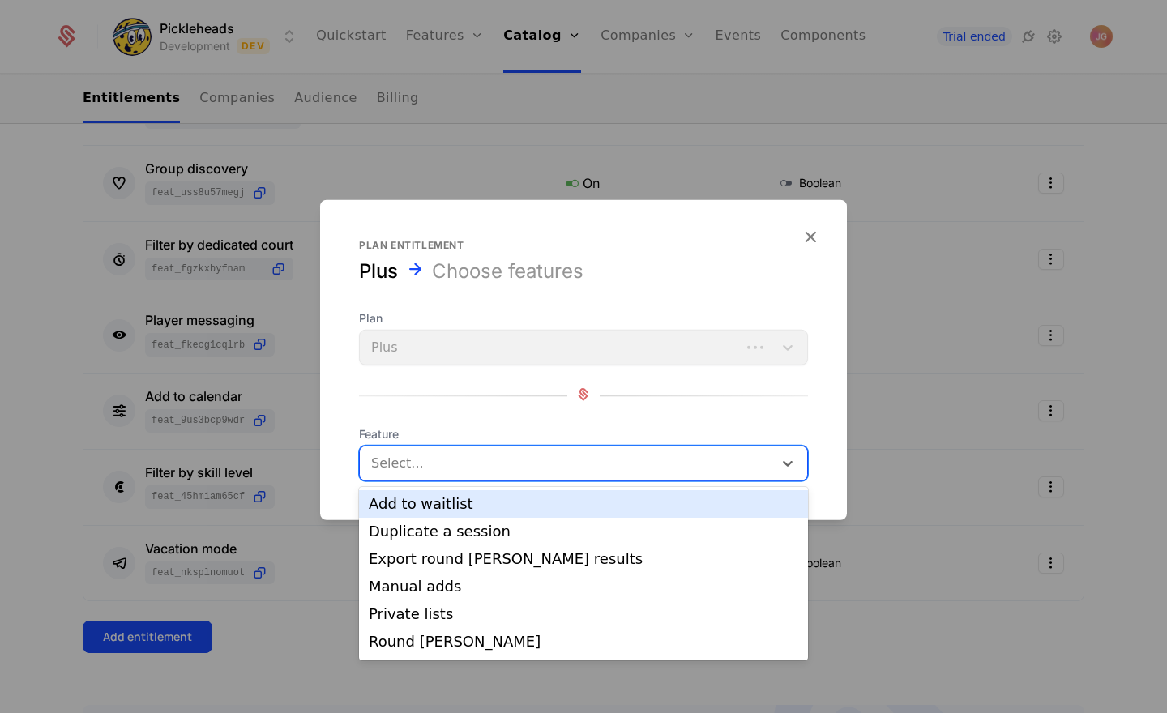
click at [434, 515] on div "Add to waitlist" at bounding box center [583, 504] width 449 height 28
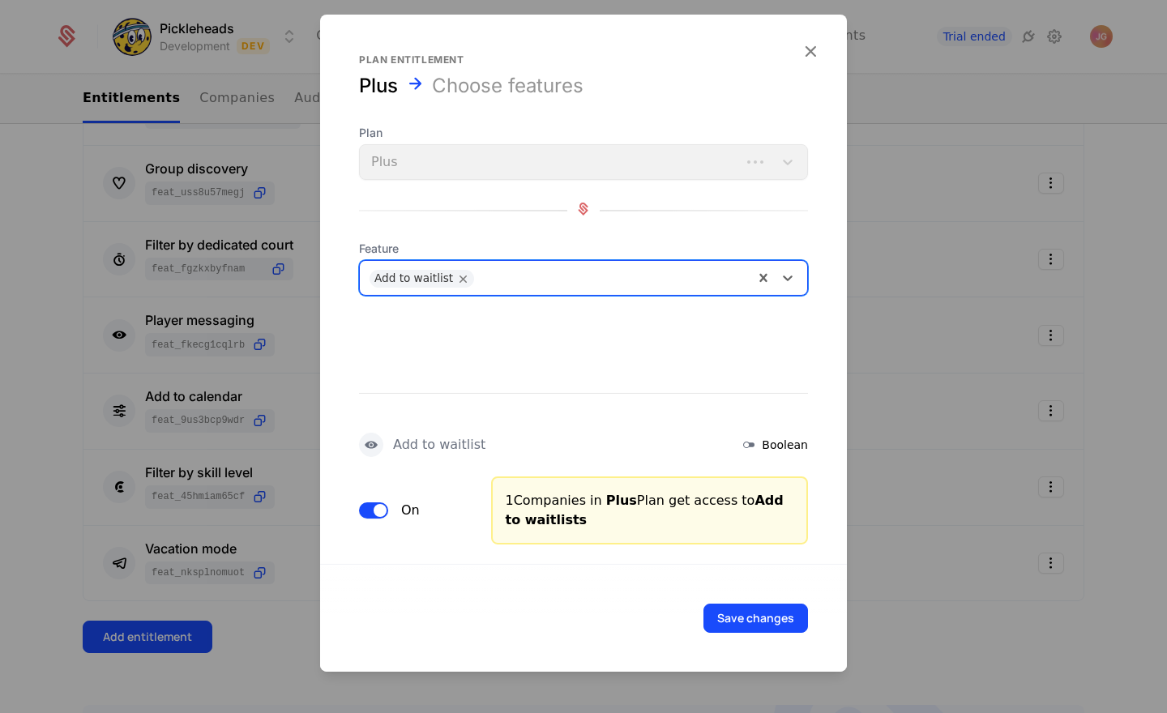
click at [377, 511] on span "button" at bounding box center [380, 510] width 13 height 13
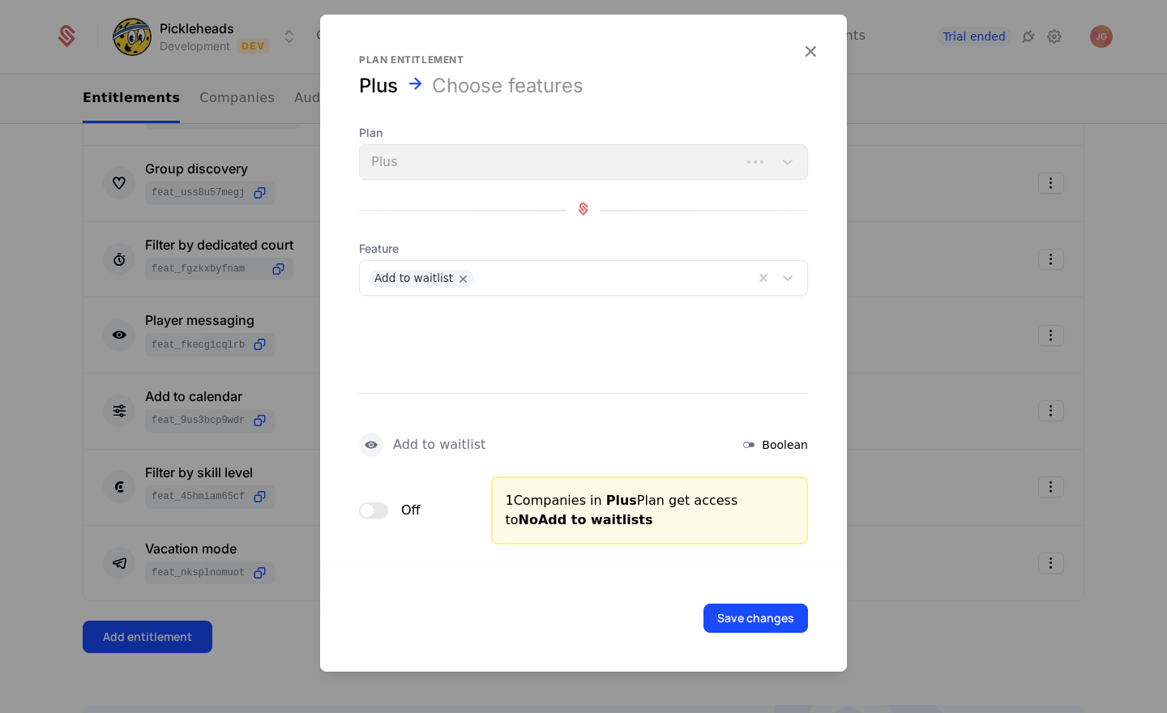
click at [369, 508] on span "button" at bounding box center [367, 510] width 13 height 13
click at [813, 52] on icon "button" at bounding box center [810, 51] width 21 height 21
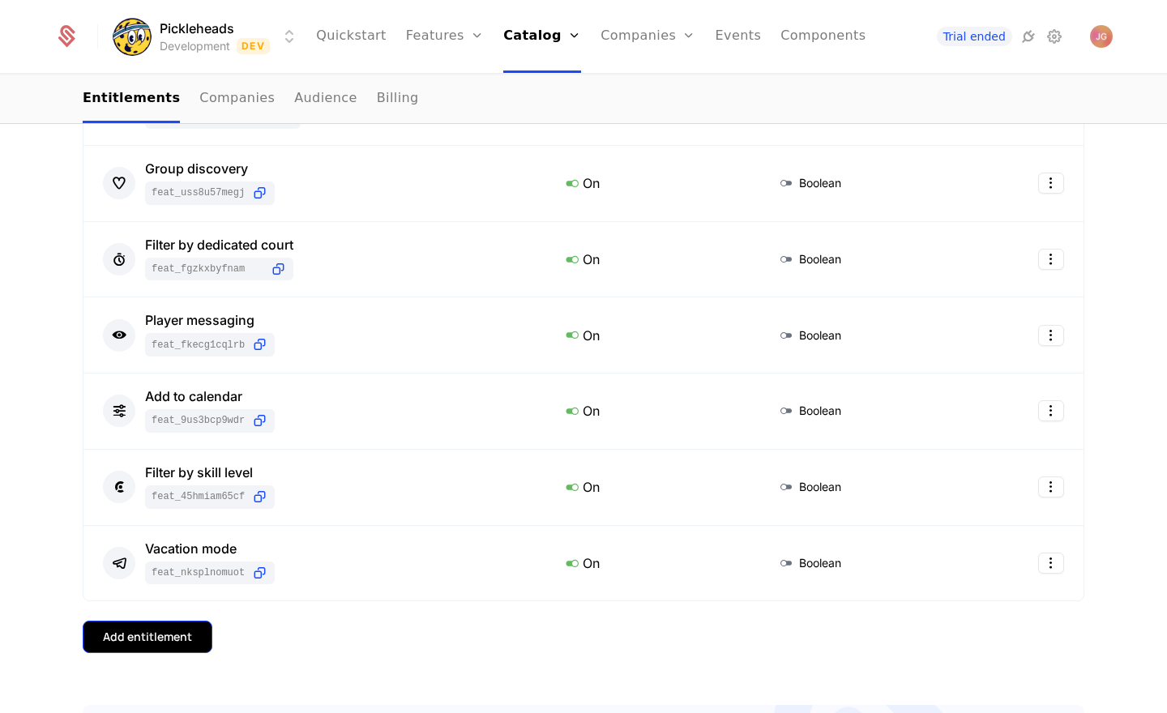
click at [151, 631] on div "Add entitlement" at bounding box center [147, 637] width 89 height 16
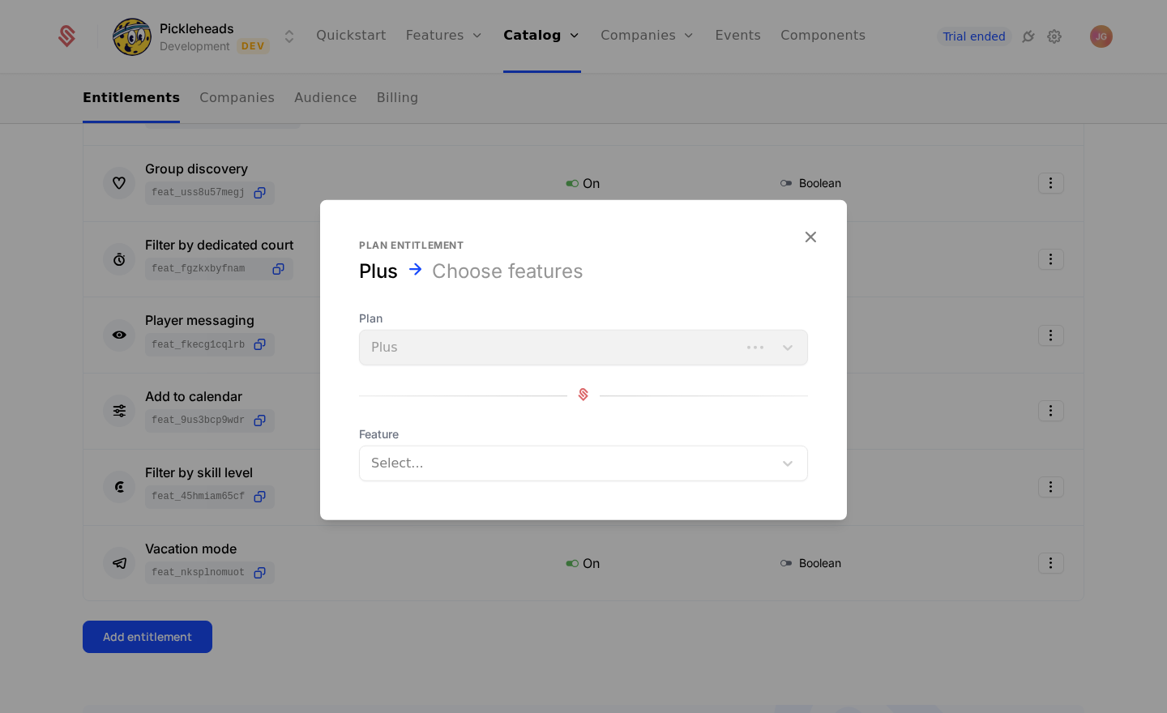
click at [436, 346] on div "Plan Plus" at bounding box center [583, 337] width 449 height 55
click at [417, 452] on div at bounding box center [568, 463] width 391 height 23
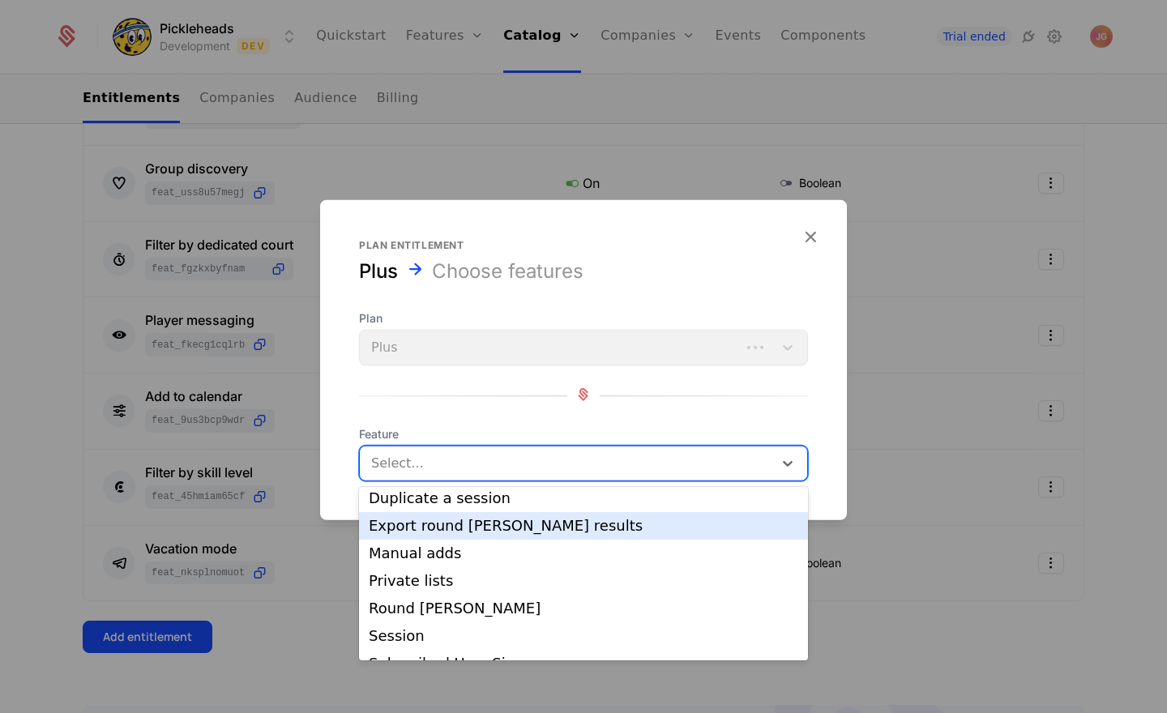
scroll to position [36, 0]
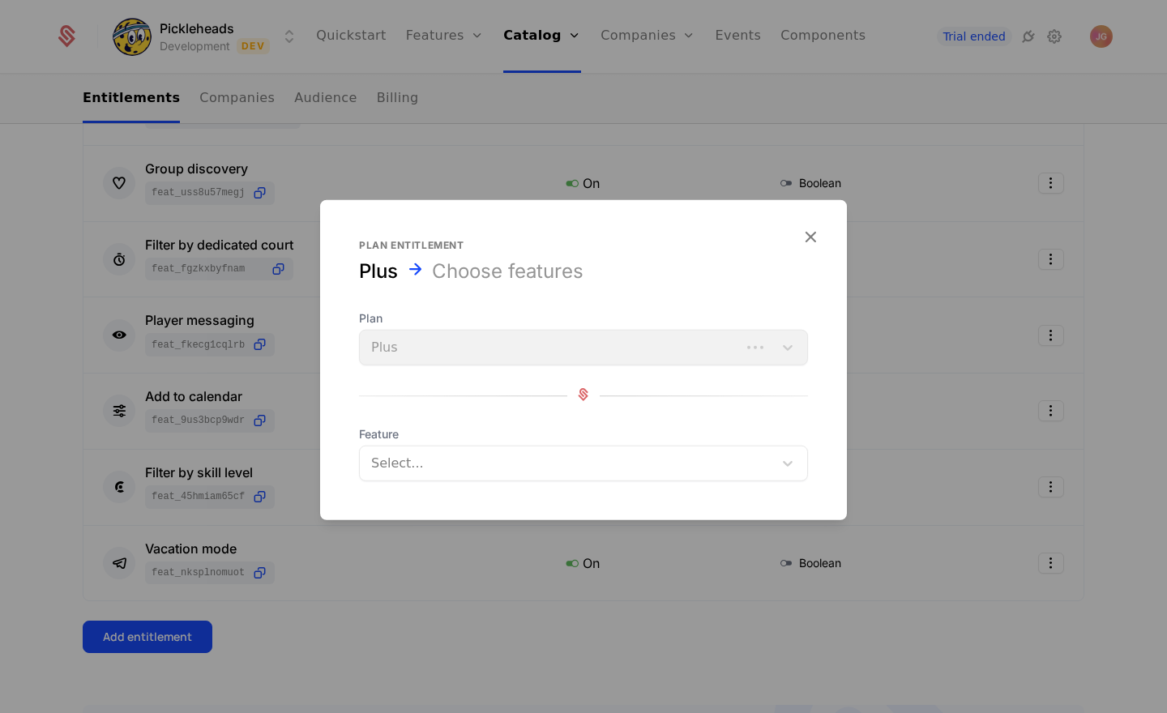
click at [484, 413] on div "Plan Plus Feature Select..." at bounding box center [583, 395] width 449 height 171
click at [512, 391] on div at bounding box center [583, 396] width 449 height 22
click at [809, 235] on icon "button" at bounding box center [810, 236] width 21 height 21
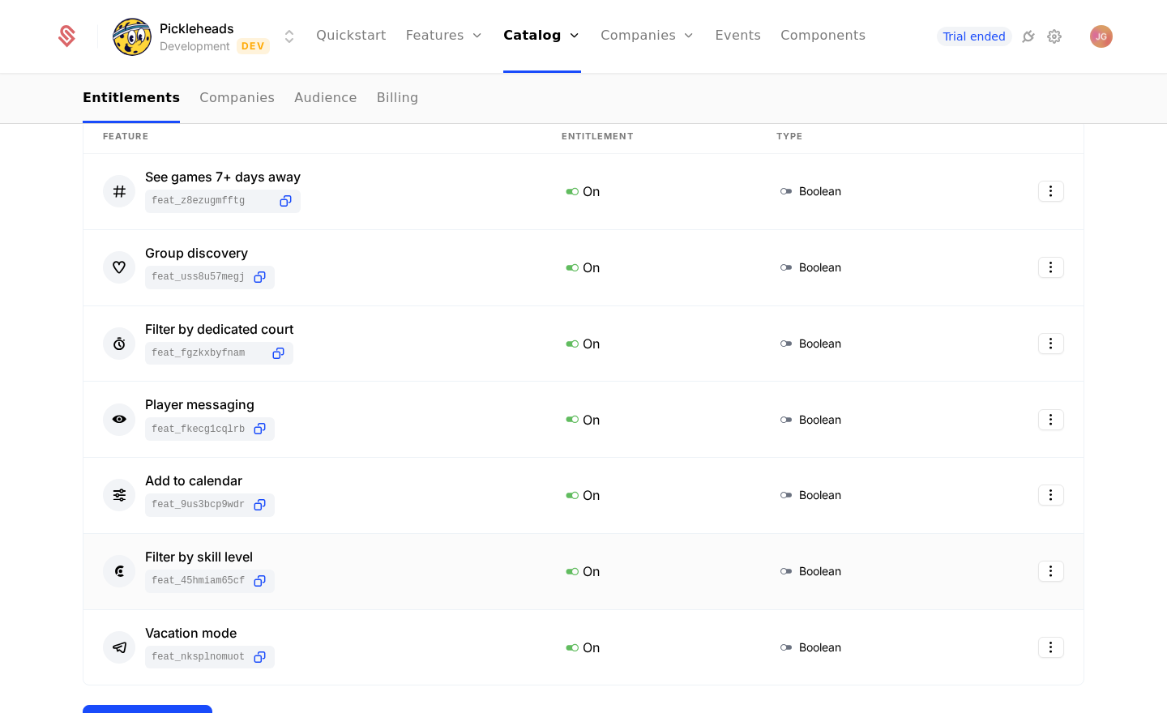
scroll to position [233, 0]
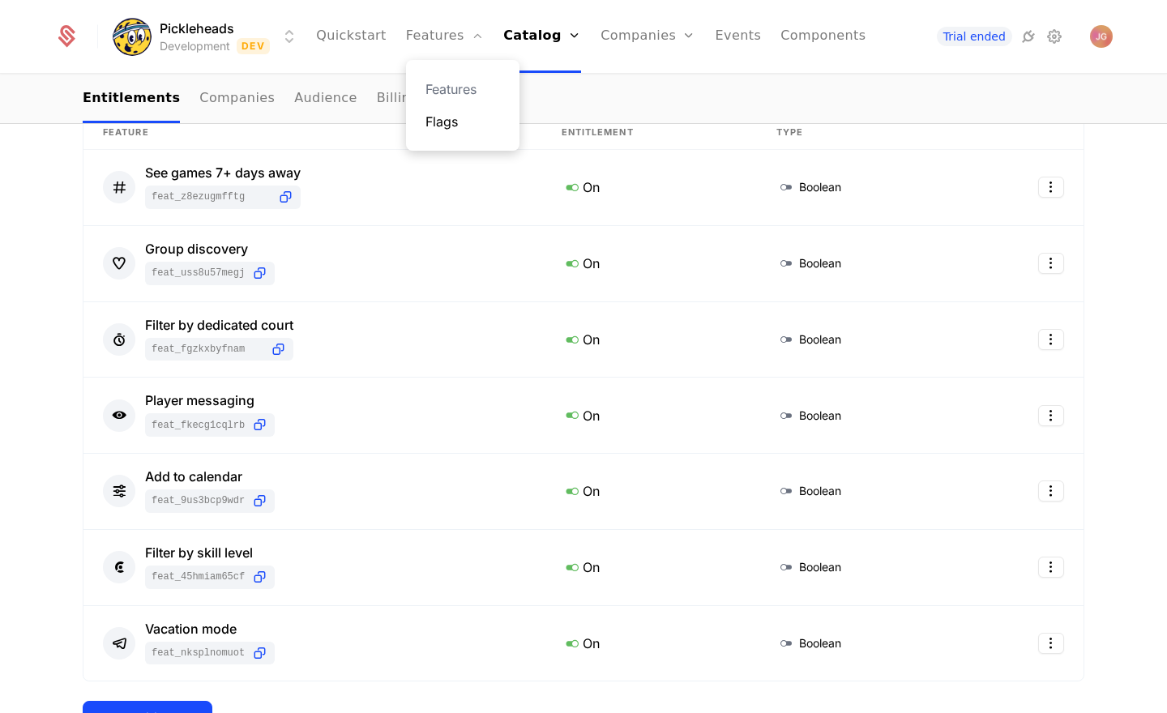
click at [456, 123] on link "Flags" at bounding box center [462, 121] width 75 height 19
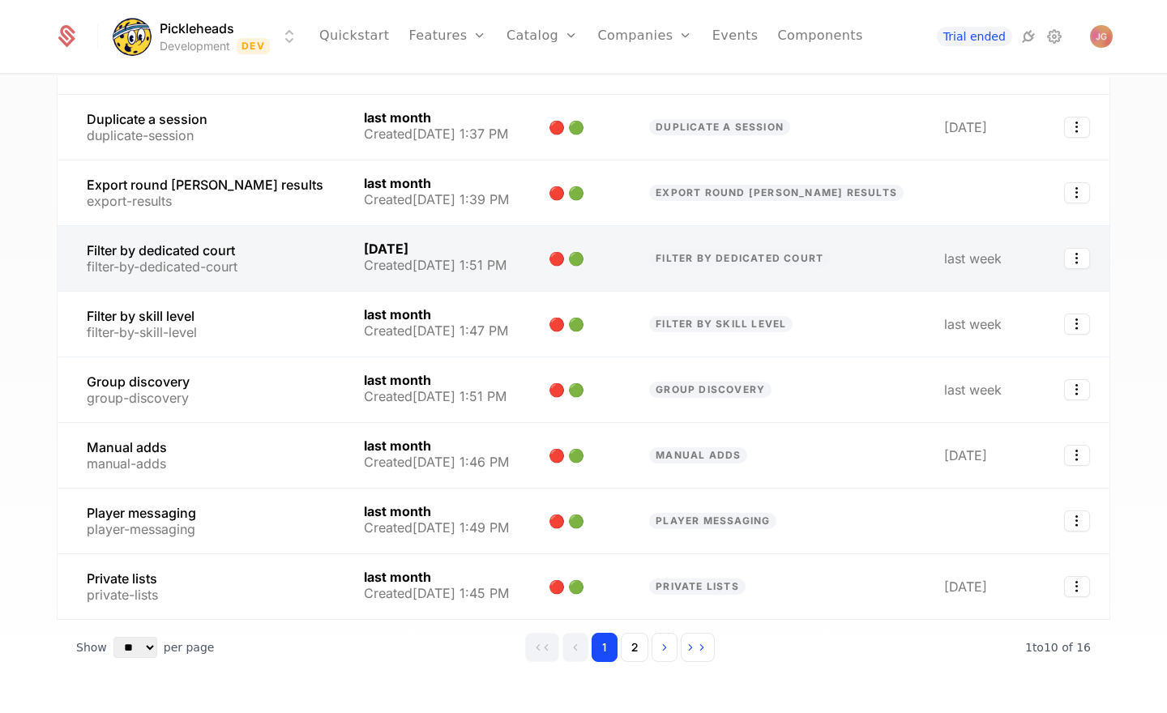
scroll to position [305, 0]
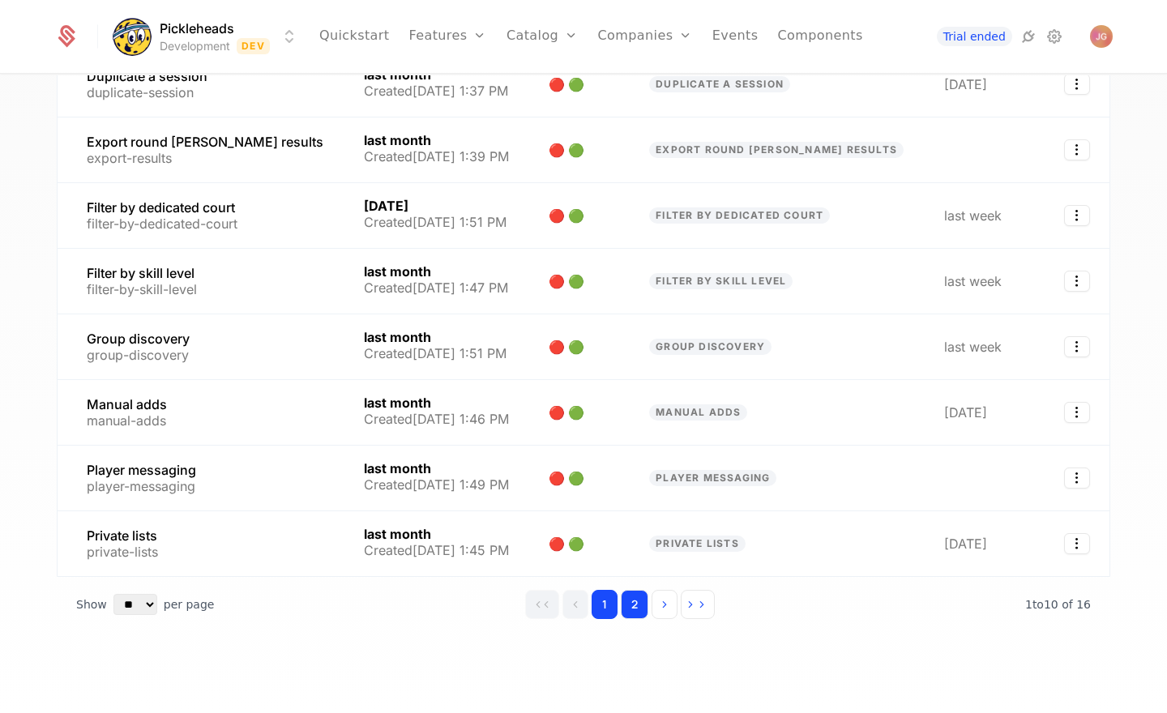
click at [635, 602] on button "2" at bounding box center [635, 604] width 28 height 29
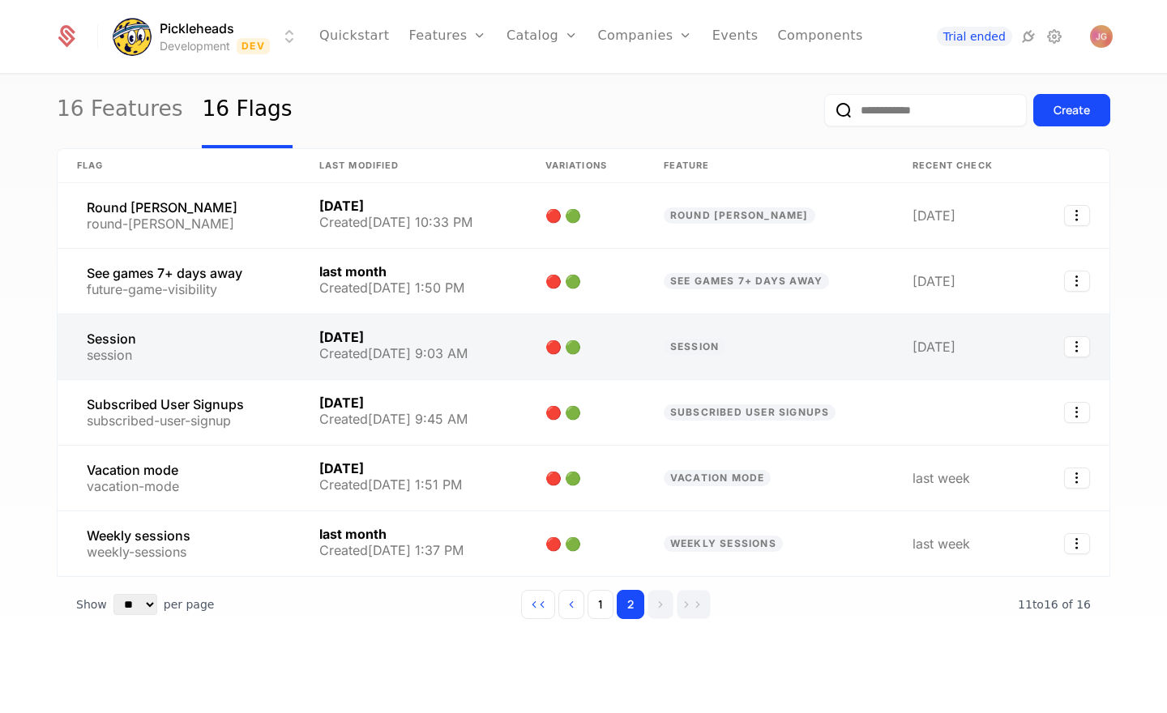
click at [195, 337] on link at bounding box center [179, 346] width 242 height 65
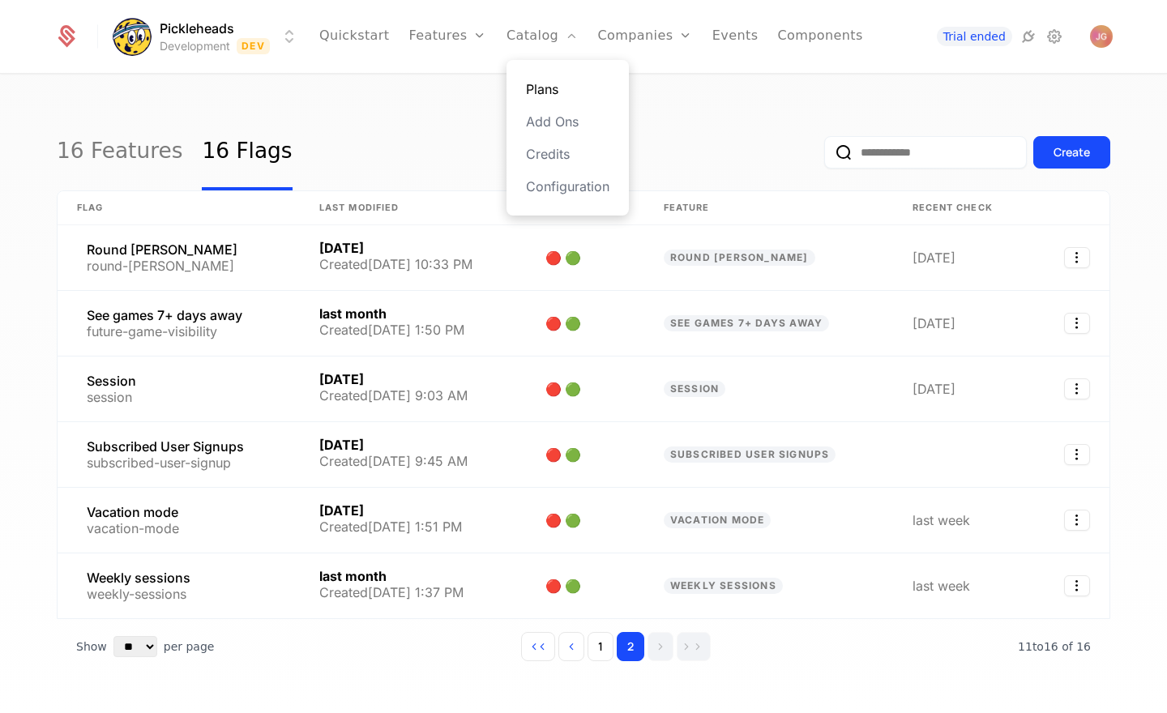
click at [556, 86] on link "Plans" at bounding box center [567, 88] width 83 height 19
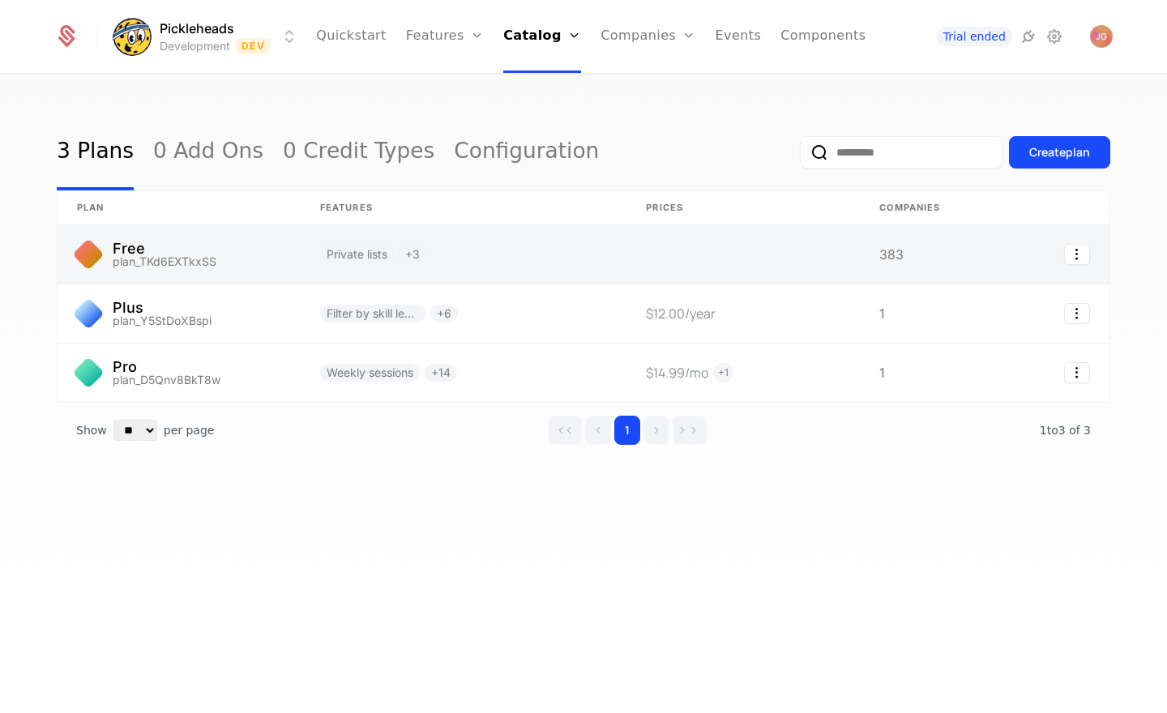
click at [215, 259] on link at bounding box center [179, 254] width 243 height 58
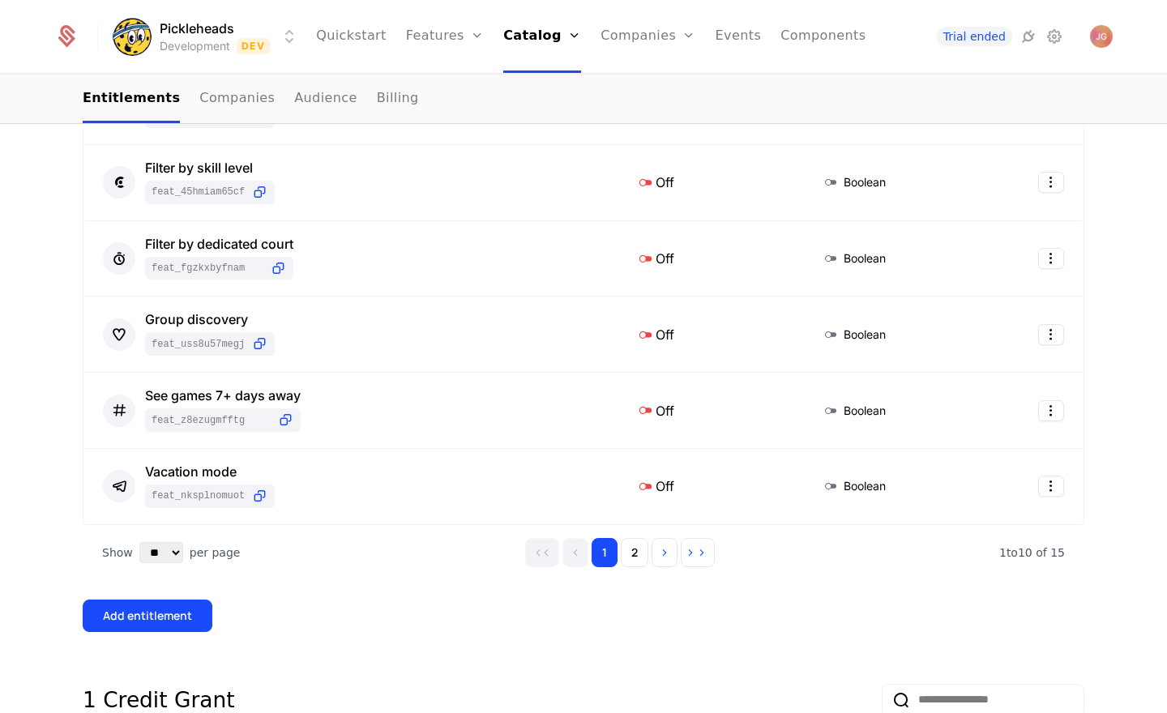
scroll to position [981, 0]
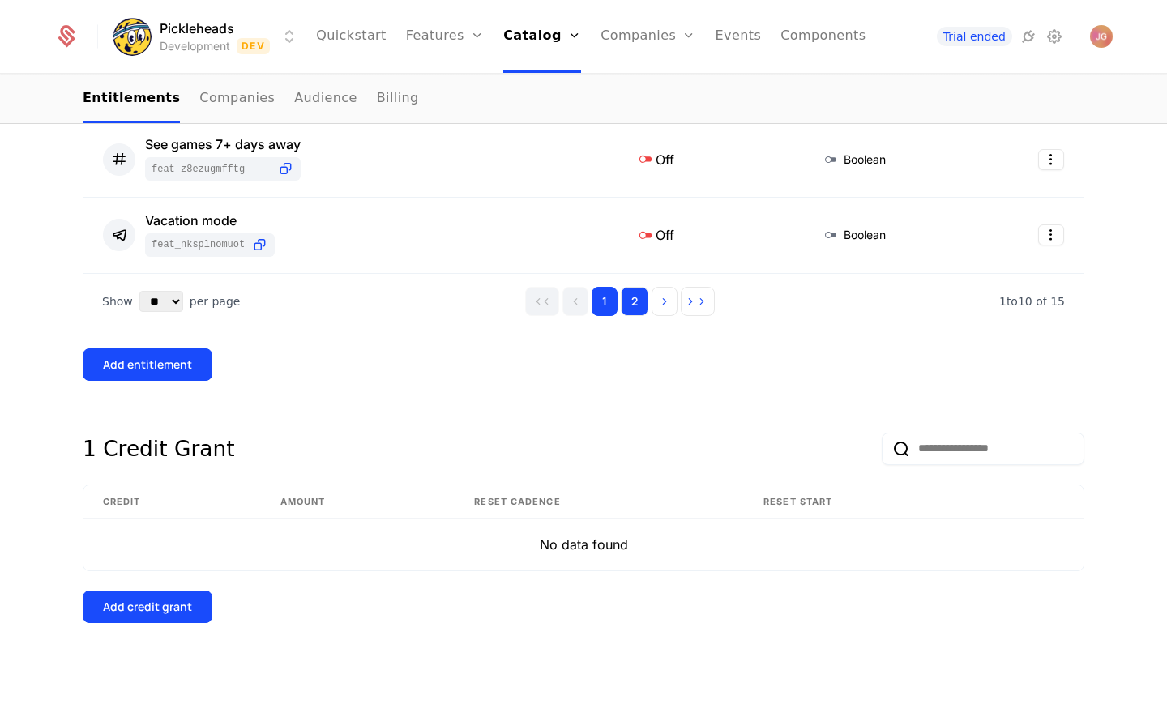
click at [625, 313] on button "2" at bounding box center [635, 301] width 28 height 29
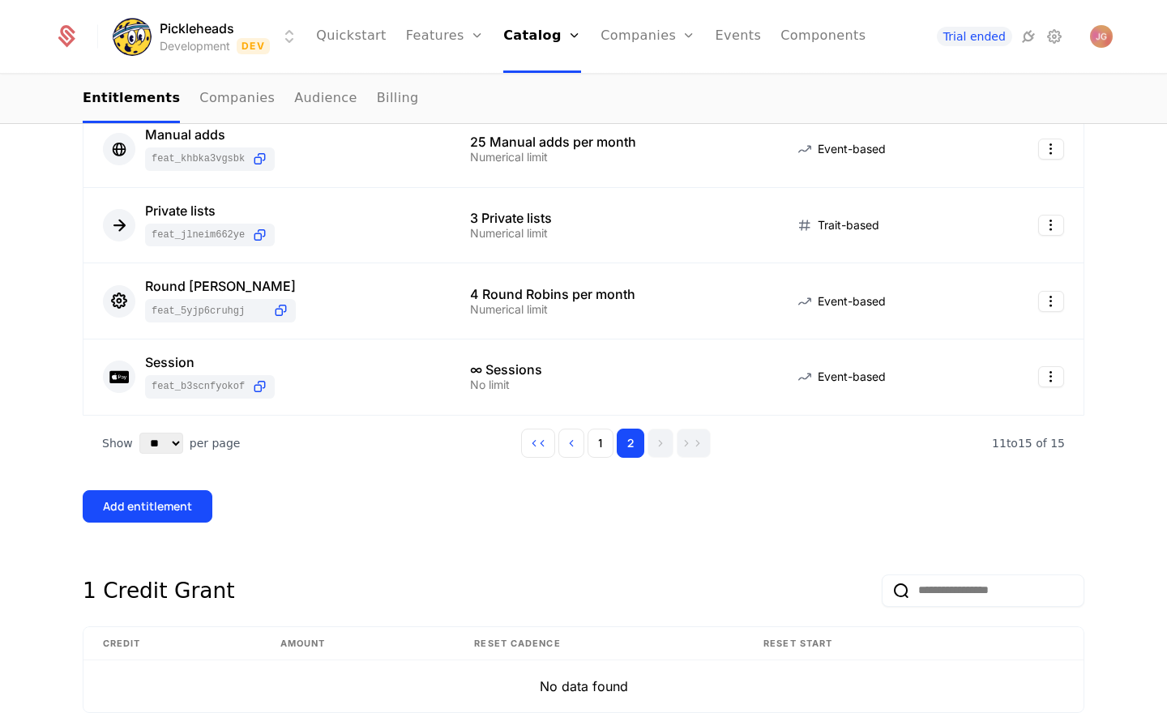
scroll to position [456, 0]
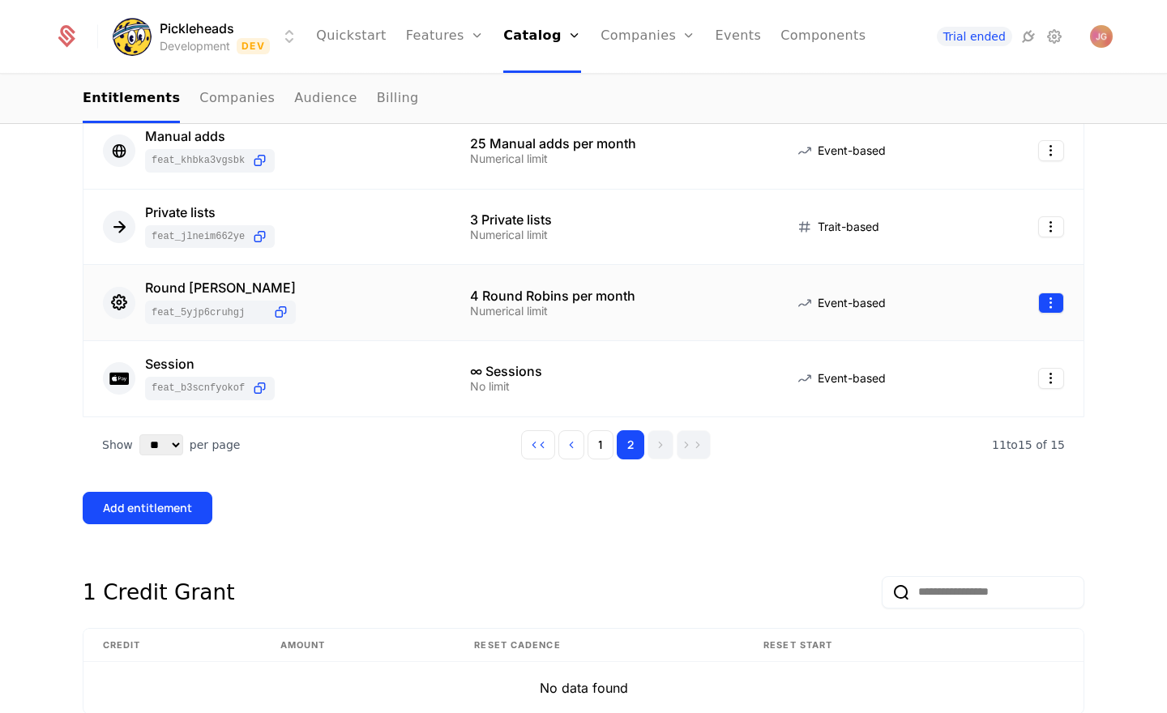
click at [1060, 306] on html "Pickleheads Development Dev Quickstart Features Features Flags Catalog Plans Ad…" at bounding box center [583, 356] width 1167 height 713
click at [955, 373] on div "Edit" at bounding box center [941, 381] width 41 height 23
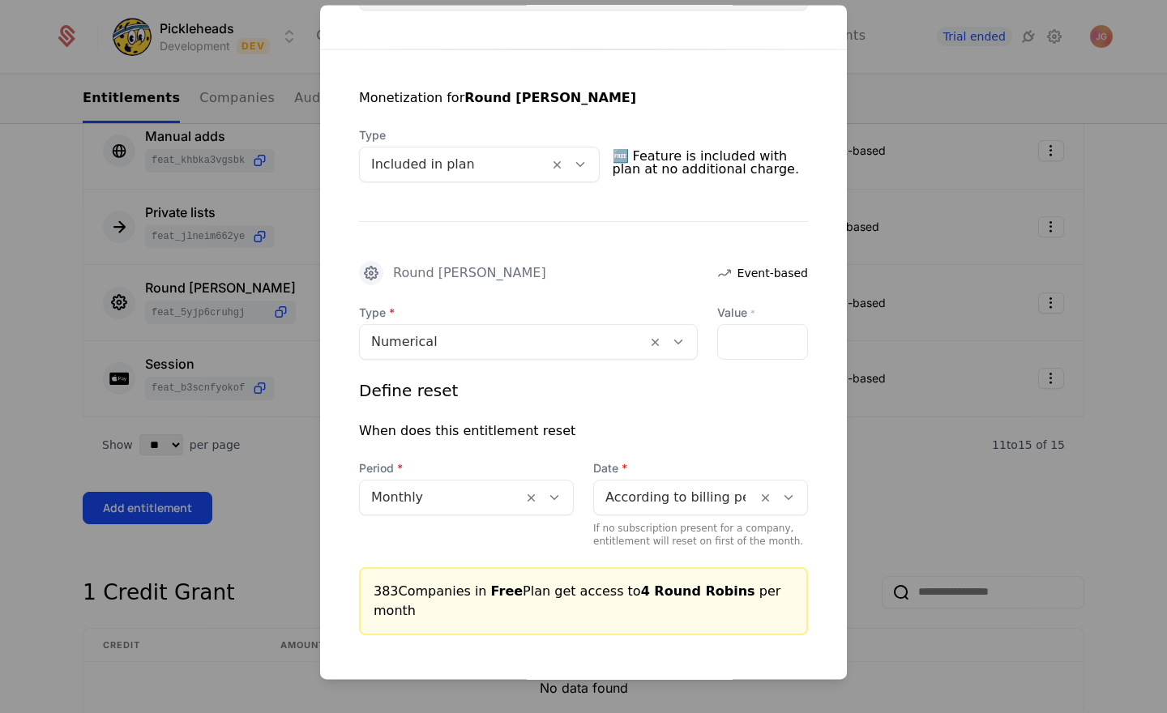
scroll to position [278, 0]
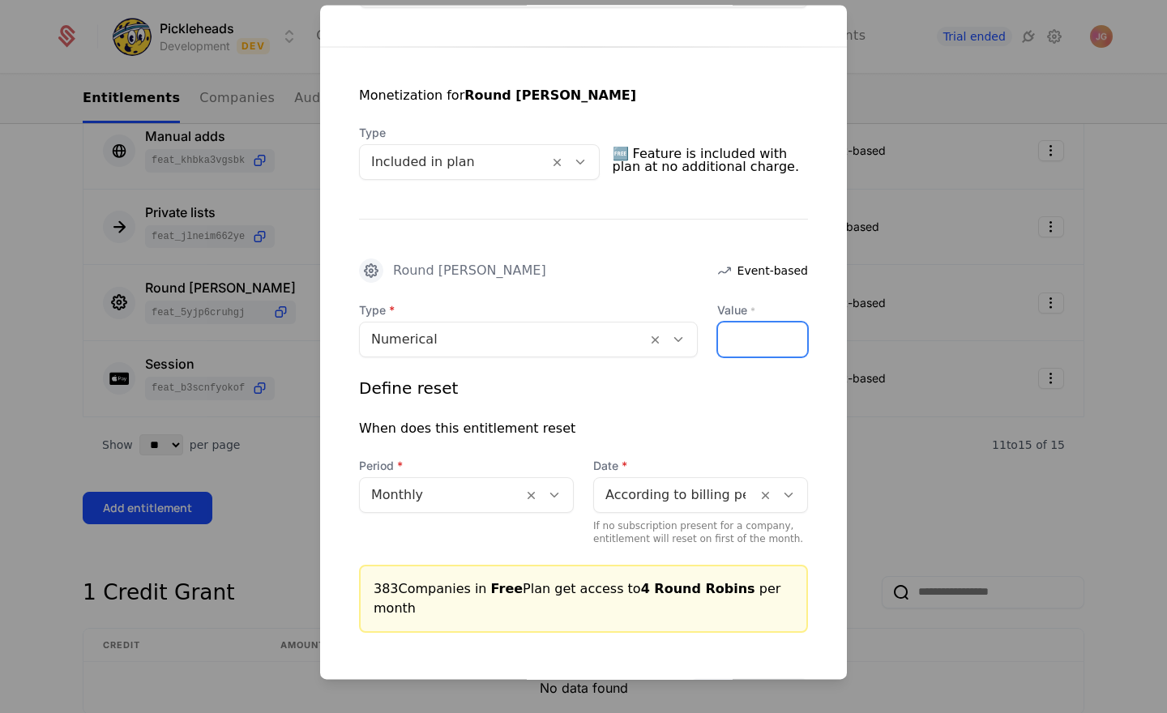
drag, startPoint x: 748, startPoint y: 343, endPoint x: 652, endPoint y: 336, distance: 95.8
click at [652, 335] on div "Type Numerical Value * *" at bounding box center [583, 329] width 449 height 55
type input "*"
click at [728, 414] on div "Define reset When does this entitlement reset Period Monthly Date According to …" at bounding box center [583, 461] width 449 height 169
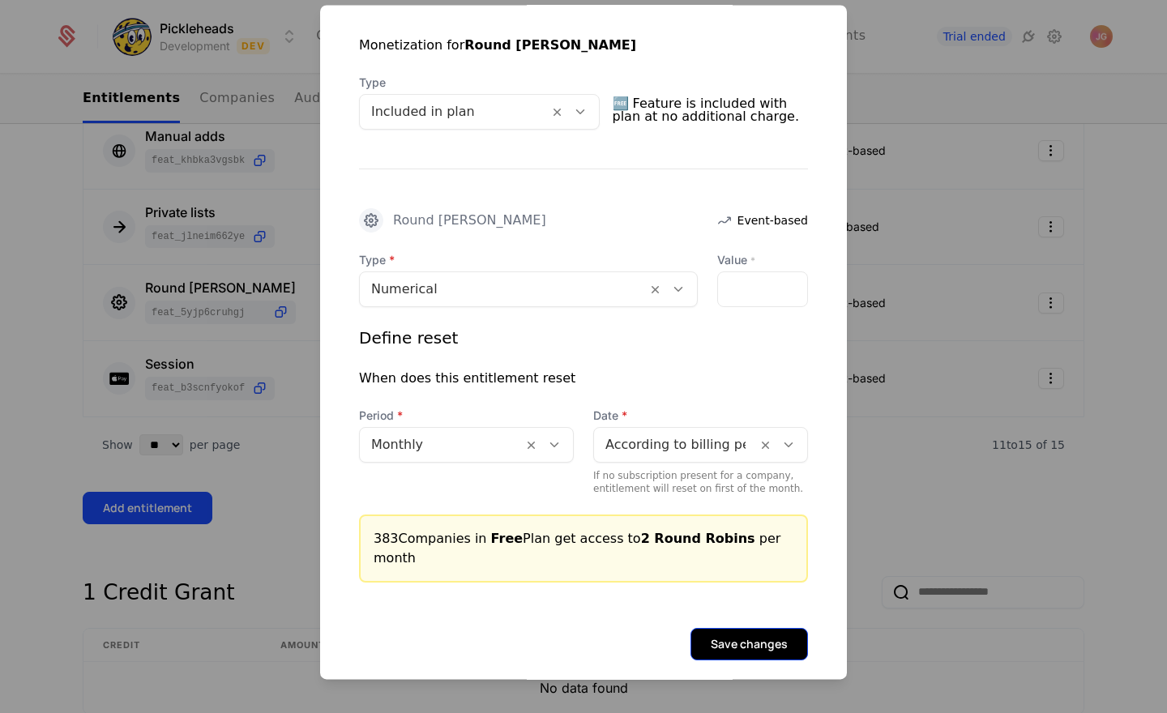
click at [741, 628] on button "Save changes" at bounding box center [749, 644] width 118 height 32
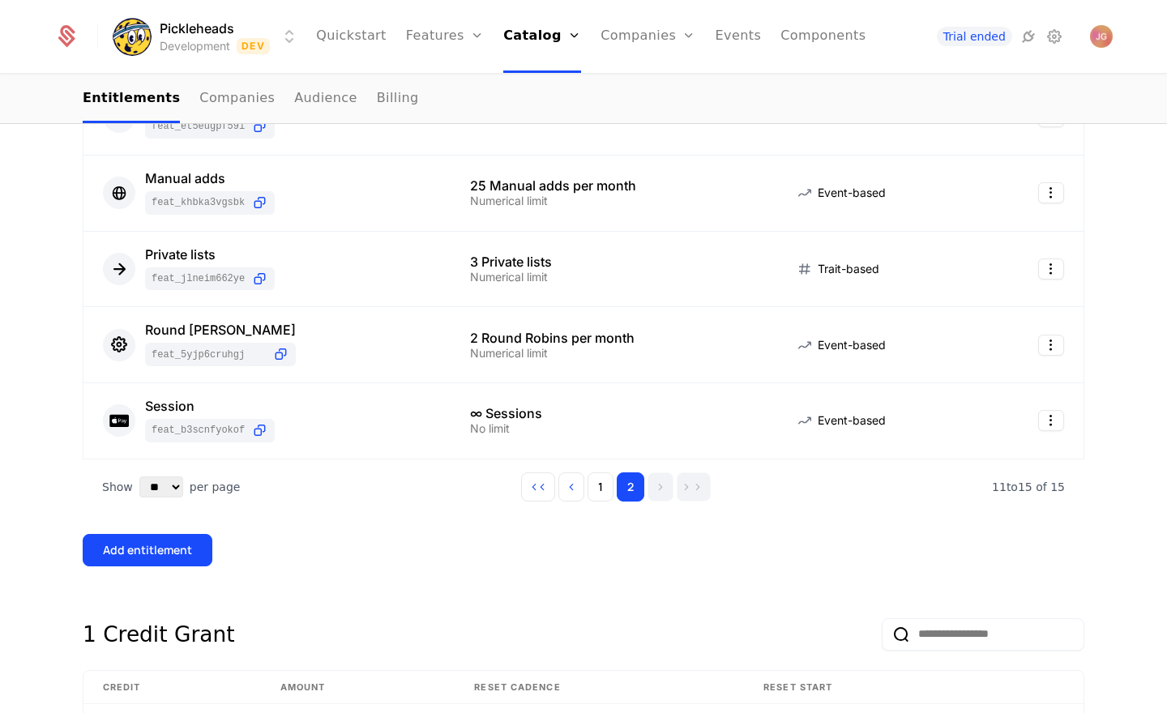
scroll to position [401, 0]
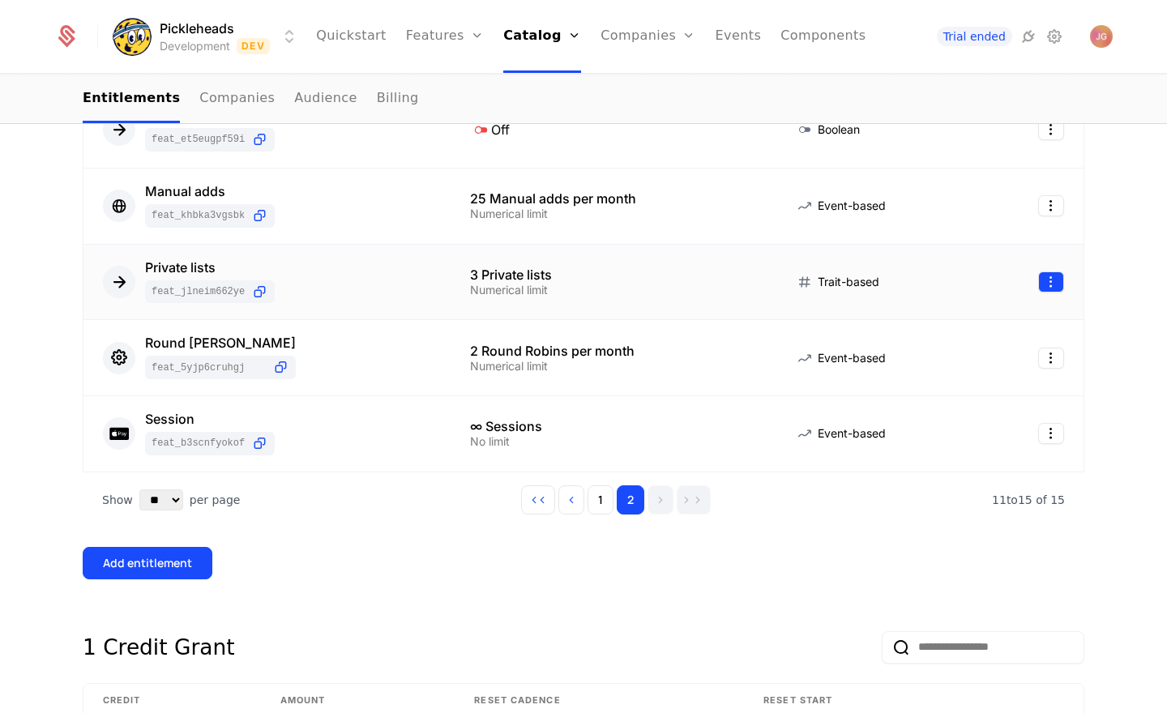
click at [1056, 280] on html "Pickleheads Development Dev Quickstart Features Features Flags Catalog Plans Ad…" at bounding box center [583, 356] width 1167 height 713
click at [980, 364] on div "Edit" at bounding box center [982, 359] width 123 height 23
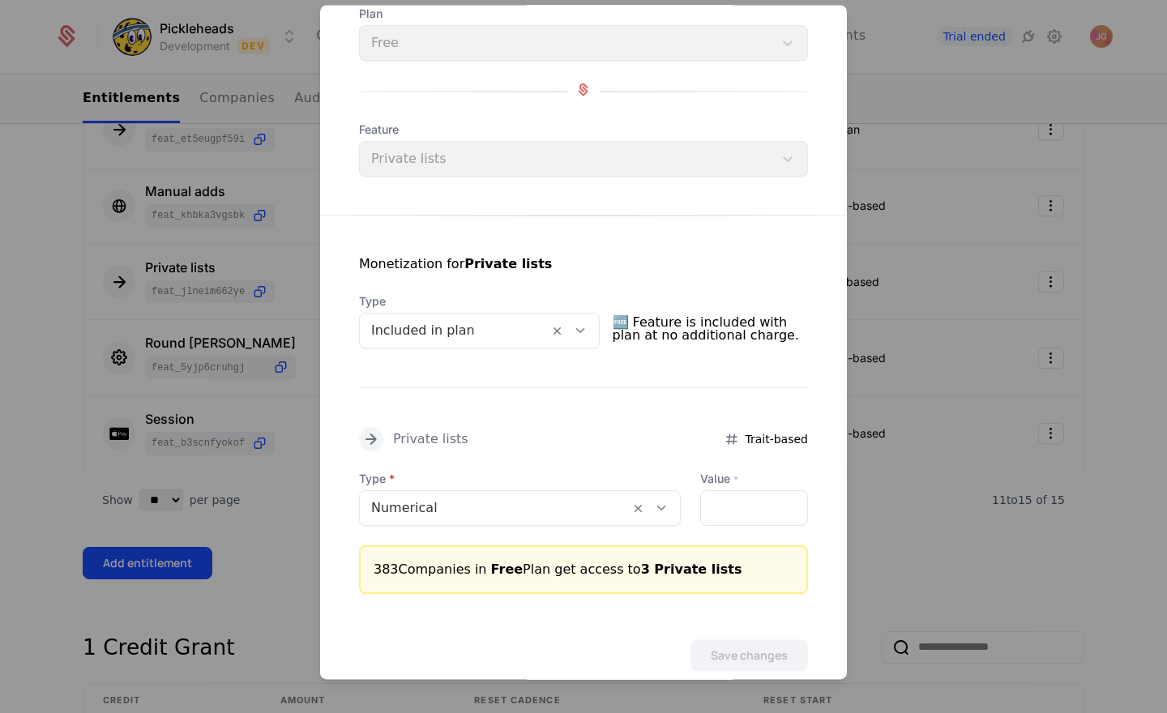
scroll to position [113, 0]
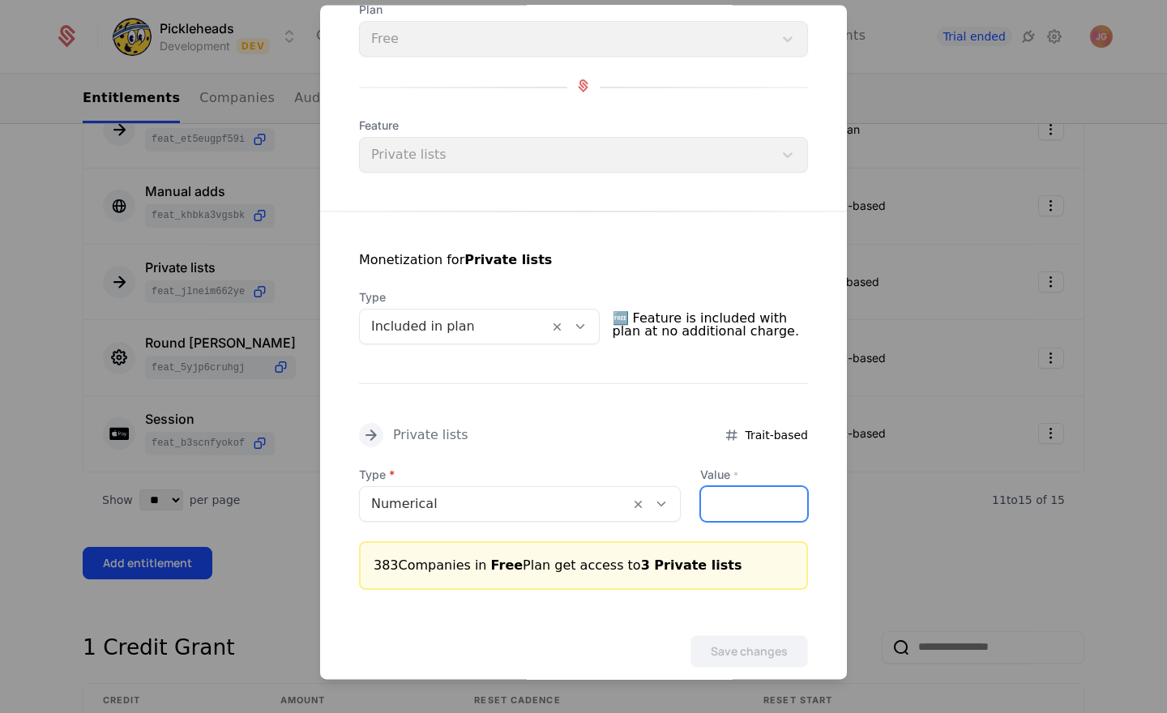
drag, startPoint x: 703, startPoint y: 503, endPoint x: 630, endPoint y: 521, distance: 75.9
click at [643, 515] on div "Type Numerical Value * *" at bounding box center [583, 494] width 449 height 55
drag, startPoint x: 728, startPoint y: 498, endPoint x: 688, endPoint y: 502, distance: 40.0
click at [688, 502] on div "Type Numerical Value * *" at bounding box center [583, 494] width 449 height 55
type input "*"
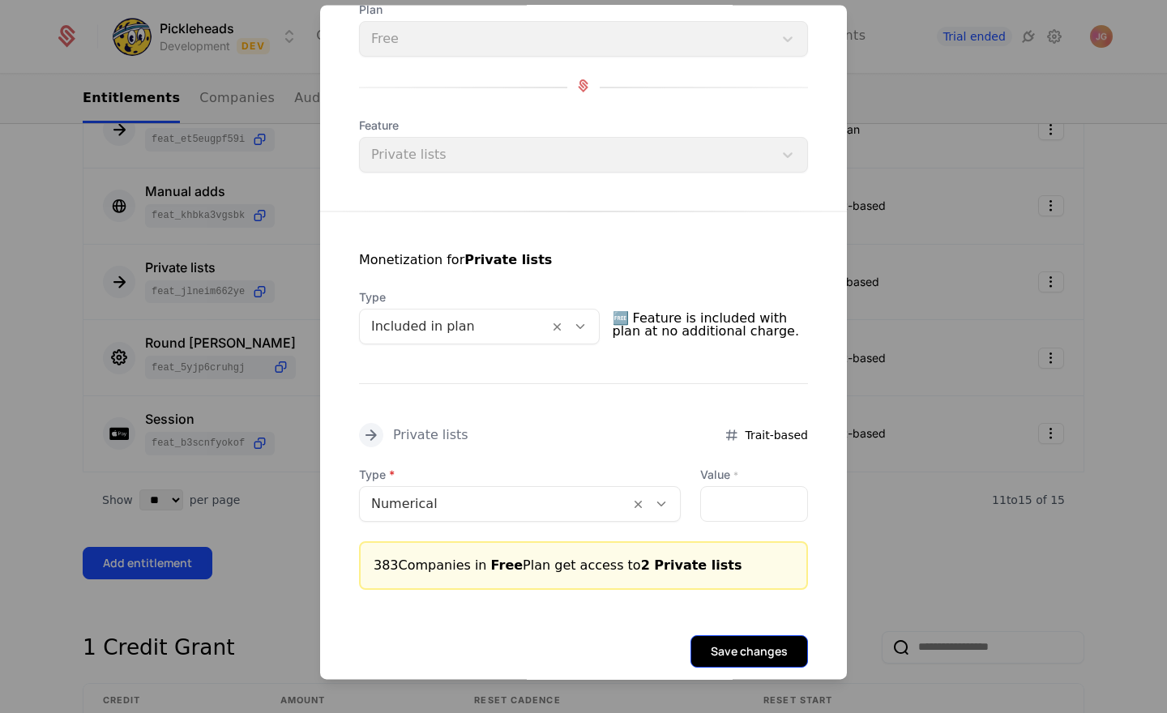
click at [752, 647] on button "Save changes" at bounding box center [749, 651] width 118 height 32
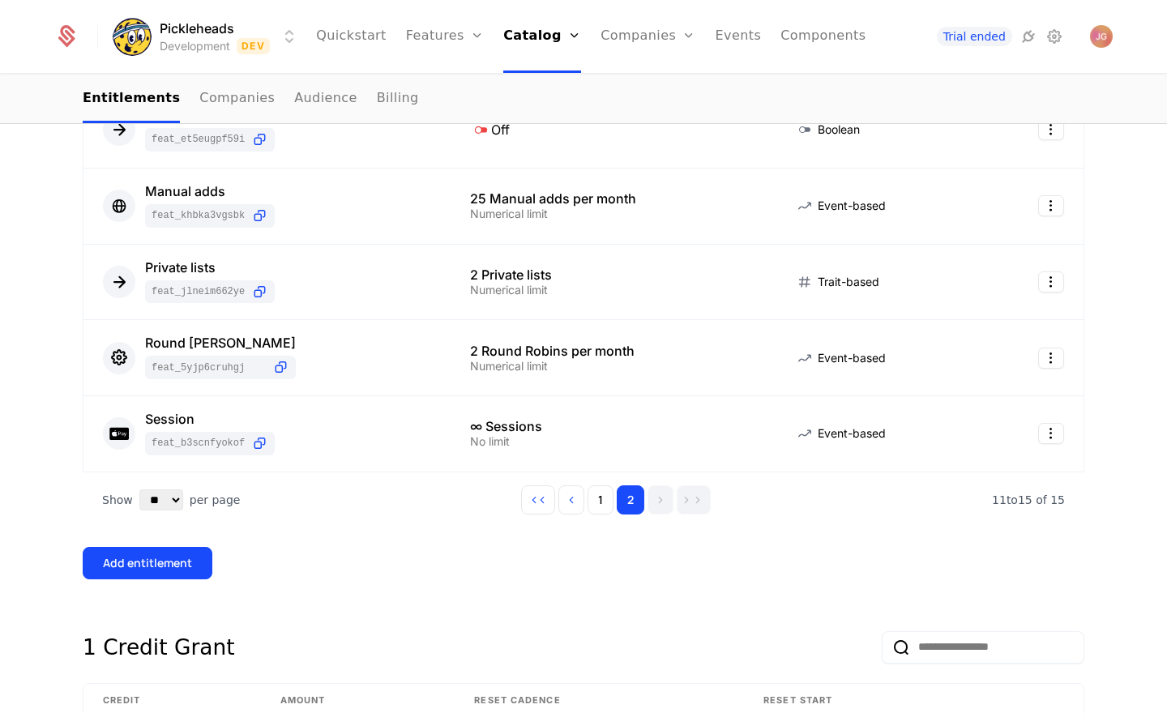
click at [488, 565] on div "Add entitlement" at bounding box center [584, 563] width 1002 height 32
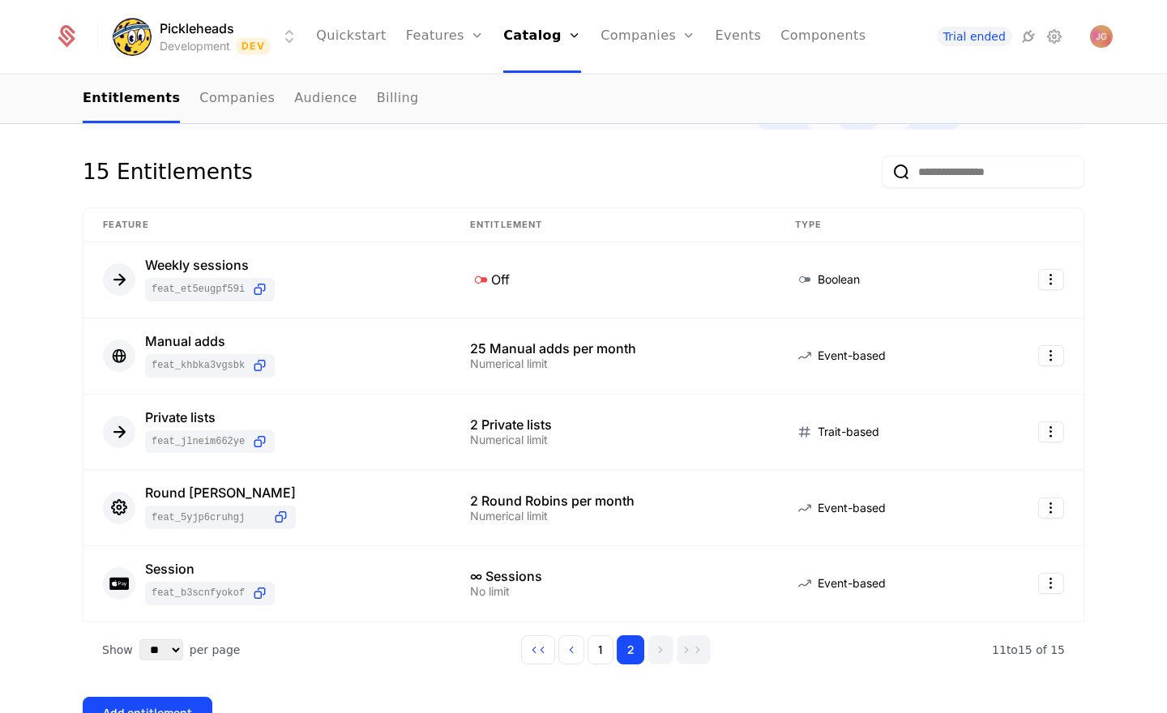
scroll to position [241, 0]
